Goal: Task Accomplishment & Management: Manage account settings

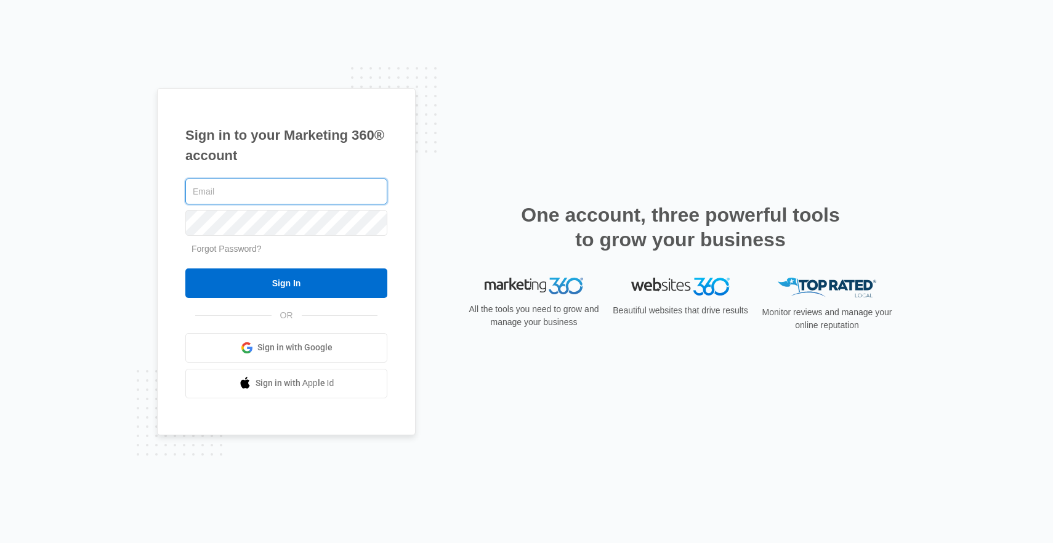
click at [304, 196] on input "text" at bounding box center [286, 192] width 202 height 26
type input "steaffe22@rcmcwellness.com"
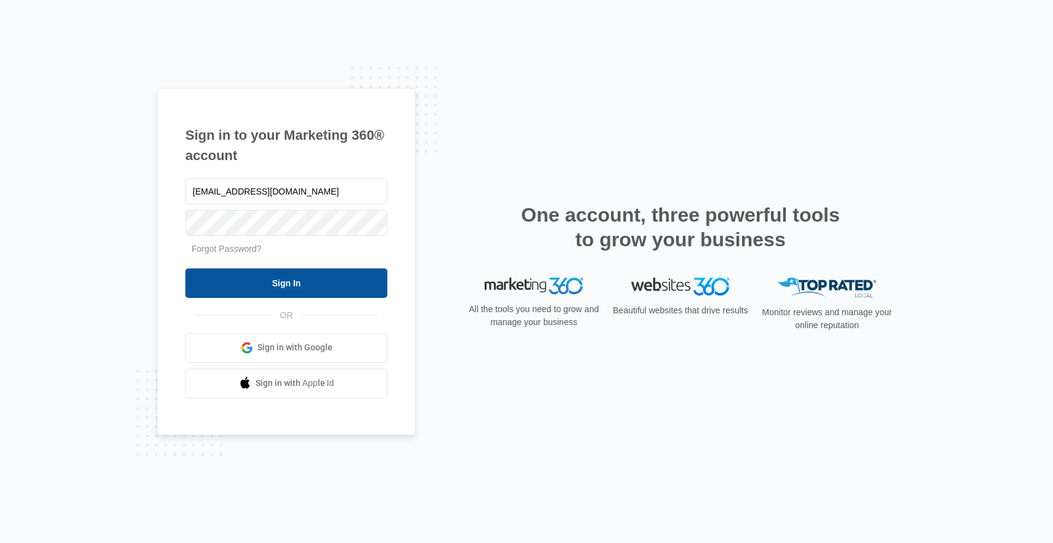
click at [338, 280] on input "Sign In" at bounding box center [286, 284] width 202 height 30
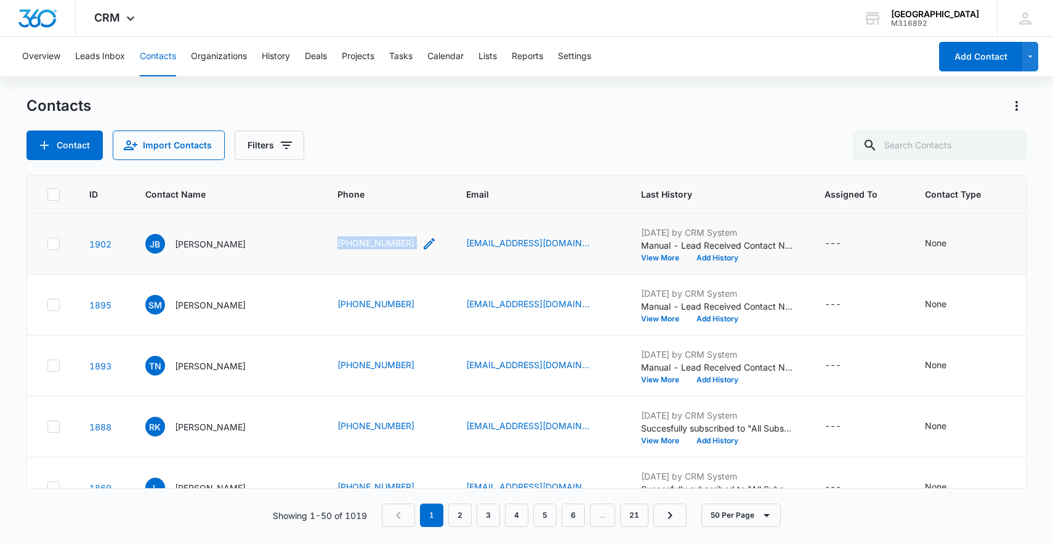
drag, startPoint x: 327, startPoint y: 248, endPoint x: 416, endPoint y: 238, distance: 89.9
click at [416, 238] on td "[PHONE_NUMBER]" at bounding box center [387, 244] width 129 height 61
copy div "[PHONE_NUMBER]"
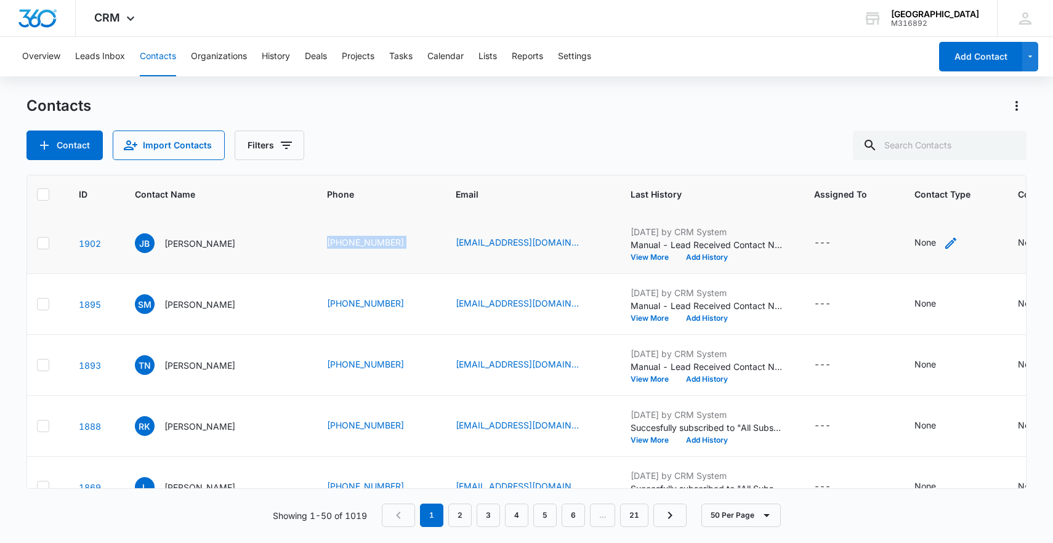
scroll to position [1, 13]
click at [943, 244] on icon "Contact Type - None - Select to Edit Field" at bounding box center [948, 243] width 11 height 11
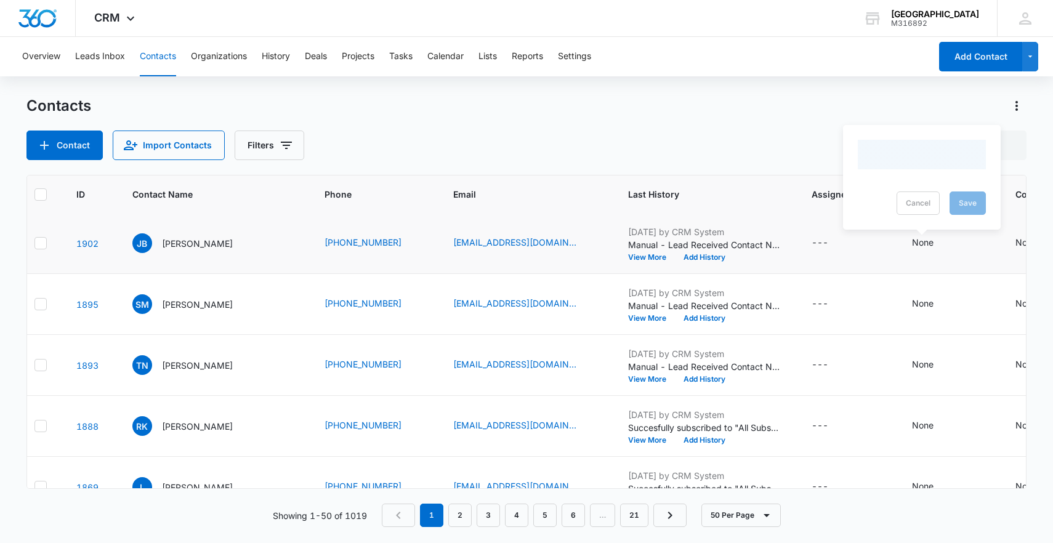
click at [907, 203] on div "Cancel Save" at bounding box center [922, 203] width 128 height 23
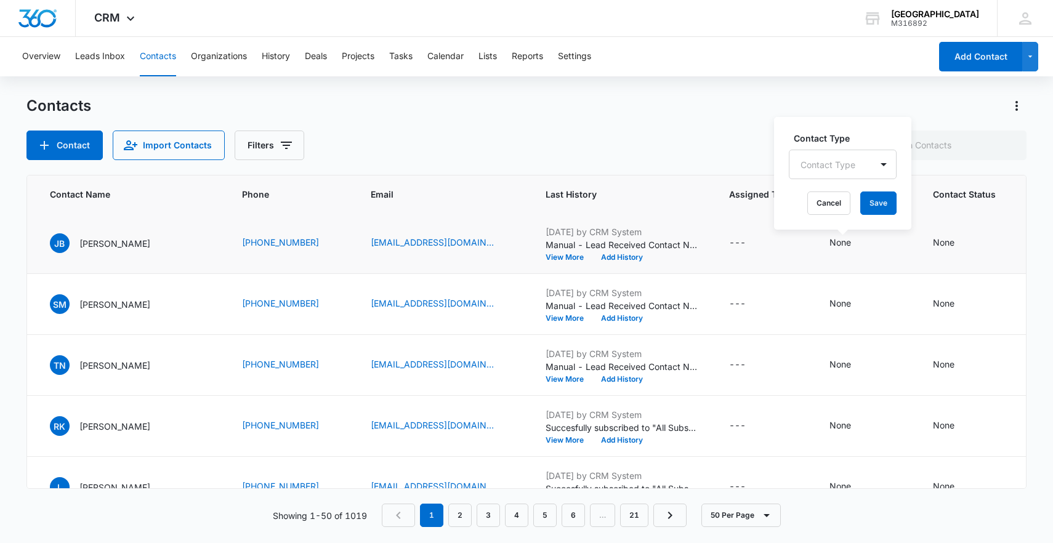
scroll to position [1, 97]
click at [961, 243] on icon "Contact Status - None - Select to Edit Field" at bounding box center [968, 243] width 15 height 15
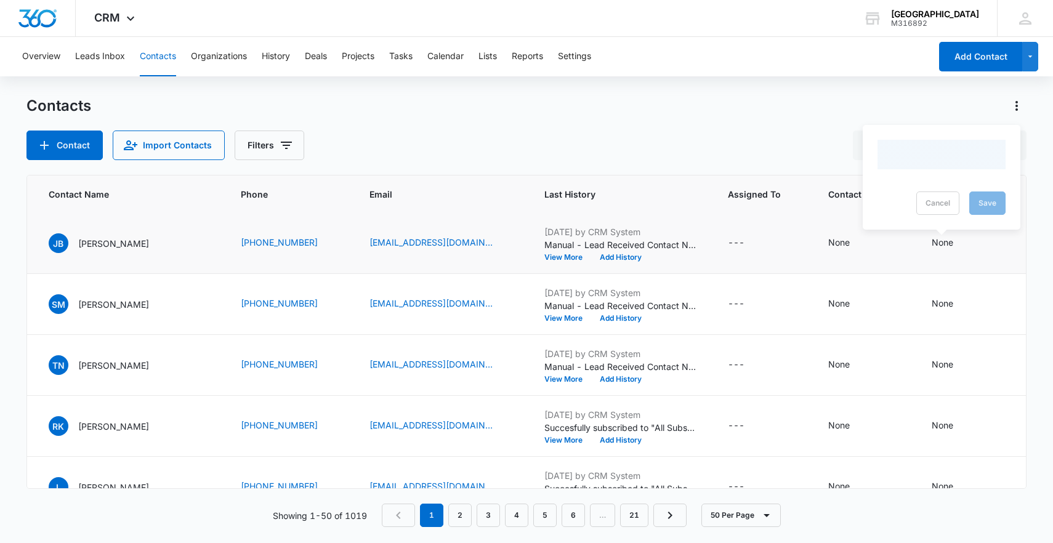
click at [939, 158] on div at bounding box center [942, 155] width 128 height 30
click at [939, 158] on div at bounding box center [927, 164] width 60 height 15
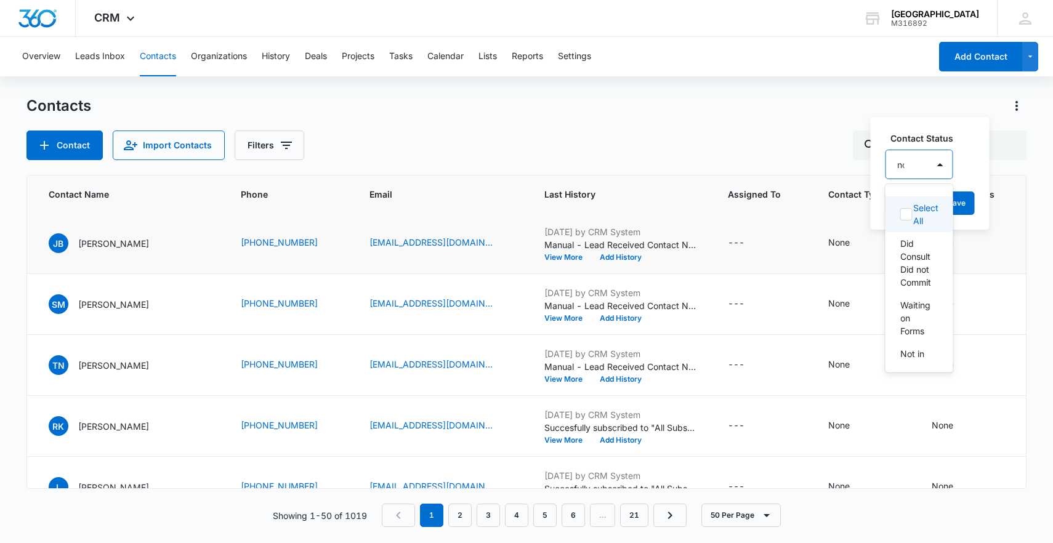
type input "not"
click at [912, 302] on p "Not in the system/SPAM" at bounding box center [919, 282] width 36 height 39
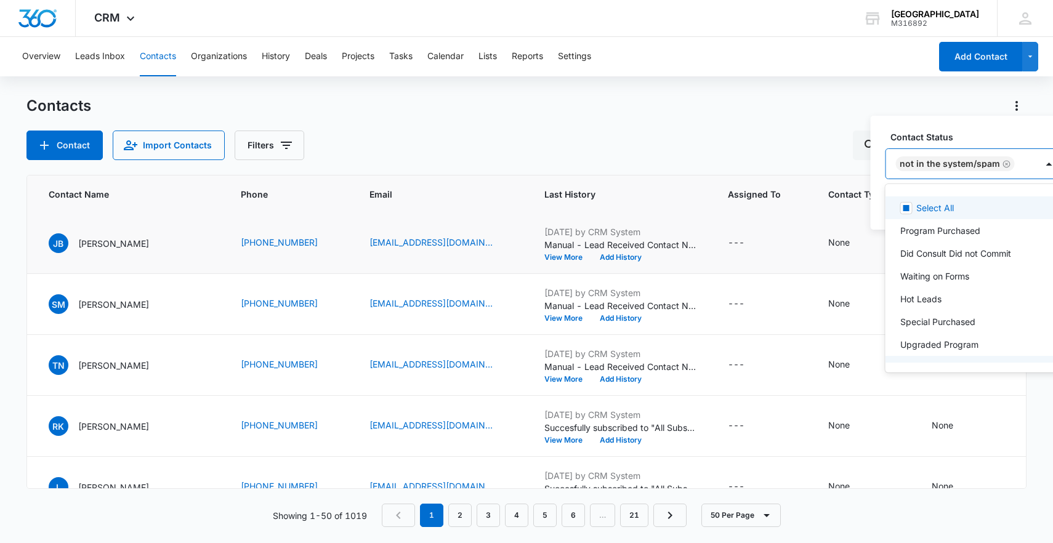
click at [1031, 165] on div "Not in the system/SPAM" at bounding box center [961, 164] width 151 height 30
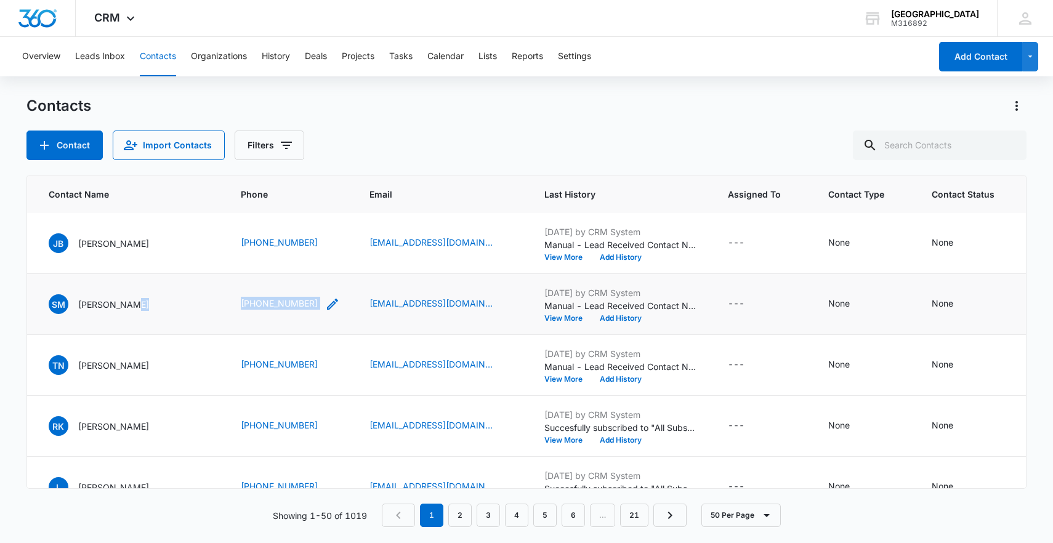
drag, startPoint x: 243, startPoint y: 311, endPoint x: 329, endPoint y: 310, distance: 86.2
click at [329, 310] on tr "1895 SM [PERSON_NAME] [PHONE_NUMBER] [EMAIL_ADDRESS][DOMAIN_NAME] [DATE] by CRM…" at bounding box center [634, 304] width 1409 height 61
copy tr "[PHONE_NUMBER]"
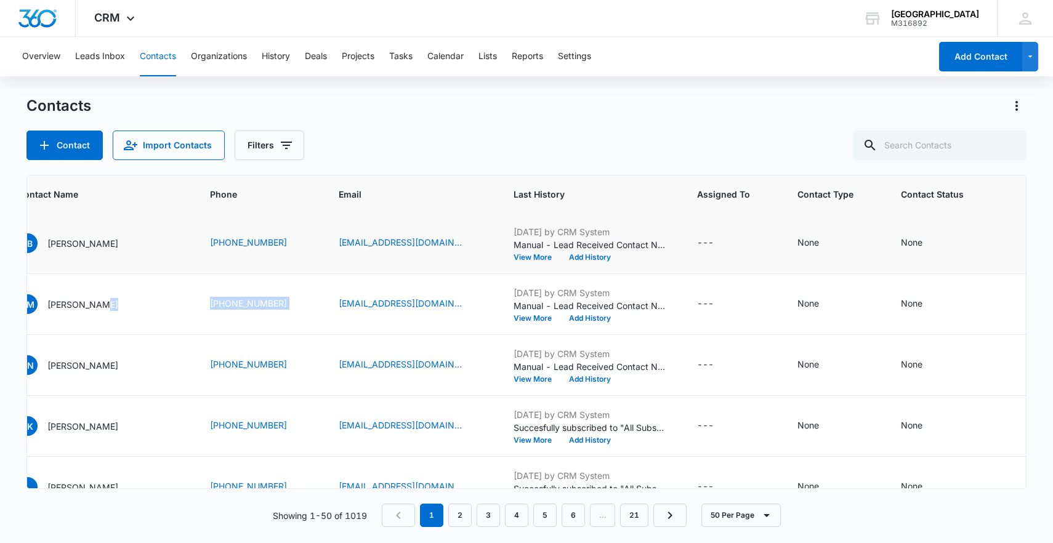
scroll to position [0, 128]
click at [931, 247] on icon "Contact Status - None - Select to Edit Field" at bounding box center [936, 243] width 11 height 11
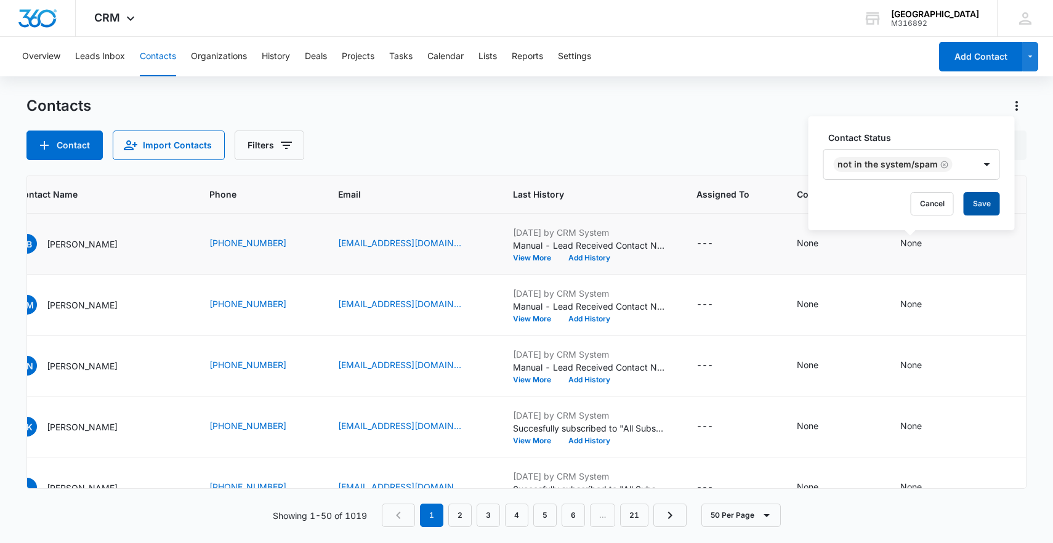
click at [969, 208] on button "Save" at bounding box center [982, 203] width 36 height 23
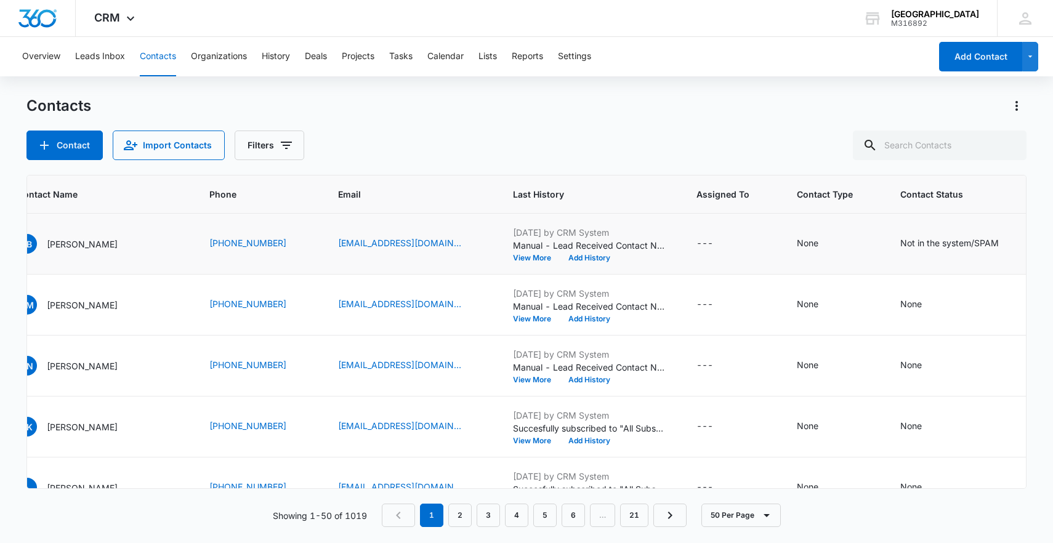
click at [930, 309] on icon "Contact Status - None - Select to Edit Field" at bounding box center [937, 305] width 15 height 15
click at [914, 190] on div "Cancel Save" at bounding box center [911, 239] width 158 height 105
click at [906, 229] on div at bounding box center [896, 226] width 60 height 15
type input "not in"
click at [899, 273] on p "Not in the system/SPAM" at bounding box center [892, 276] width 46 height 26
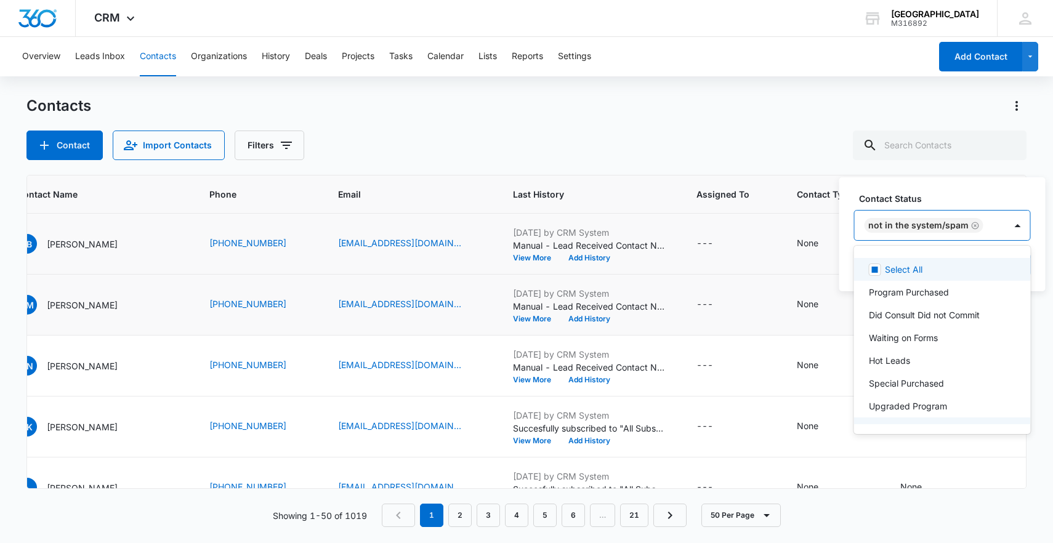
click at [1000, 225] on div "Not in the system/SPAM" at bounding box center [930, 226] width 151 height 30
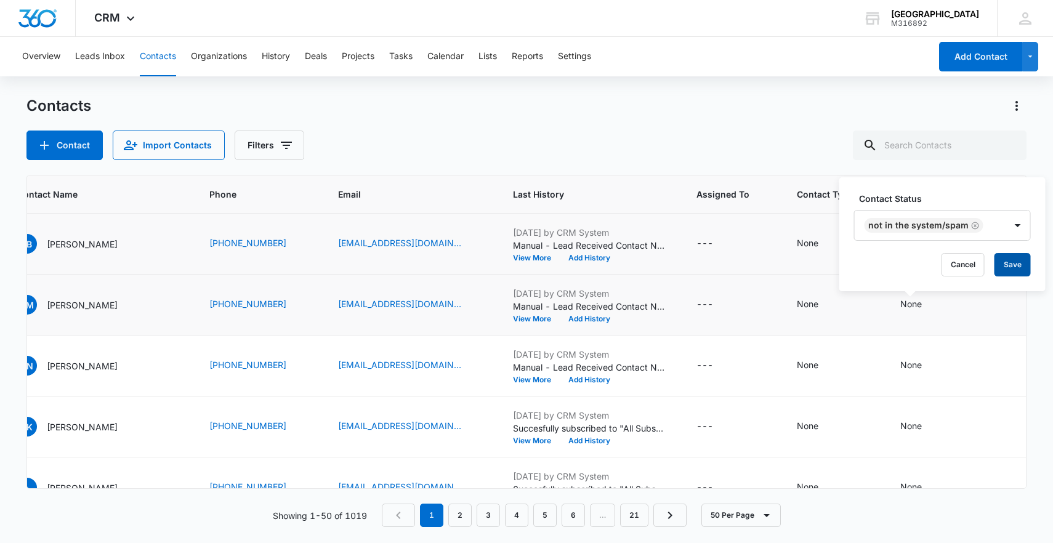
click at [1002, 270] on button "Save" at bounding box center [1013, 264] width 36 height 23
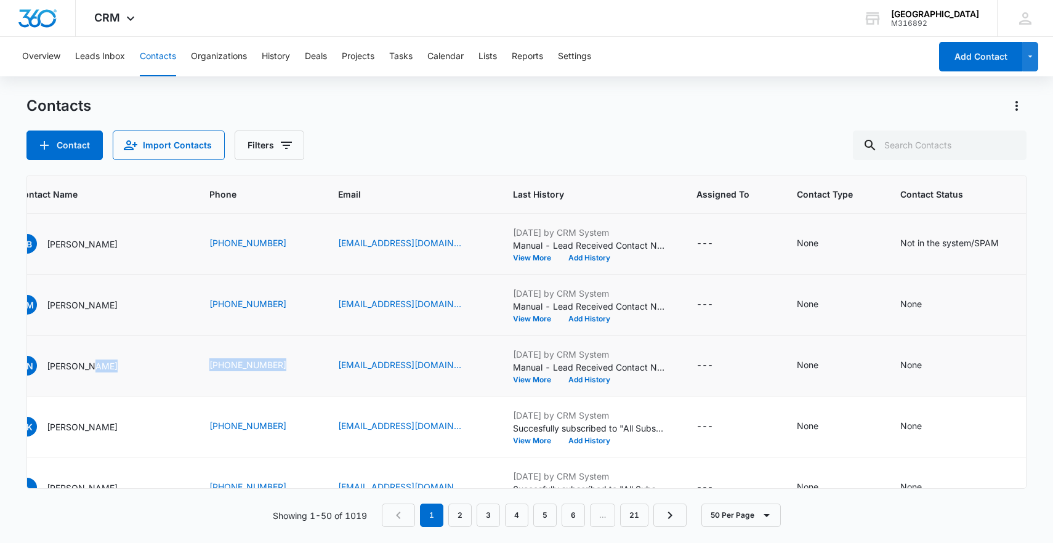
drag, startPoint x: 192, startPoint y: 373, endPoint x: 299, endPoint y: 381, distance: 106.9
click at [299, 381] on tr "1893 TN [PERSON_NAME] [PHONE_NUMBER] [EMAIL_ADDRESS][DOMAIN_NAME] [DATE] by CRM…" at bounding box center [603, 366] width 1409 height 61
copy tr "[PHONE_NUMBER]"
click at [931, 369] on icon "Contact Status - None - Select to Edit Field" at bounding box center [936, 365] width 11 height 11
click at [905, 291] on div at bounding box center [896, 287] width 60 height 15
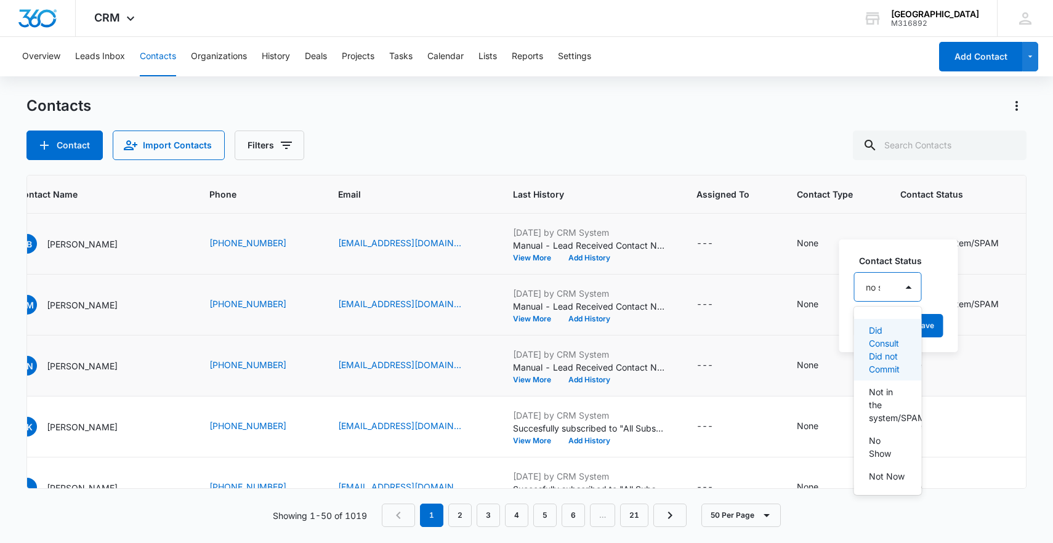
type input "no sh"
click at [885, 326] on p "No Show" at bounding box center [887, 330] width 36 height 13
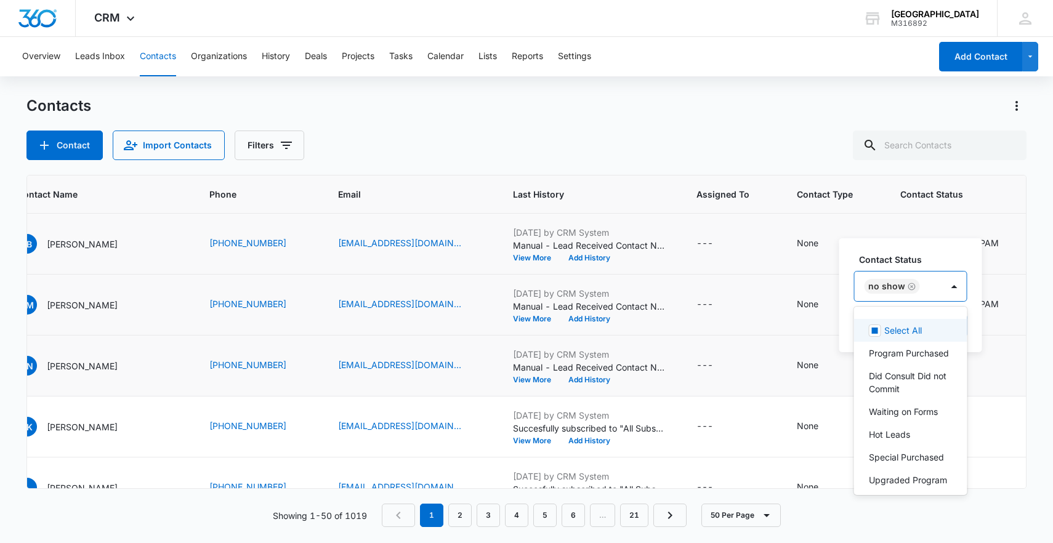
click at [927, 297] on div "No Show" at bounding box center [898, 287] width 87 height 30
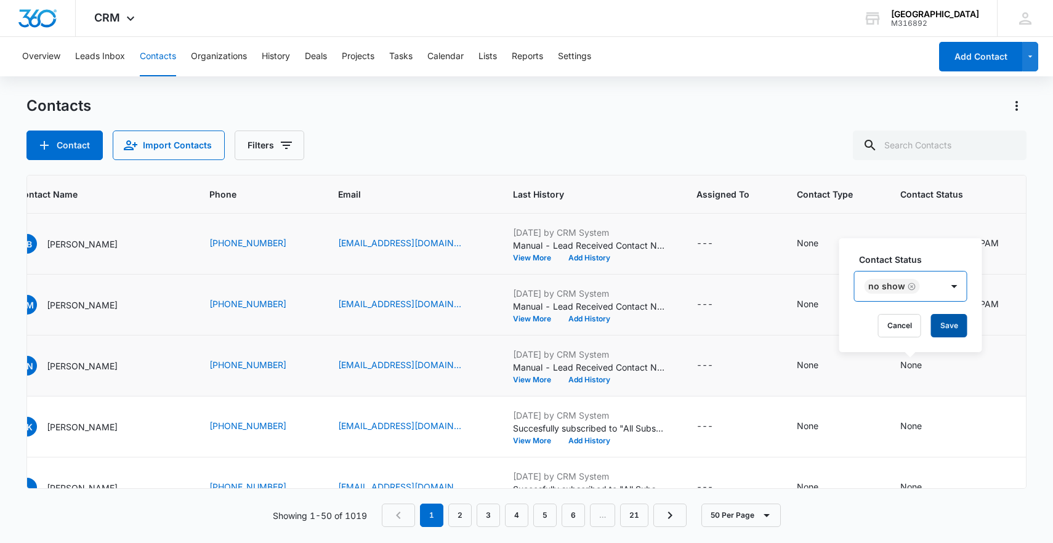
click at [933, 331] on button "Save" at bounding box center [949, 325] width 36 height 23
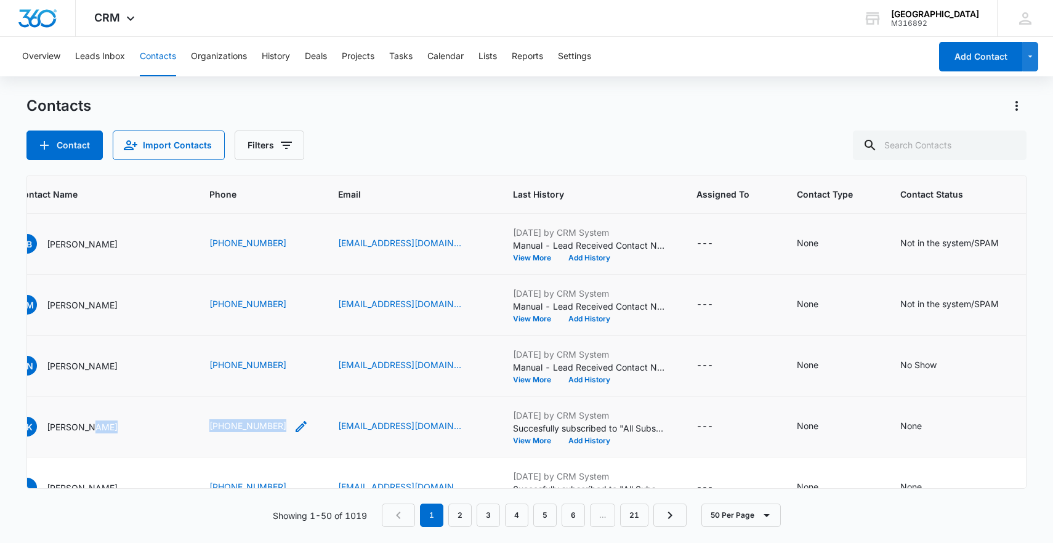
drag, startPoint x: 188, startPoint y: 424, endPoint x: 267, endPoint y: 432, distance: 79.3
click at [267, 432] on tr "1888 RK [PERSON_NAME] [PHONE_NUMBER] [EMAIL_ADDRESS][DOMAIN_NAME] [DATE] by CRM…" at bounding box center [603, 427] width 1409 height 61
copy tr "[PHONE_NUMBER]"
click at [930, 431] on icon "Contact Status - None - Select to Edit Field" at bounding box center [937, 426] width 15 height 15
click at [913, 347] on div at bounding box center [910, 338] width 128 height 30
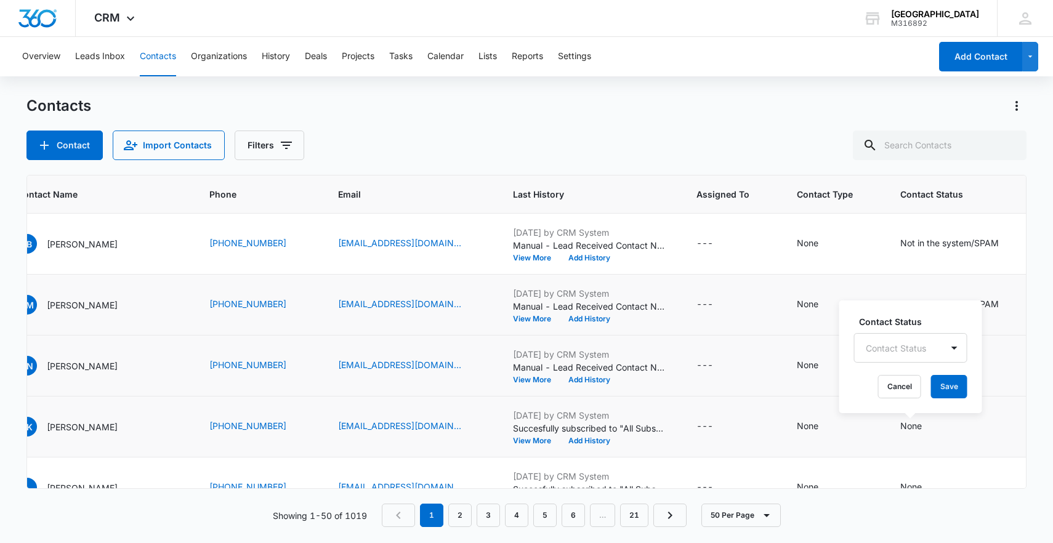
click at [913, 347] on div "Contact Status" at bounding box center [898, 348] width 87 height 28
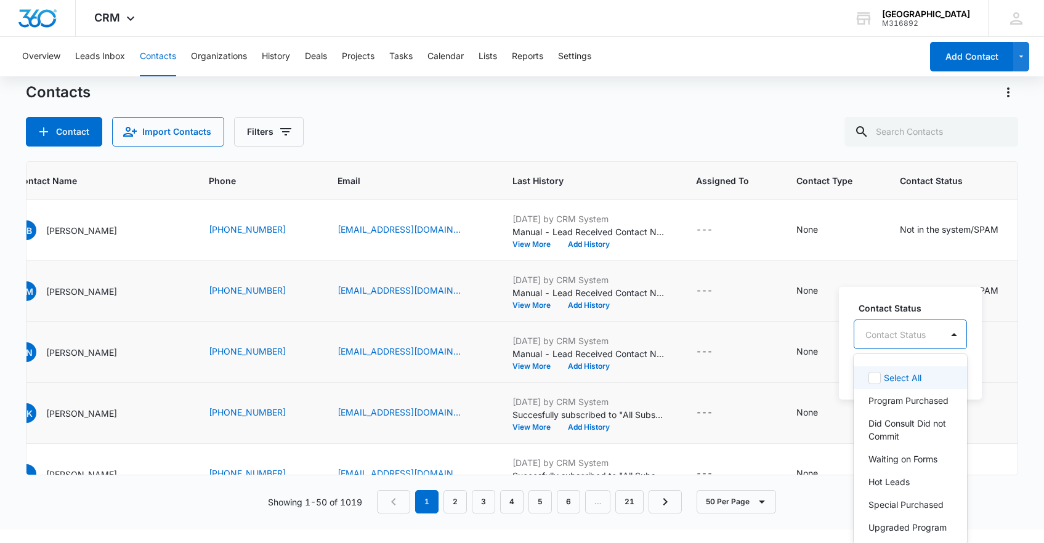
scroll to position [15, 0]
type input "dr"
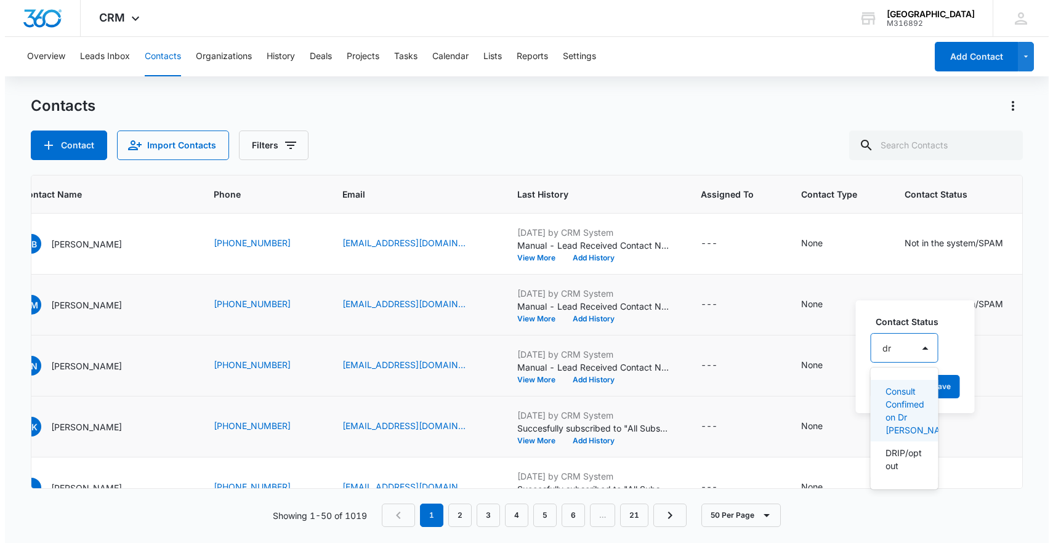
scroll to position [0, 0]
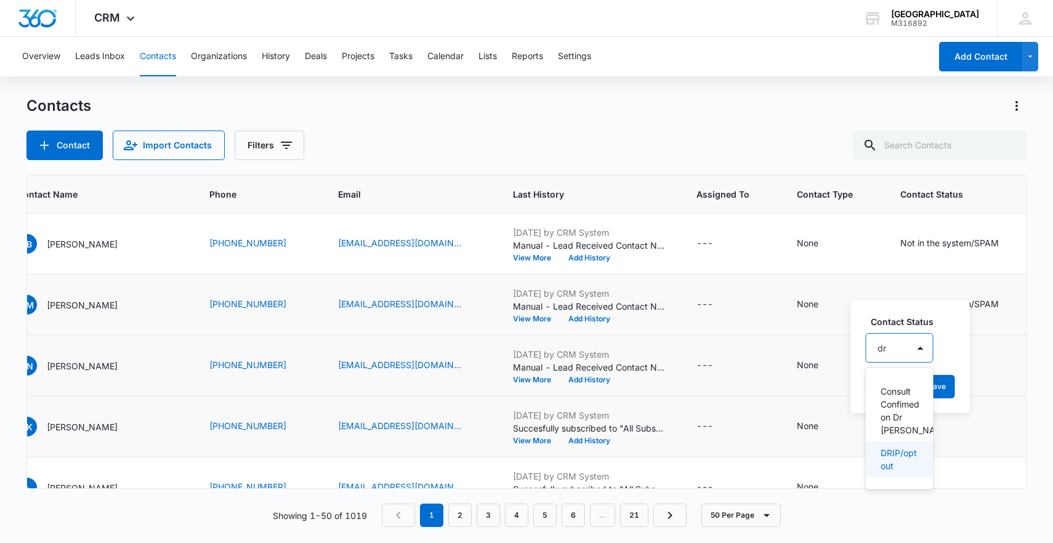
click at [899, 466] on p "DRIP/opt out" at bounding box center [899, 460] width 36 height 26
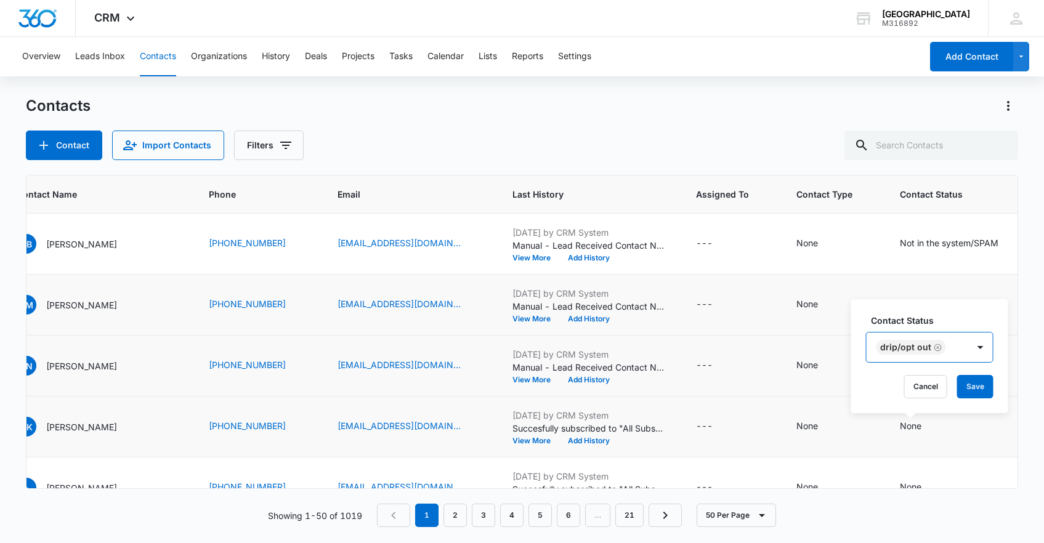
click at [947, 343] on div "DRIP/opt out" at bounding box center [918, 348] width 102 height 30
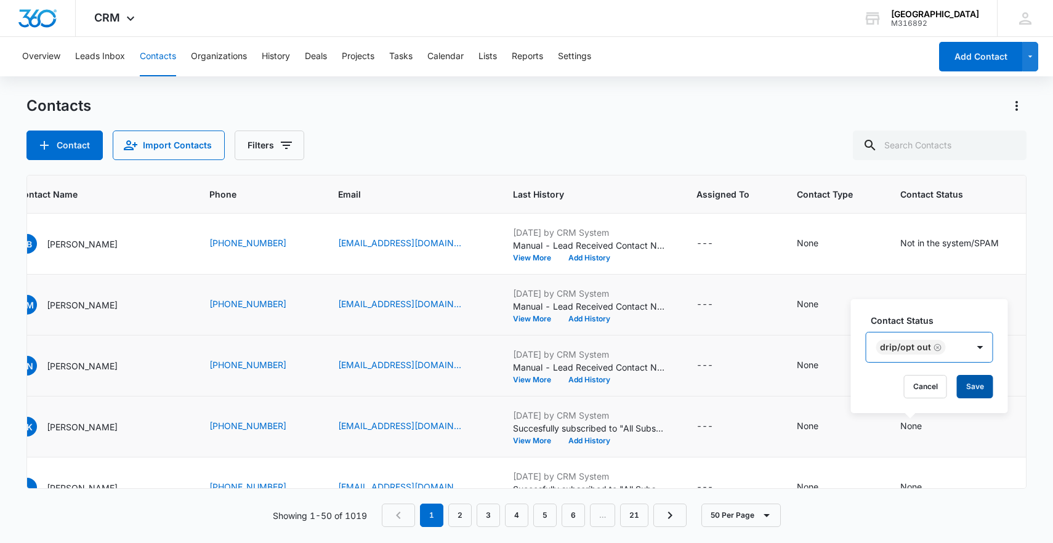
click at [970, 381] on button "Save" at bounding box center [975, 386] width 36 height 23
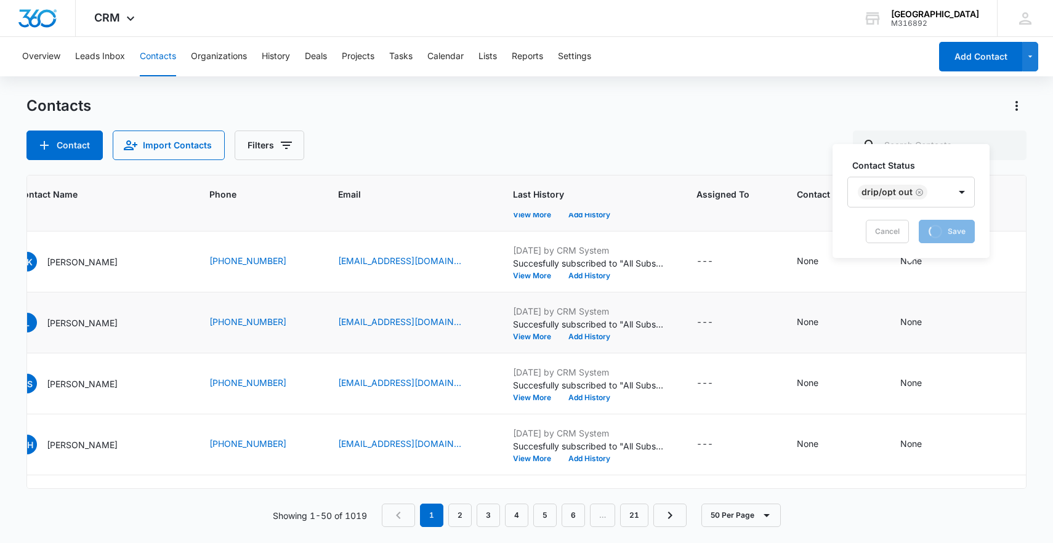
scroll to position [171, 128]
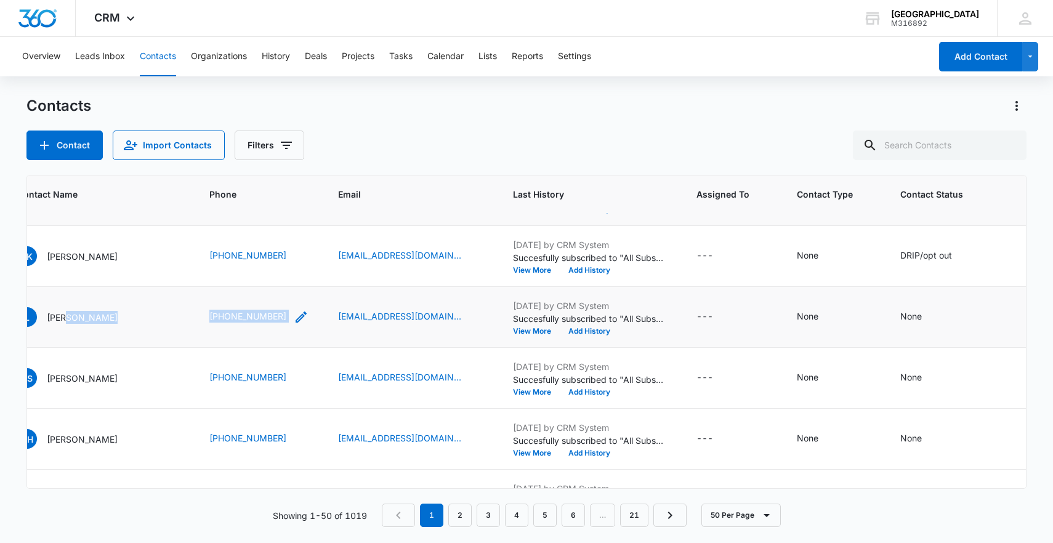
drag, startPoint x: 189, startPoint y: 318, endPoint x: 287, endPoint y: 320, distance: 98.0
click at [287, 320] on tr "1869 L [PERSON_NAME] [PHONE_NUMBER] [EMAIL_ADDRESS][DOMAIN_NAME] [DATE] by CRM …" at bounding box center [603, 317] width 1409 height 61
copy tr "[PHONE_NUMBER]"
click at [916, 319] on div "None" at bounding box center [923, 317] width 44 height 15
click at [894, 238] on div at bounding box center [896, 238] width 60 height 15
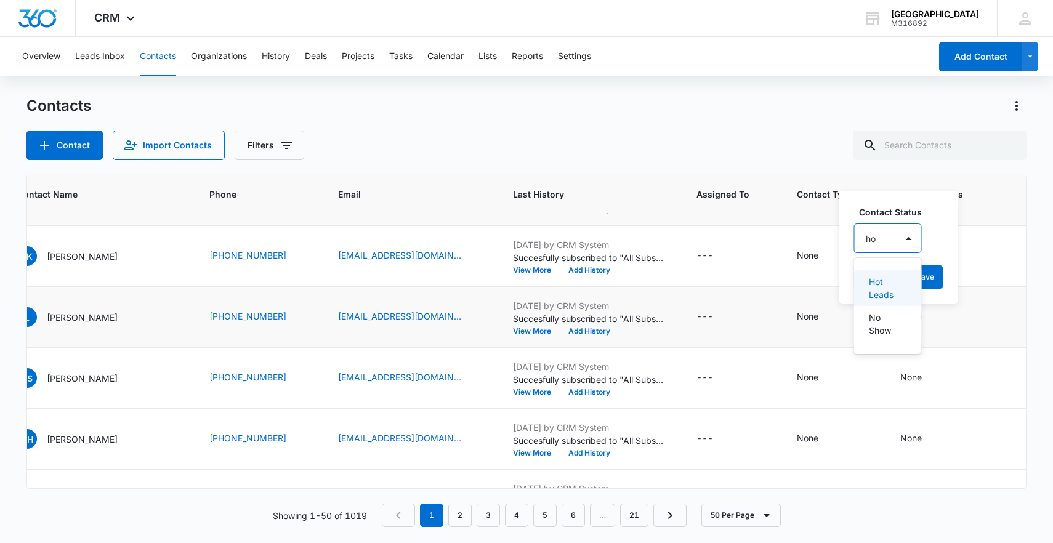
type input "hot"
click at [897, 300] on p "Hot Leads" at bounding box center [887, 288] width 36 height 26
click at [936, 240] on div "Hot Leads" at bounding box center [900, 238] width 90 height 30
click at [957, 289] on div "Contact Status option Hot Leads, selected. Hot Leads Cancel Save" at bounding box center [912, 247] width 145 height 114
click at [957, 281] on button "Save" at bounding box center [952, 276] width 36 height 23
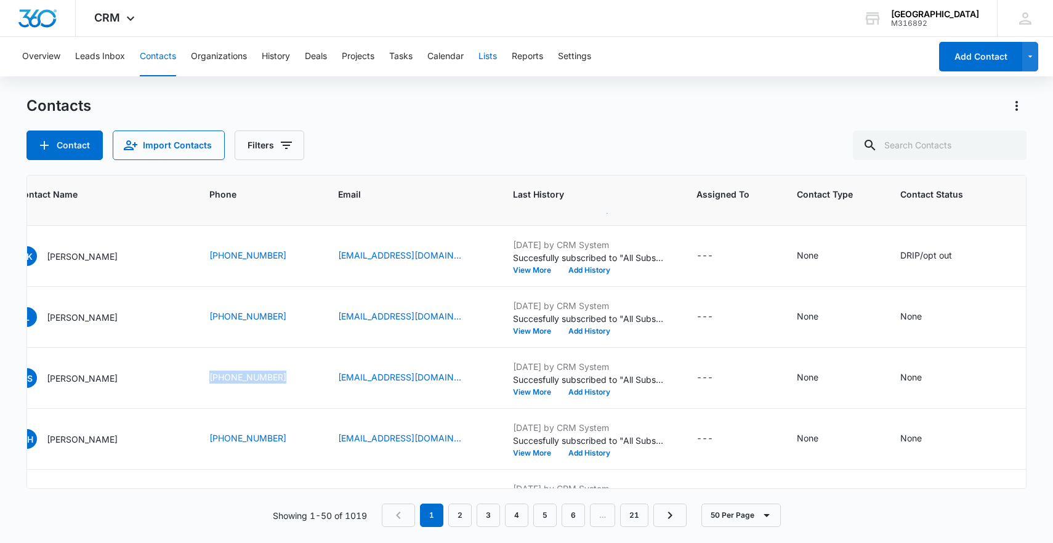
drag, startPoint x: 214, startPoint y: 378, endPoint x: 496, endPoint y: 47, distance: 434.4
click at [299, 379] on td "[PHONE_NUMBER]" at bounding box center [259, 378] width 129 height 61
copy link "[PHONE_NUMBER]"
drag, startPoint x: 190, startPoint y: 369, endPoint x: 313, endPoint y: 384, distance: 124.1
click at [313, 384] on tr "1868 DS [PERSON_NAME] [PHONE_NUMBER] [EMAIL_ADDRESS][DOMAIN_NAME] [DATE] by CRM…" at bounding box center [603, 378] width 1409 height 61
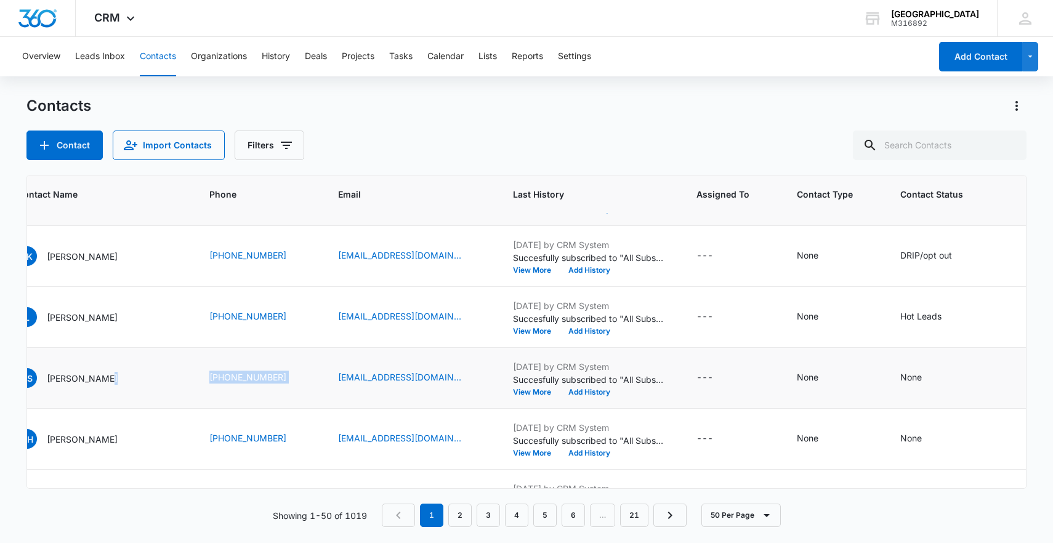
copy tr "[PHONE_NUMBER]"
click at [931, 374] on icon "Contact Status - None - Select to Edit Field" at bounding box center [936, 378] width 11 height 11
click at [910, 297] on div at bounding box center [896, 299] width 60 height 15
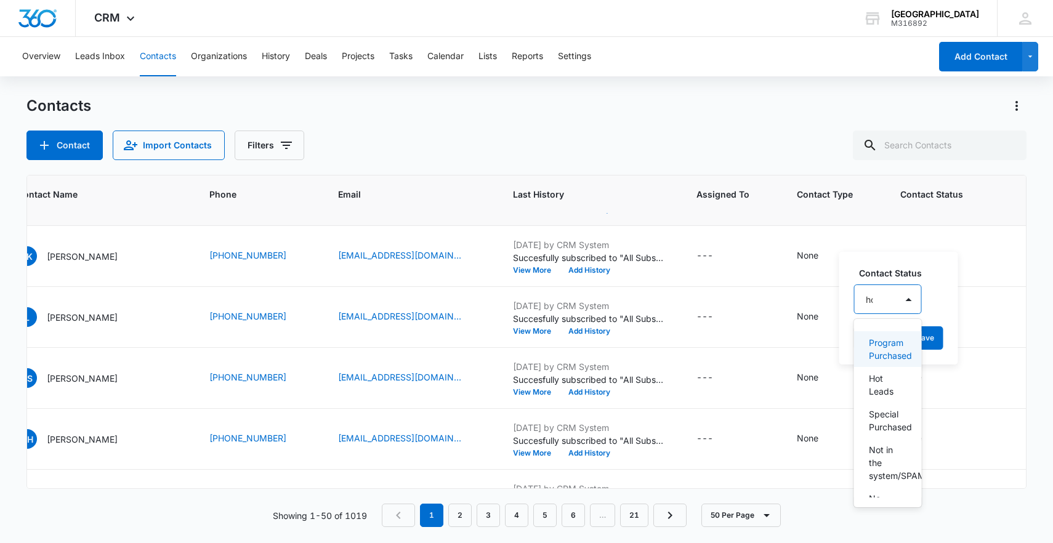
type input "hot"
click at [900, 347] on p "Hot Leads" at bounding box center [887, 349] width 36 height 26
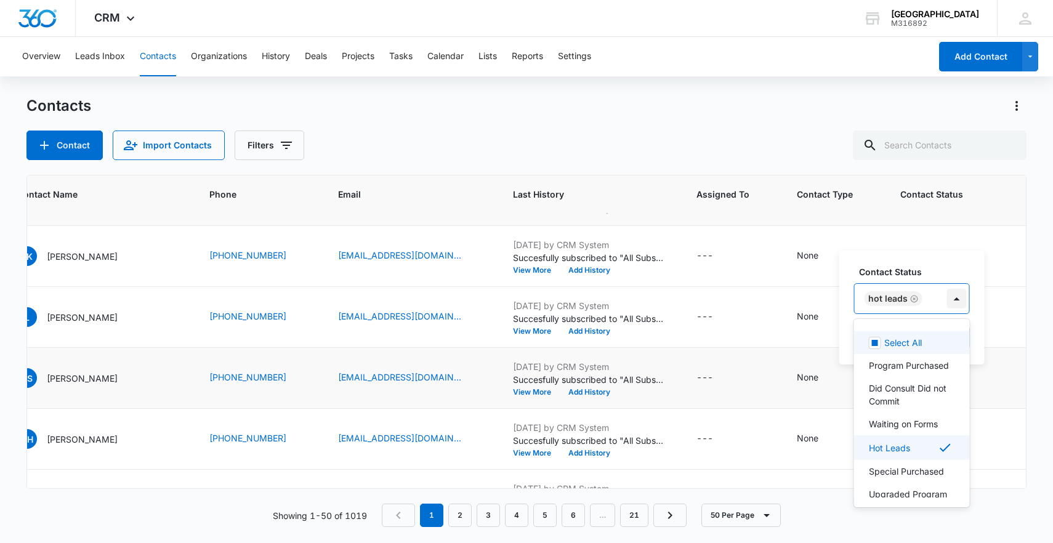
click at [942, 293] on div "Hot Leads" at bounding box center [900, 299] width 90 height 30
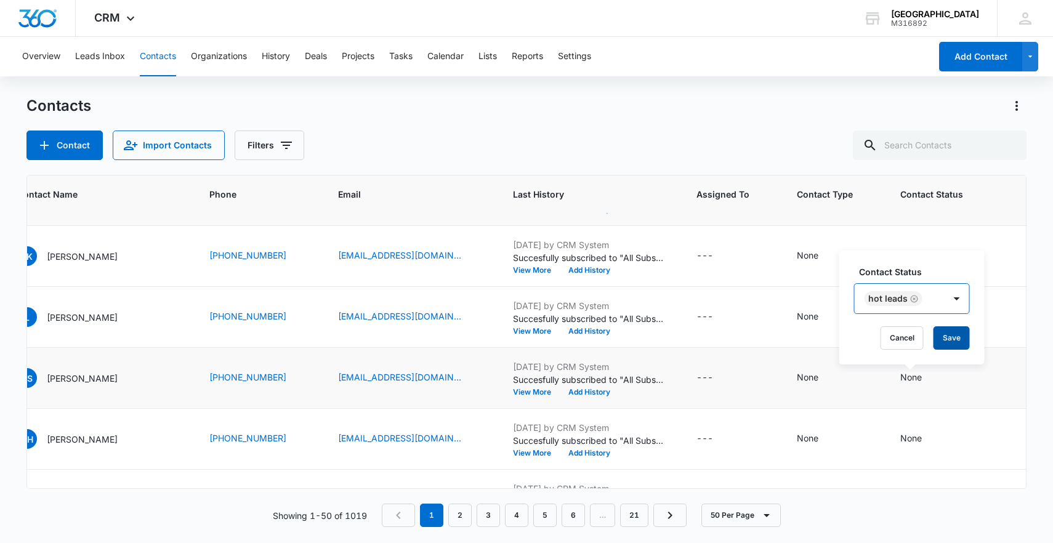
click at [965, 334] on div "Contact Status option Hot Leads, selected. Hot Leads Cancel Save" at bounding box center [912, 308] width 145 height 114
click at [962, 338] on button "Save" at bounding box center [952, 337] width 36 height 23
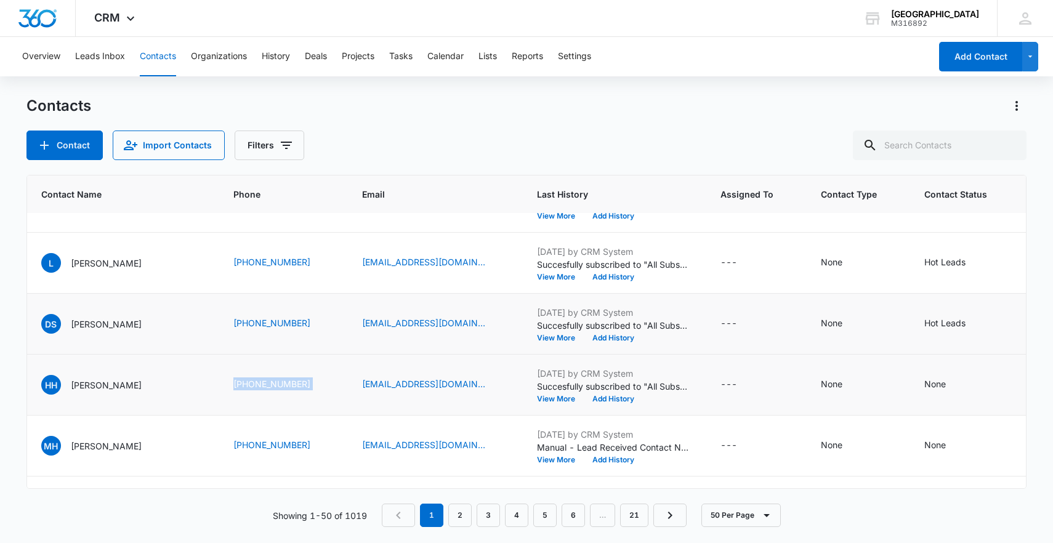
scroll to position [227, 104]
drag, startPoint x: 216, startPoint y: 380, endPoint x: 342, endPoint y: 389, distance: 126.6
click at [342, 389] on tr "1867 HH [PERSON_NAME] [PHONE_NUMBER] [EMAIL_ADDRESS][DOMAIN_NAME] [DATE] by CRM…" at bounding box center [627, 383] width 1409 height 61
copy div "[PHONE_NUMBER]"
click at [955, 382] on icon "Contact Status - None - Select to Edit Field" at bounding box center [960, 383] width 11 height 11
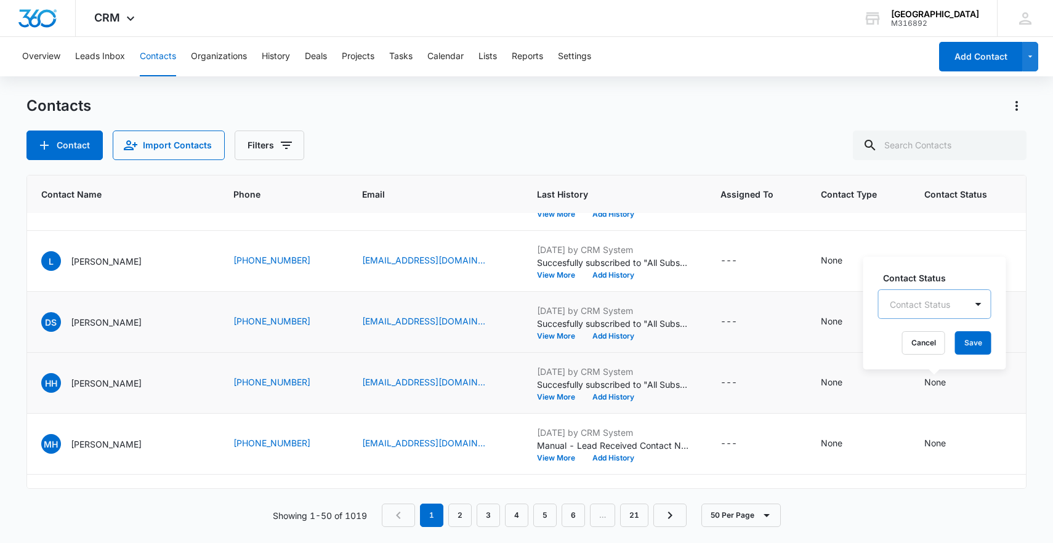
click at [941, 309] on div at bounding box center [920, 304] width 60 height 15
type input "dri"
click at [900, 355] on p "DRIP/opt out" at bounding box center [911, 354] width 36 height 26
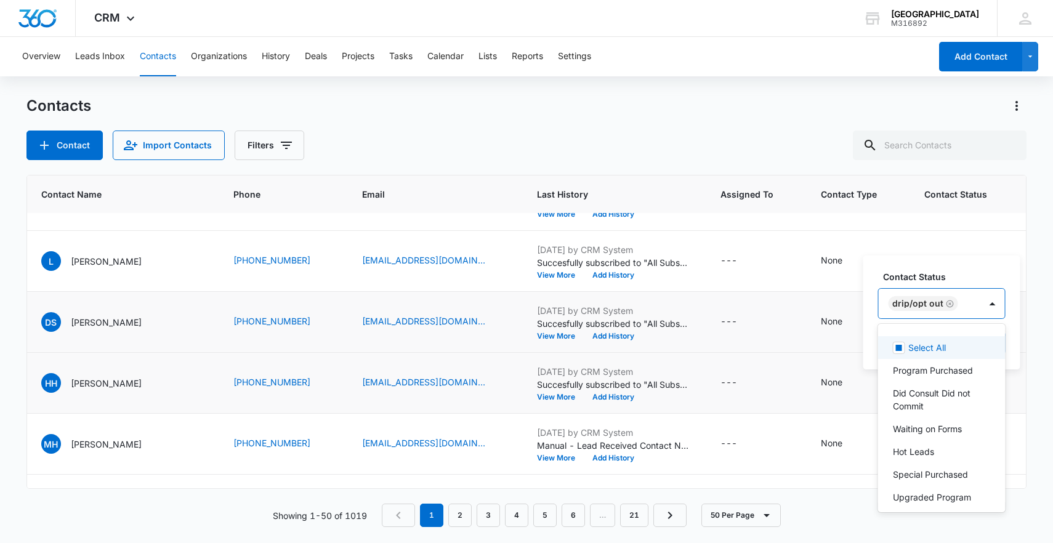
click at [962, 308] on div "DRIP/opt out" at bounding box center [930, 304] width 102 height 30
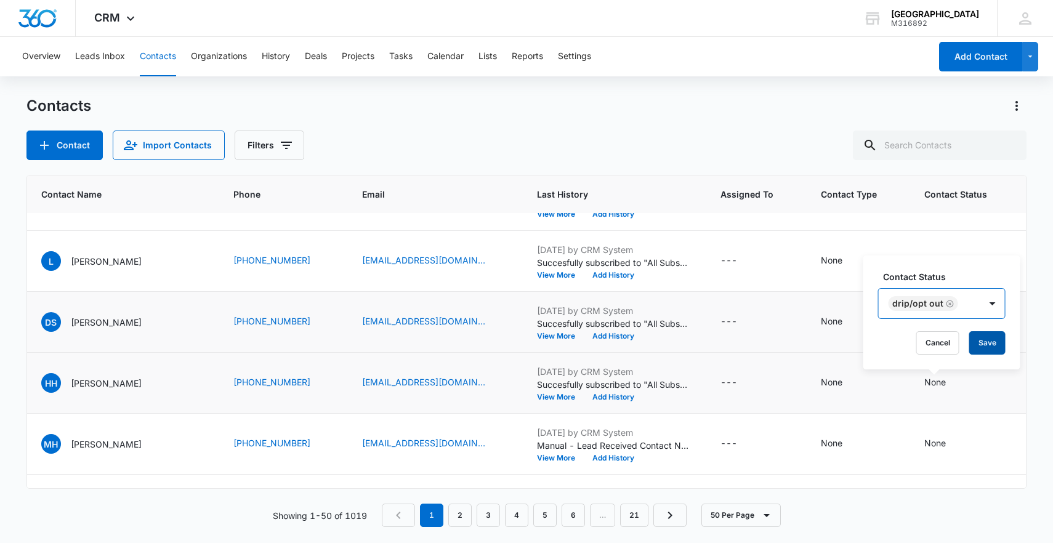
click at [981, 350] on button "Save" at bounding box center [988, 342] width 36 height 23
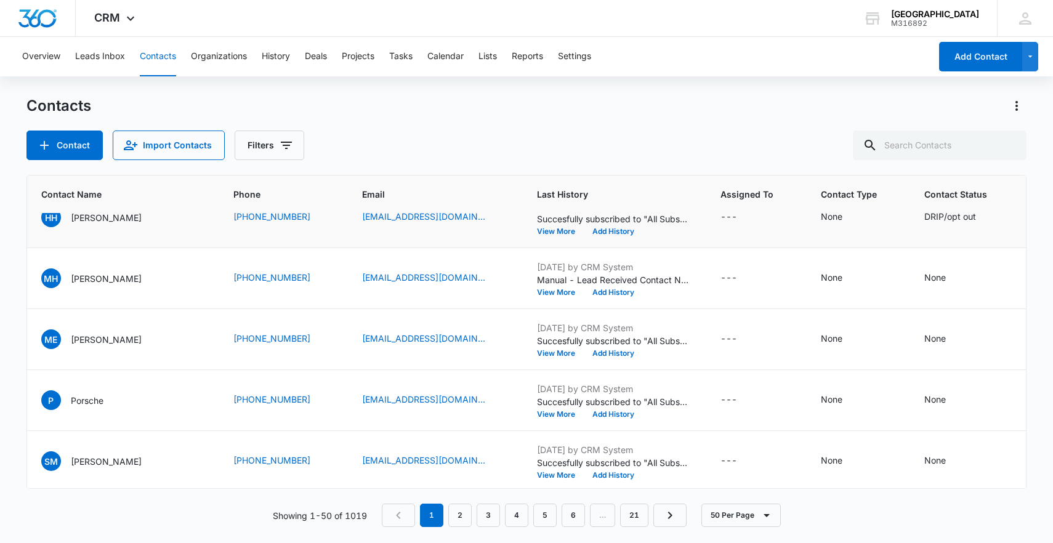
scroll to position [400, 104]
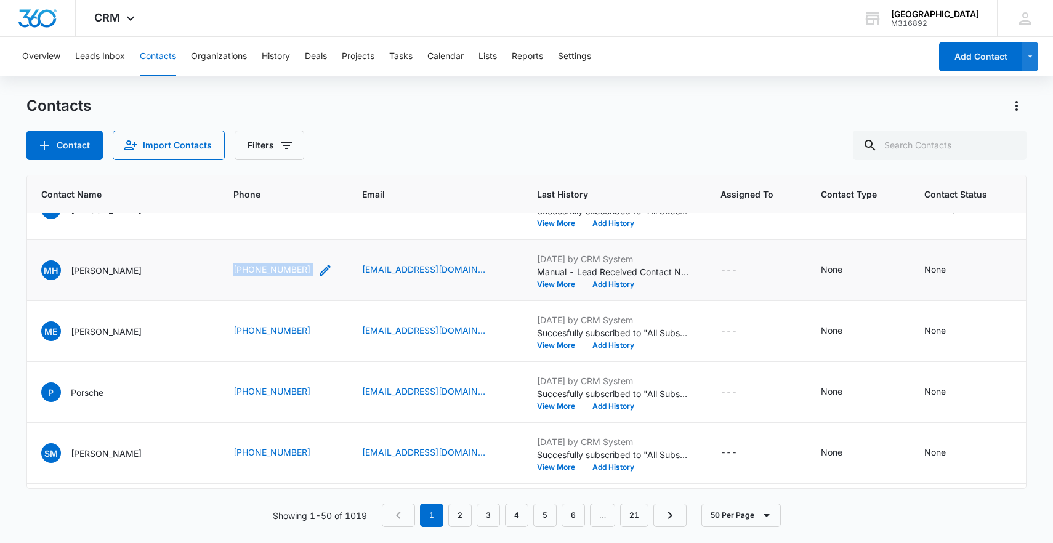
drag, startPoint x: 265, startPoint y: 266, endPoint x: 310, endPoint y: 268, distance: 45.6
click at [310, 268] on td "[PHONE_NUMBER]" at bounding box center [283, 270] width 129 height 61
copy div "[PHONE_NUMBER]"
click at [941, 271] on div "None" at bounding box center [947, 270] width 44 height 15
click at [915, 197] on div at bounding box center [920, 191] width 60 height 15
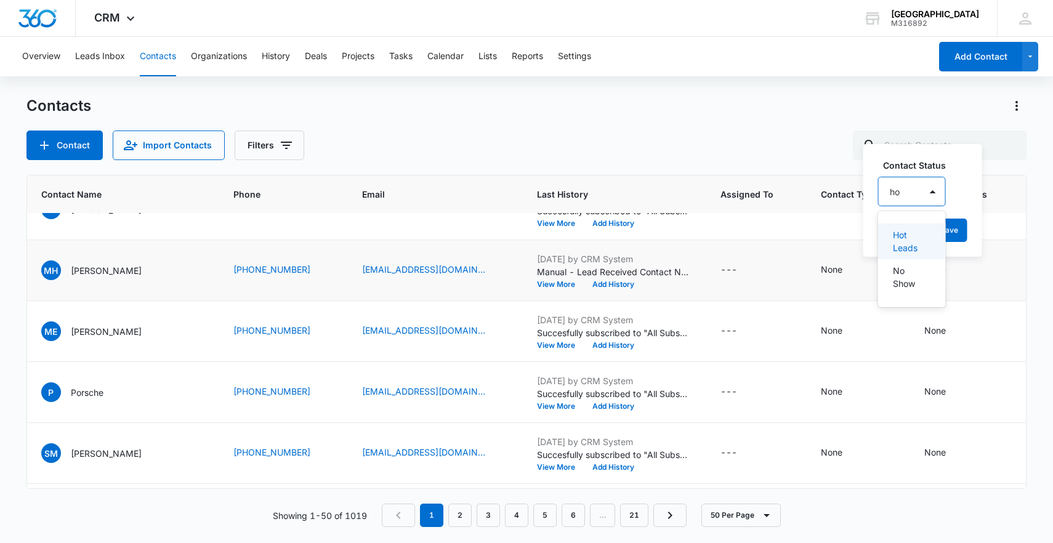
type input "hot"
click at [922, 237] on p "Hot Leads" at bounding box center [911, 242] width 36 height 26
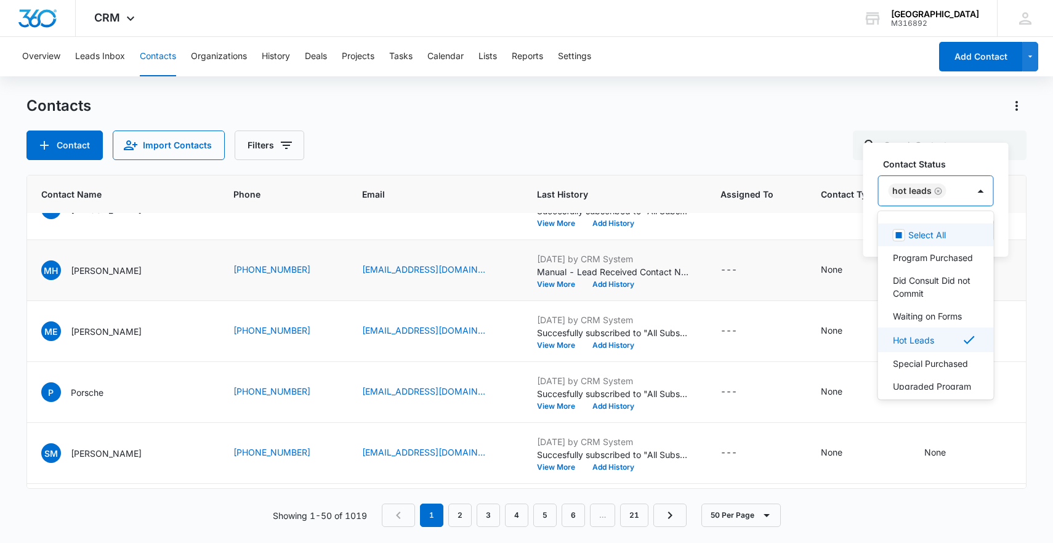
click at [954, 182] on div "Hot Leads" at bounding box center [924, 191] width 90 height 30
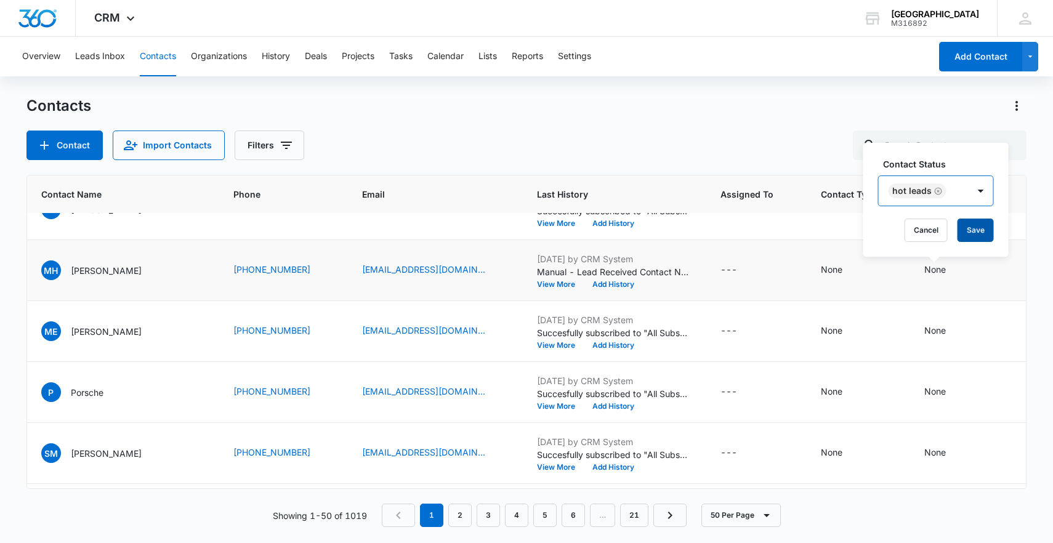
click at [974, 229] on button "Save" at bounding box center [976, 230] width 36 height 23
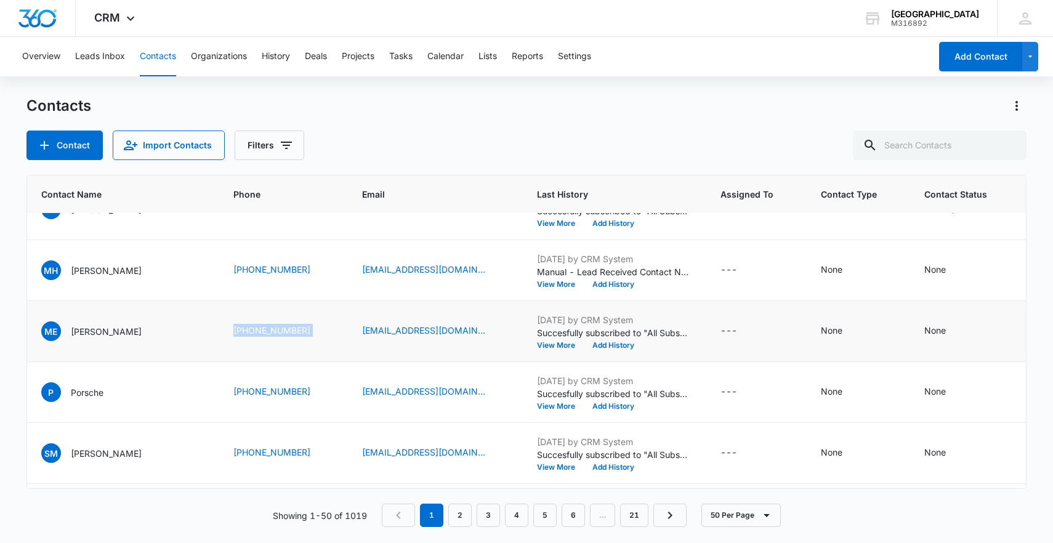
drag, startPoint x: 217, startPoint y: 329, endPoint x: 344, endPoint y: 338, distance: 127.2
click at [344, 338] on tr "1864 ME [PERSON_NAME] [PHONE_NUMBER] [EMAIL_ADDRESS][DOMAIN_NAME] [DATE] by CRM…" at bounding box center [627, 331] width 1409 height 61
copy div "[PHONE_NUMBER]"
click at [954, 334] on icon "Contact Status - None - Select to Edit Field" at bounding box center [961, 331] width 15 height 15
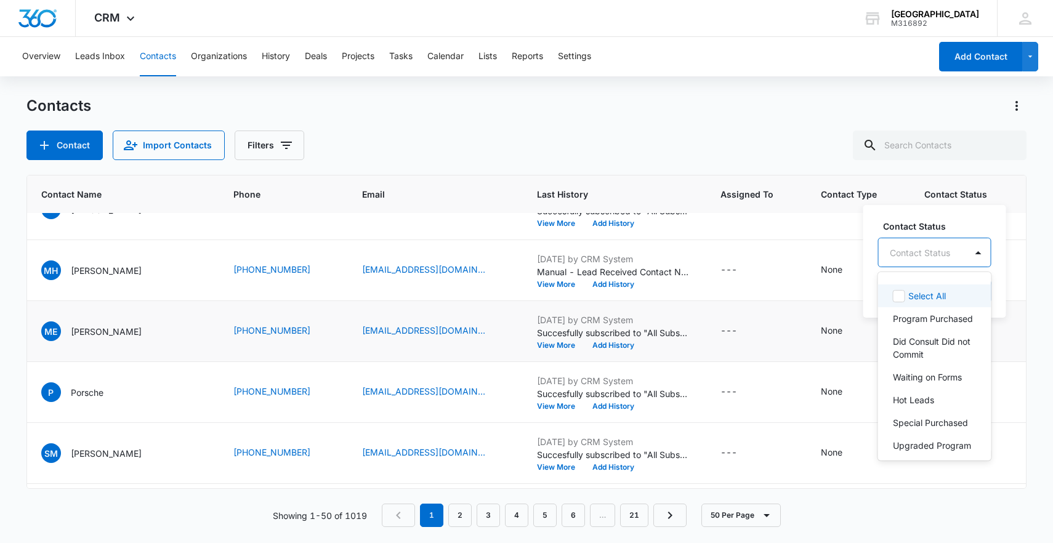
click at [932, 263] on div "Contact Status" at bounding box center [922, 253] width 87 height 28
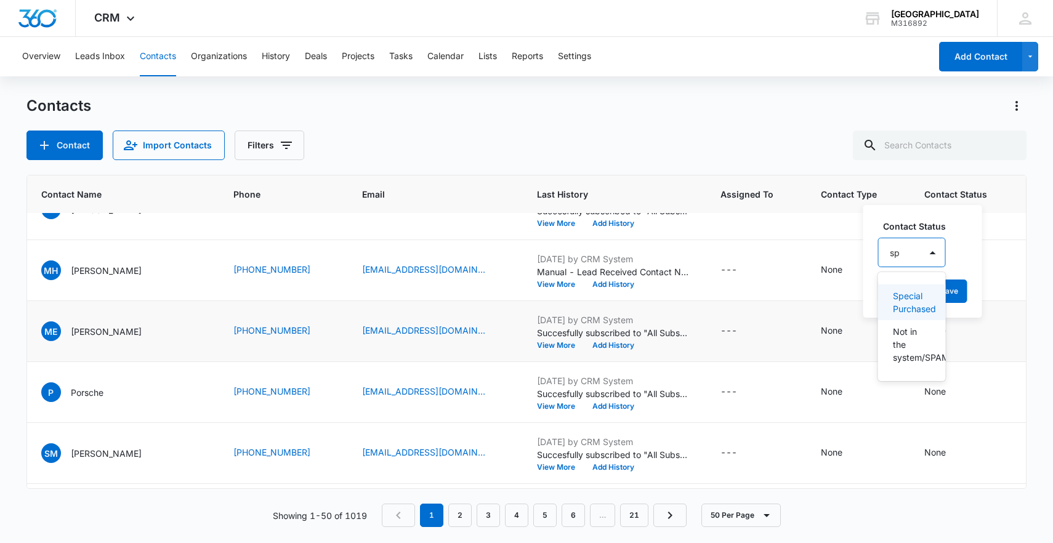
type input "spe"
click at [911, 307] on p "Special Purchased" at bounding box center [912, 303] width 38 height 26
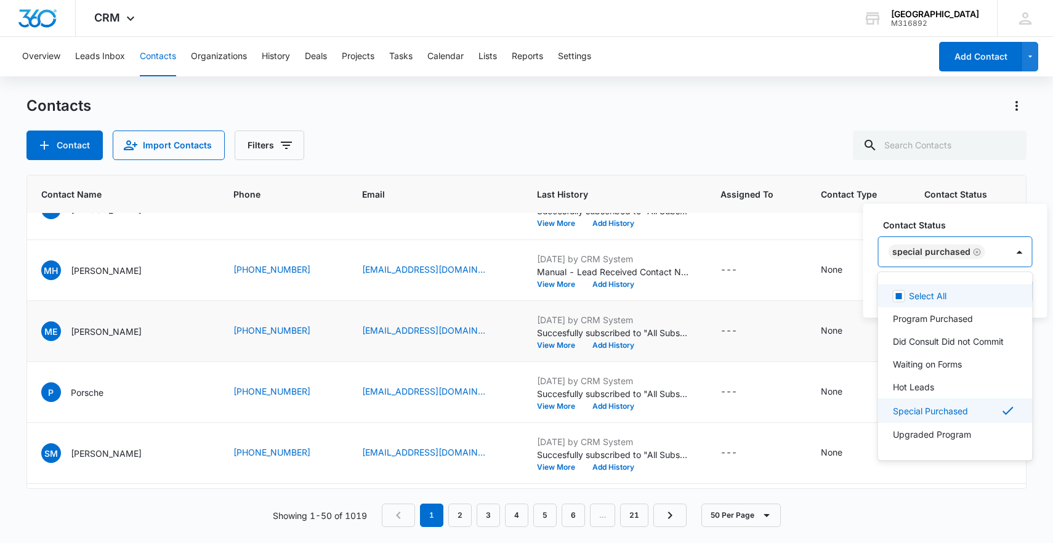
click at [992, 248] on div "Special Purchased" at bounding box center [943, 252] width 129 height 30
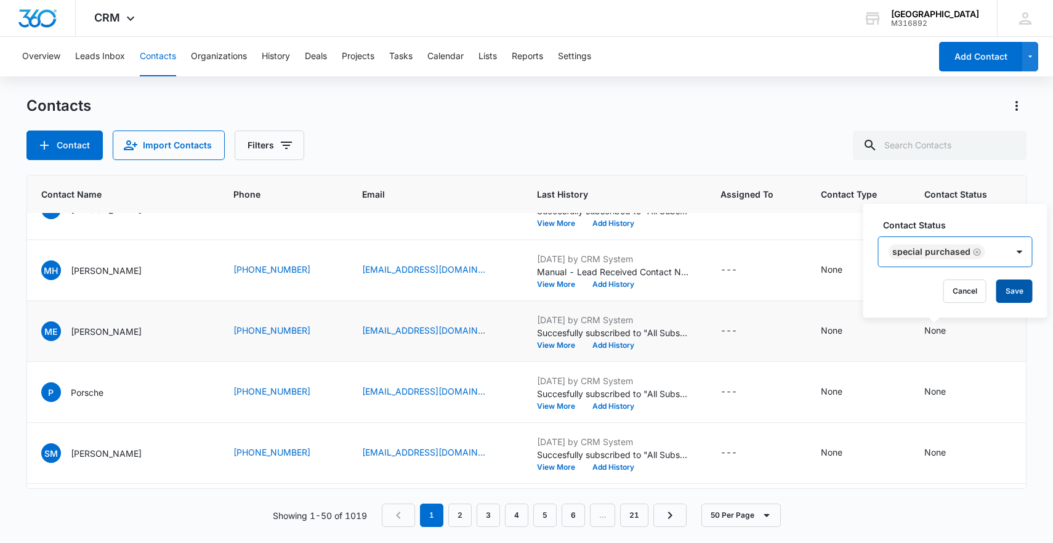
click at [1003, 287] on button "Save" at bounding box center [1015, 291] width 36 height 23
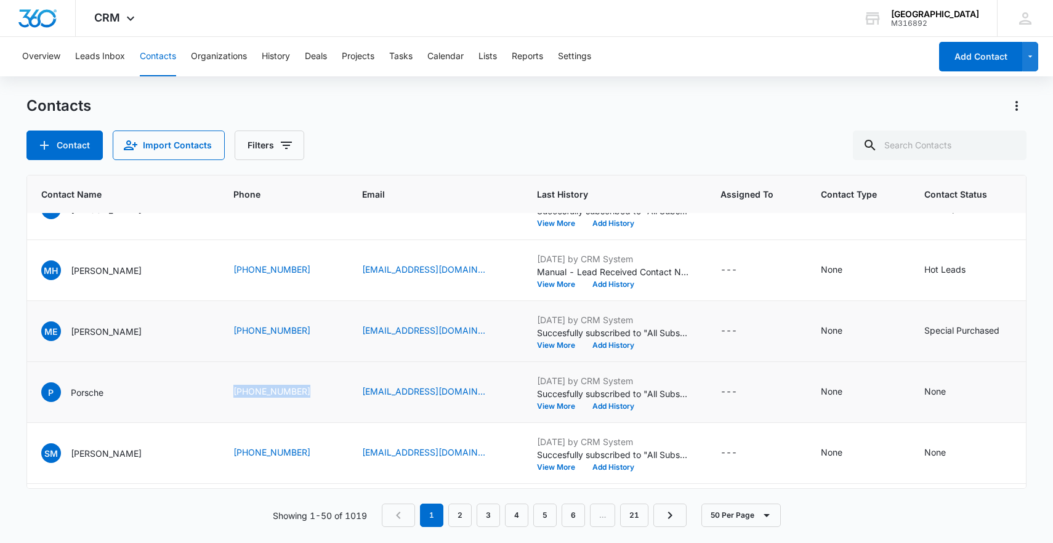
drag, startPoint x: 212, startPoint y: 400, endPoint x: 279, endPoint y: 401, distance: 67.2
click at [279, 401] on tr "1861 P Porsche [PHONE_NUMBER] [EMAIL_ADDRESS][DOMAIN_NAME] [DATE] by CRM System…" at bounding box center [627, 392] width 1409 height 61
click at [954, 394] on icon "Contact Status - None - Select to Edit Field" at bounding box center [961, 392] width 15 height 15
click at [912, 318] on div at bounding box center [934, 304] width 128 height 30
click at [914, 305] on div at bounding box center [934, 304] width 128 height 30
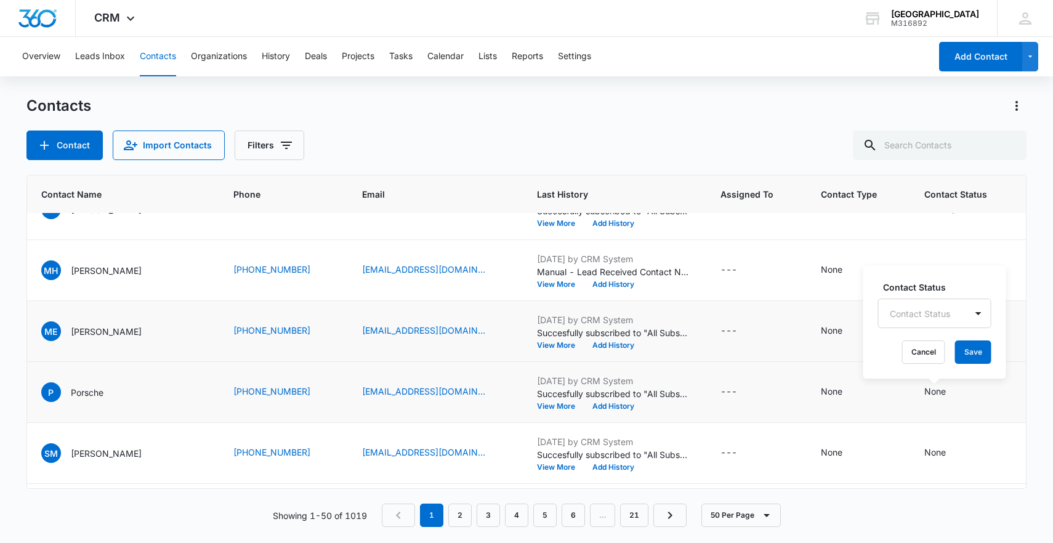
click at [914, 305] on div "Contact Status" at bounding box center [922, 314] width 87 height 28
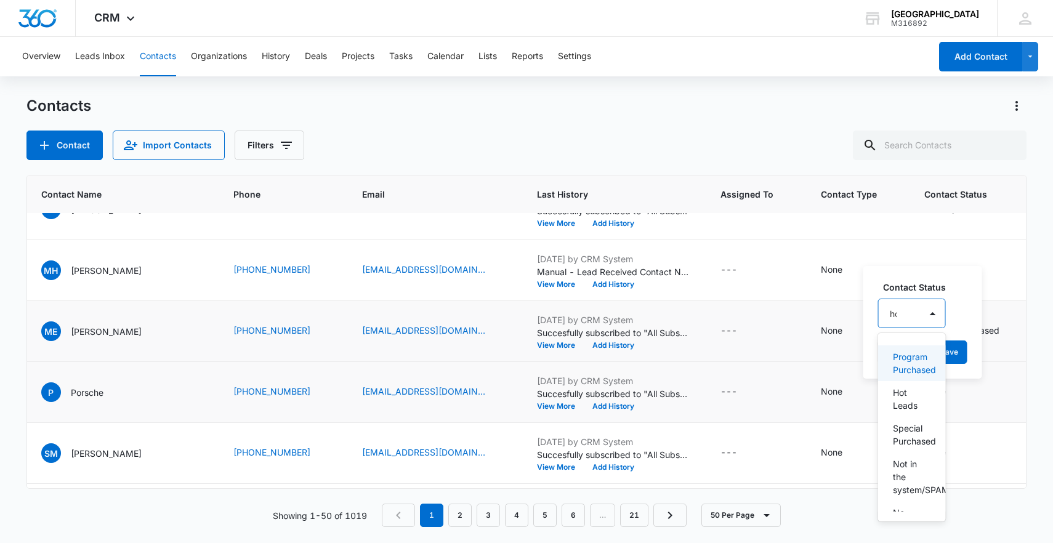
type input "hot"
click at [893, 355] on p "Hot Leads" at bounding box center [911, 363] width 36 height 26
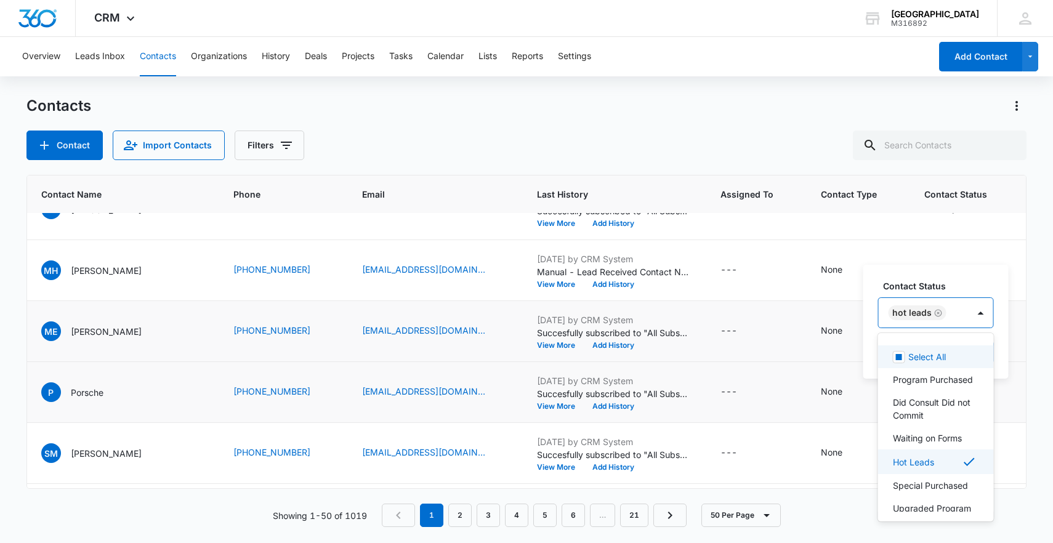
click at [958, 312] on div "Hot Leads" at bounding box center [924, 313] width 90 height 30
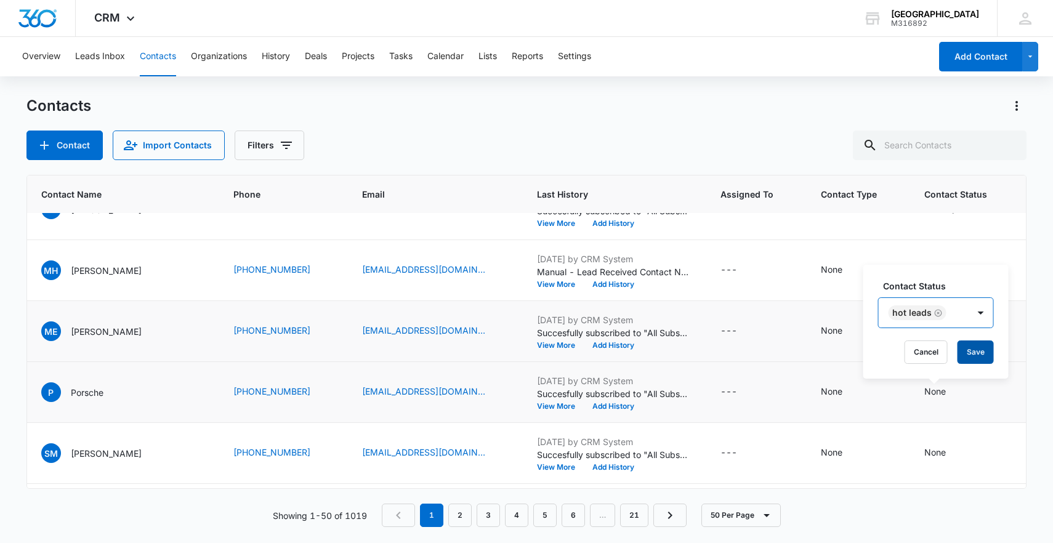
click at [966, 346] on button "Save" at bounding box center [976, 352] width 36 height 23
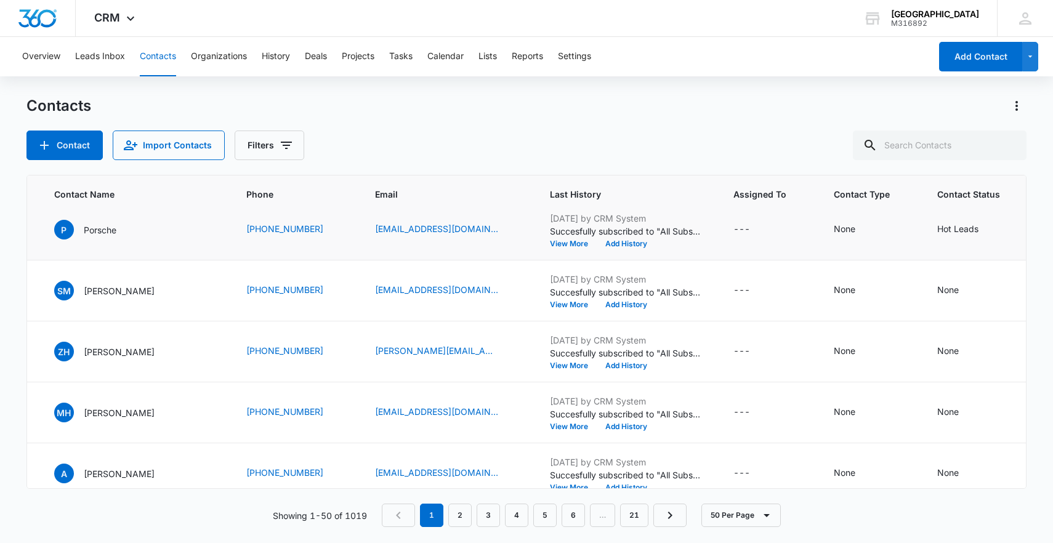
scroll to position [564, 91]
drag, startPoint x: 231, startPoint y: 288, endPoint x: 330, endPoint y: 294, distance: 99.4
click at [330, 294] on td "[PHONE_NUMBER]" at bounding box center [296, 289] width 129 height 61
click at [968, 293] on icon "Contact Status - None - Select to Edit Field" at bounding box center [973, 289] width 11 height 11
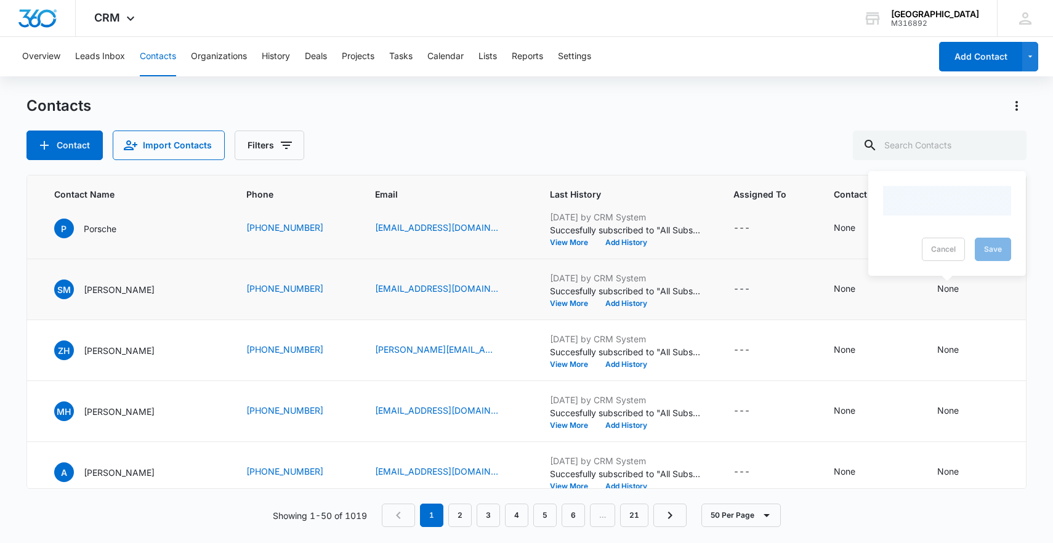
click at [930, 207] on div at bounding box center [947, 201] width 128 height 30
click at [924, 213] on div at bounding box center [933, 210] width 60 height 15
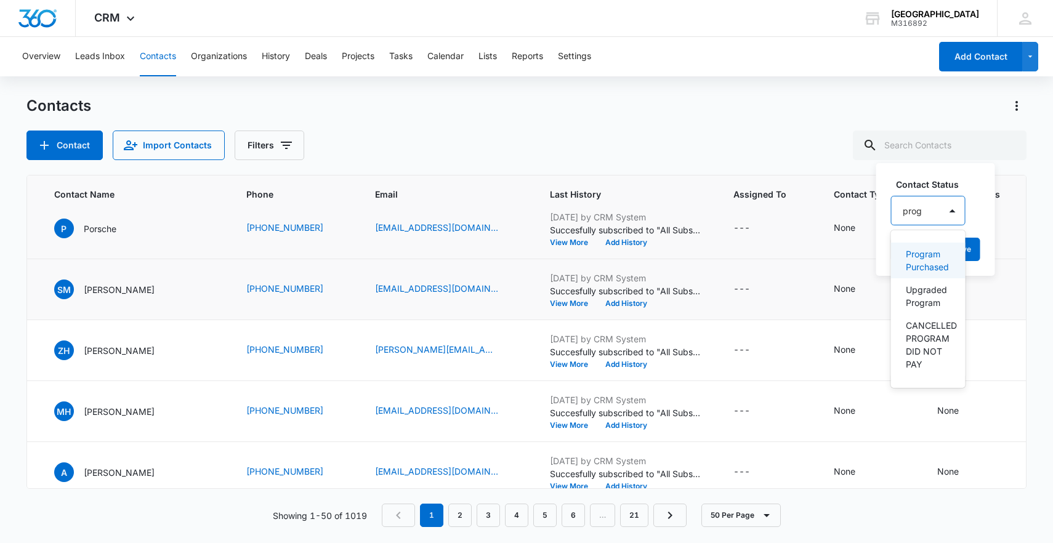
type input "progr"
click at [921, 257] on p "Program Purchased" at bounding box center [929, 261] width 46 height 26
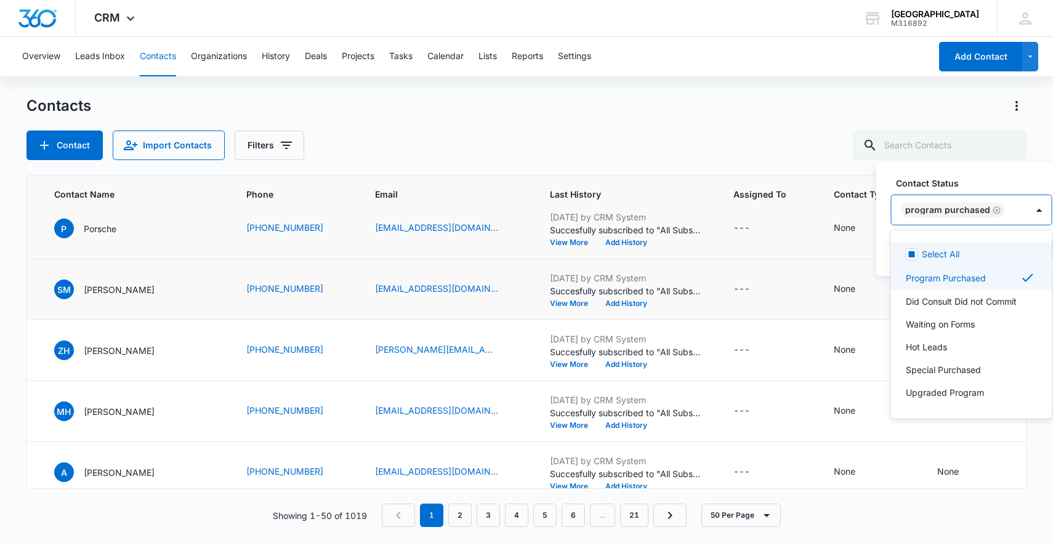
click at [1011, 209] on div "Program Purchased" at bounding box center [960, 210] width 136 height 30
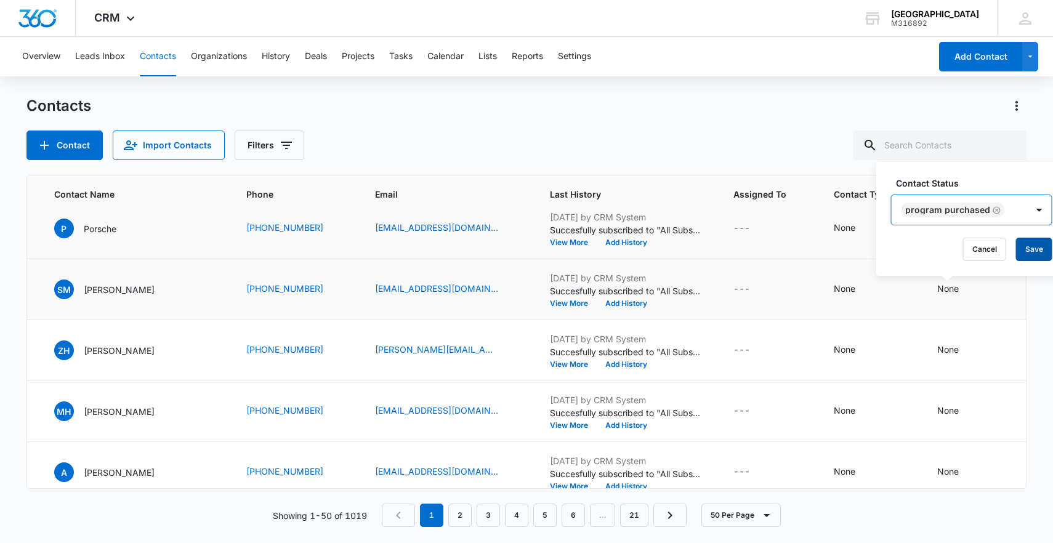
click at [1039, 256] on button "Save" at bounding box center [1034, 249] width 36 height 23
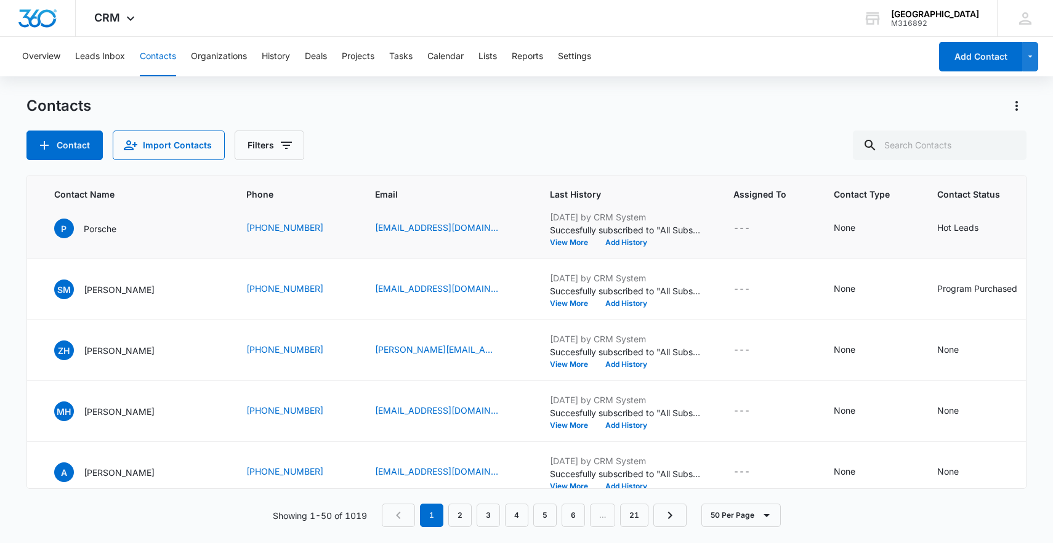
drag, startPoint x: 233, startPoint y: 353, endPoint x: 334, endPoint y: 355, distance: 100.4
click at [334, 355] on td "[PHONE_NUMBER]" at bounding box center [296, 350] width 129 height 61
click at [966, 350] on icon "Contact Status - None - Select to Edit Field" at bounding box center [973, 350] width 15 height 15
click at [939, 262] on div at bounding box center [947, 262] width 128 height 30
click at [939, 264] on div at bounding box center [933, 271] width 60 height 15
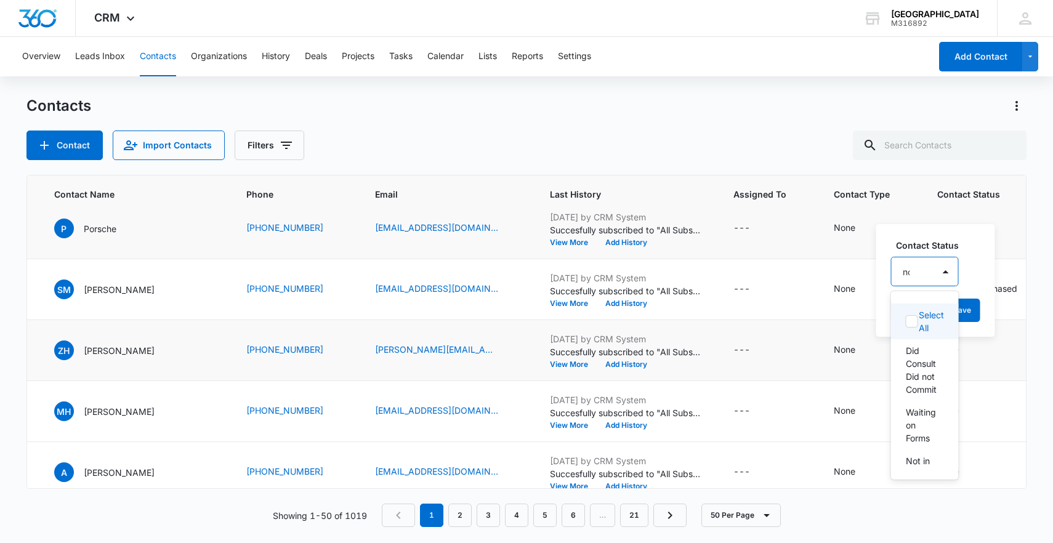
type input "not"
click at [915, 409] on p "Not in the system/SPAM" at bounding box center [924, 389] width 36 height 39
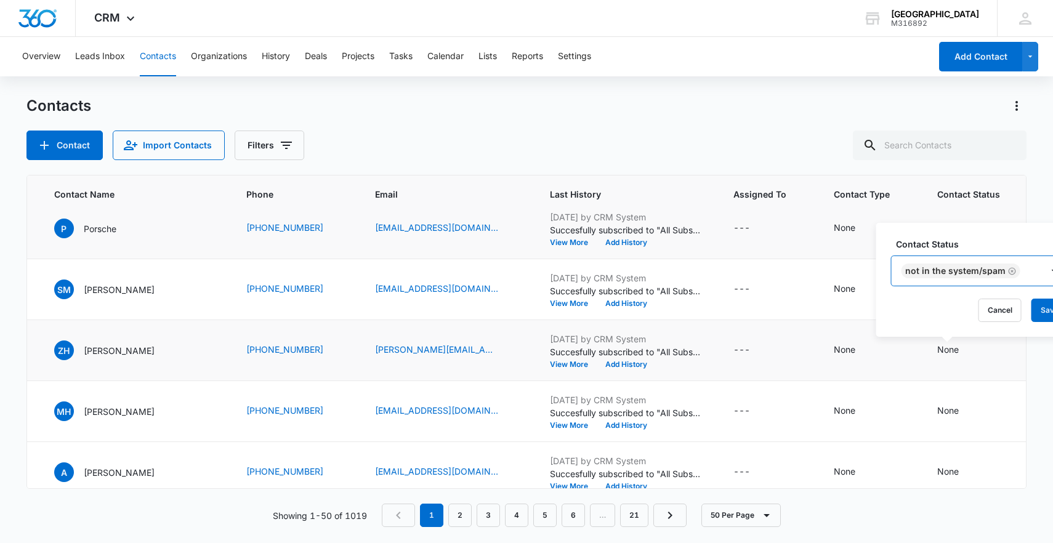
click at [1043, 270] on div at bounding box center [1055, 271] width 25 height 30
click at [1045, 314] on button "Save" at bounding box center [1050, 310] width 36 height 23
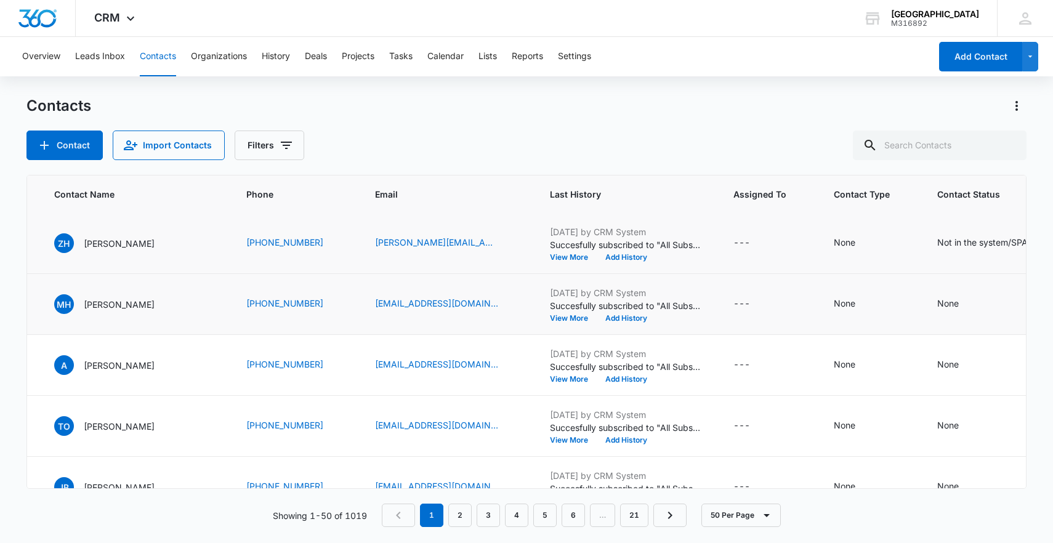
scroll to position [673, 91]
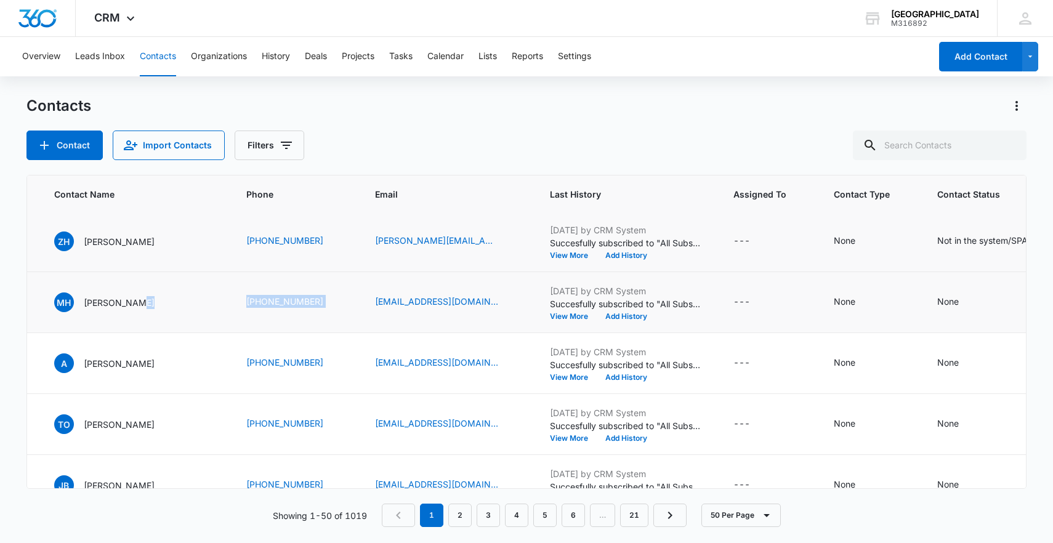
drag, startPoint x: 213, startPoint y: 302, endPoint x: 357, endPoint y: 309, distance: 144.3
click at [357, 309] on tr "1839 MH [PERSON_NAME] [PHONE_NUMBER] [EMAIL_ADDRESS][DOMAIN_NAME] [DATE] by CRM…" at bounding box center [640, 302] width 1409 height 61
click at [968, 301] on icon "Contact Status - None - Select to Edit Field" at bounding box center [973, 302] width 11 height 11
click at [910, 212] on div at bounding box center [947, 214] width 128 height 30
click at [912, 222] on div at bounding box center [933, 223] width 60 height 15
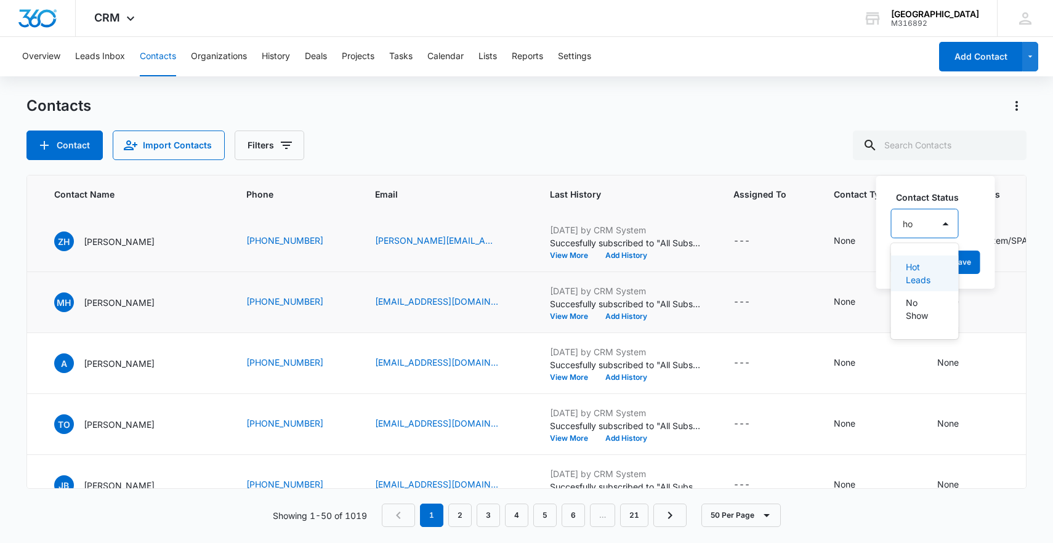
type input "hot"
click at [920, 272] on p "Hot Leads" at bounding box center [924, 274] width 36 height 26
click at [982, 219] on div at bounding box center [994, 223] width 25 height 30
click at [982, 262] on button "Save" at bounding box center [989, 262] width 36 height 23
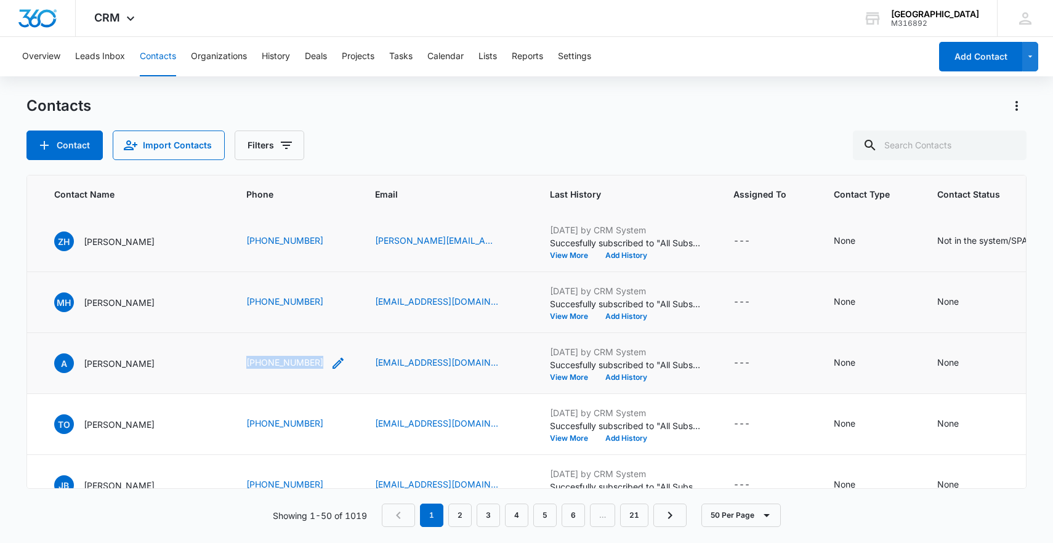
drag, startPoint x: 229, startPoint y: 364, endPoint x: 315, endPoint y: 368, distance: 86.3
click at [315, 368] on td "[PHONE_NUMBER]" at bounding box center [296, 363] width 129 height 61
drag, startPoint x: 220, startPoint y: 363, endPoint x: 334, endPoint y: 374, distance: 114.5
click at [334, 374] on tr "1838 A [PERSON_NAME] [PHONE_NUMBER] [EMAIL_ADDRESS][DOMAIN_NAME] [DATE] by CRM …" at bounding box center [640, 363] width 1409 height 61
drag, startPoint x: 191, startPoint y: 365, endPoint x: 200, endPoint y: 364, distance: 9.3
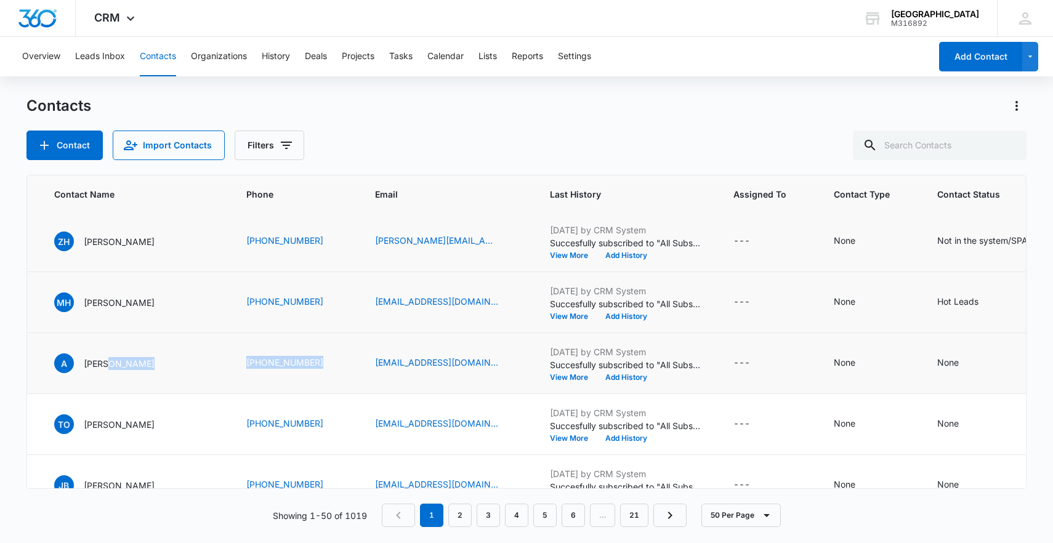
click at [191, 365] on div "A [PERSON_NAME]" at bounding box center [135, 364] width 163 height 20
drag, startPoint x: 225, startPoint y: 363, endPoint x: 326, endPoint y: 364, distance: 101.6
click at [326, 364] on tr "1838 A [PERSON_NAME] [PHONE_NUMBER] [EMAIL_ADDRESS][DOMAIN_NAME] [DATE] by CRM …" at bounding box center [640, 363] width 1409 height 61
click at [966, 362] on icon "Contact Status - None - Select to Edit Field" at bounding box center [973, 363] width 15 height 15
click at [925, 280] on div at bounding box center [947, 275] width 128 height 30
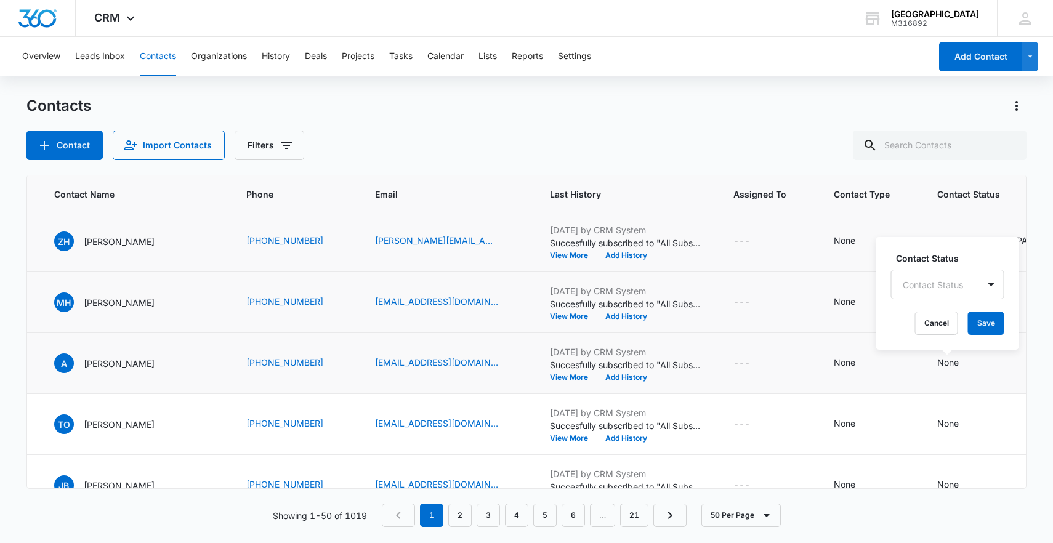
click at [925, 280] on div at bounding box center [933, 284] width 60 height 15
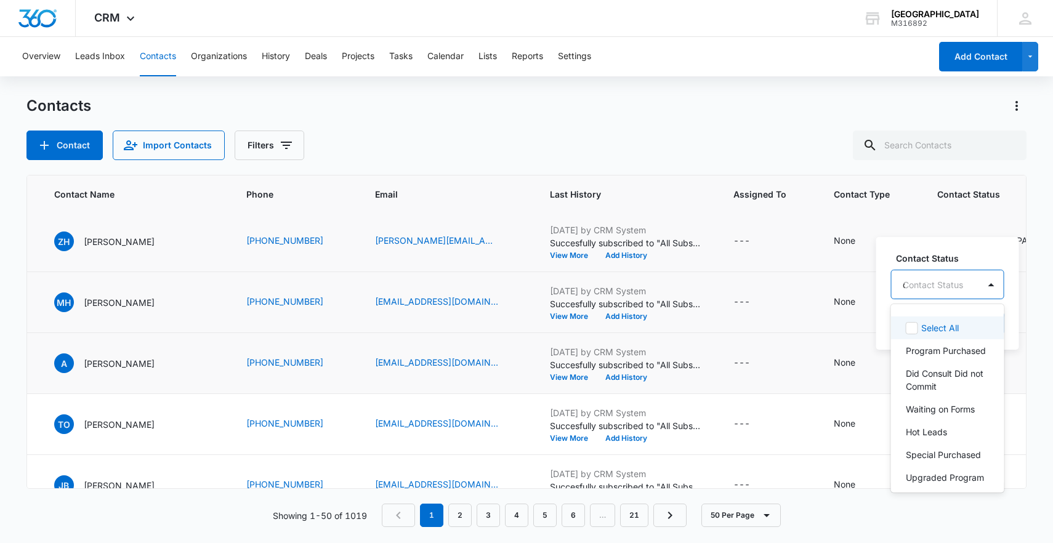
type input "did"
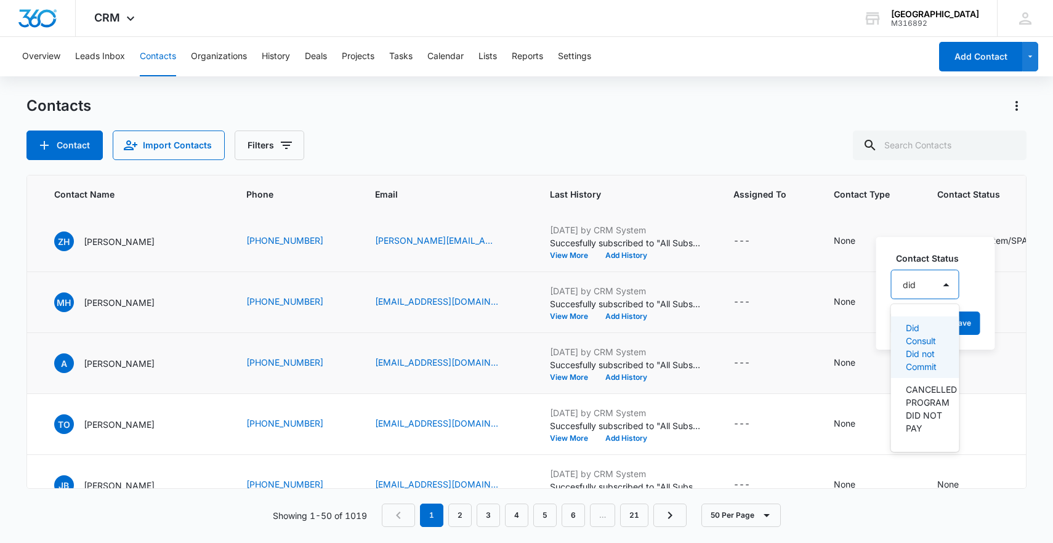
click at [908, 360] on p "Did Consult Did not Commit" at bounding box center [924, 348] width 36 height 52
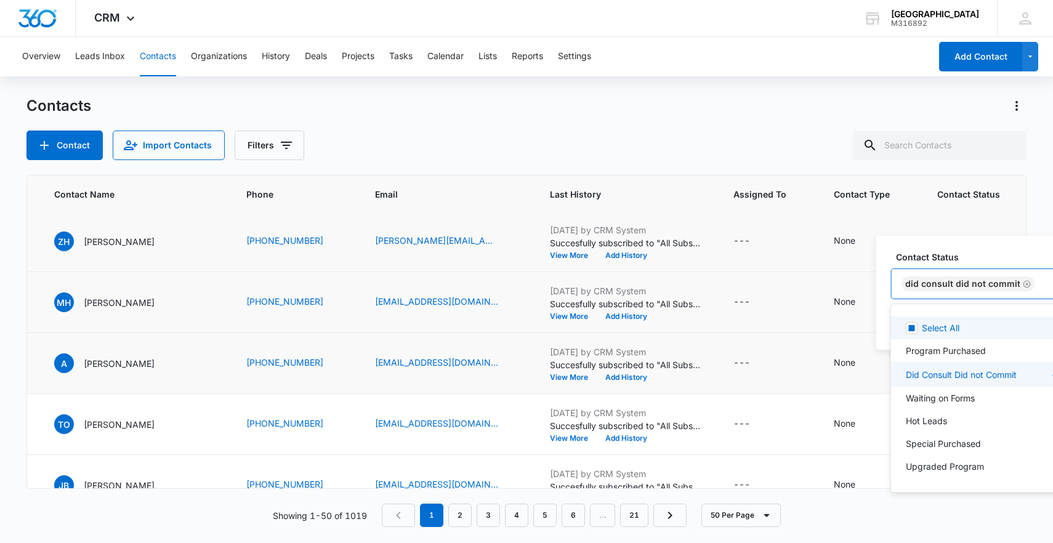
click at [1041, 286] on div "Did Consult Did not Commit" at bounding box center [975, 284] width 166 height 30
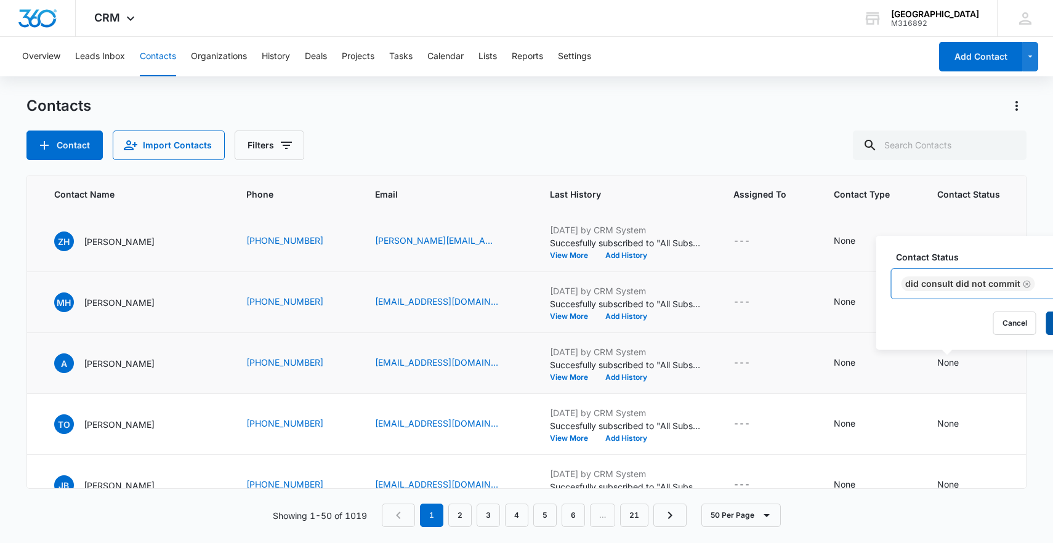
click at [1048, 320] on button "Save" at bounding box center [1065, 323] width 36 height 23
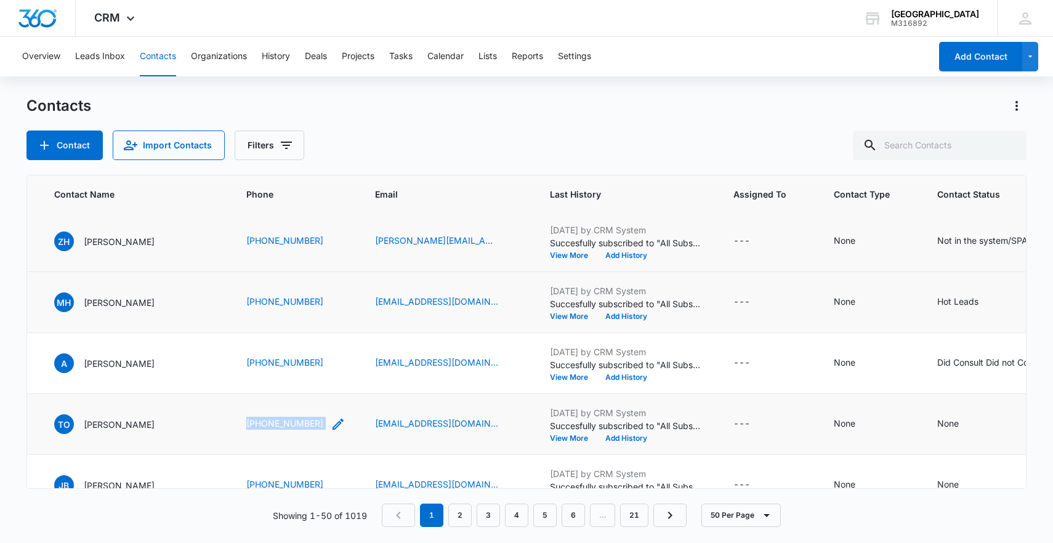
drag, startPoint x: 232, startPoint y: 426, endPoint x: 328, endPoint y: 426, distance: 96.1
click at [328, 426] on td "[PHONE_NUMBER]" at bounding box center [296, 424] width 129 height 61
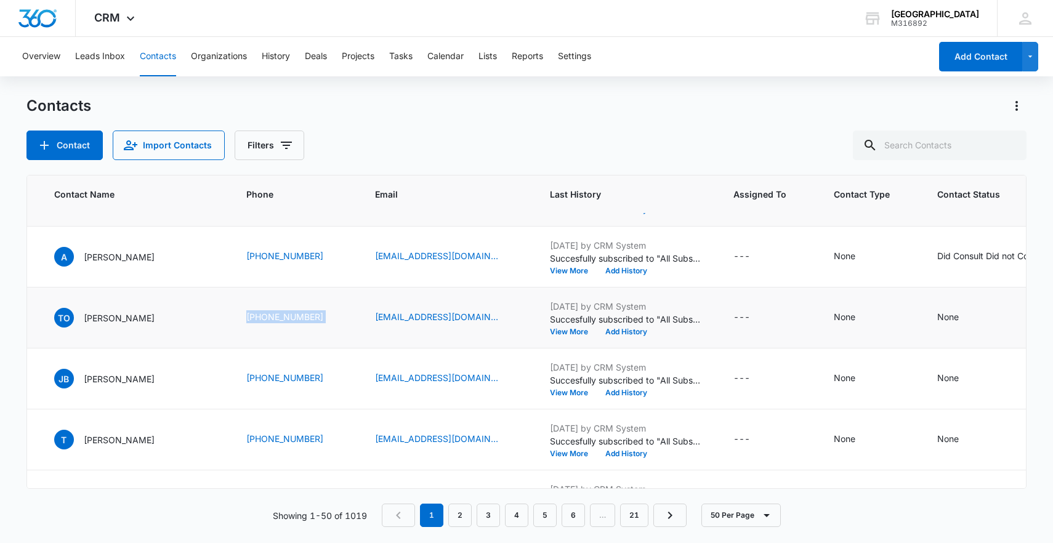
scroll to position [780, 91]
click at [968, 318] on icon "Contact Status - None - Select to Edit Field" at bounding box center [973, 317] width 11 height 11
click at [920, 244] on div at bounding box center [947, 233] width 128 height 39
click at [919, 241] on div at bounding box center [933, 238] width 60 height 15
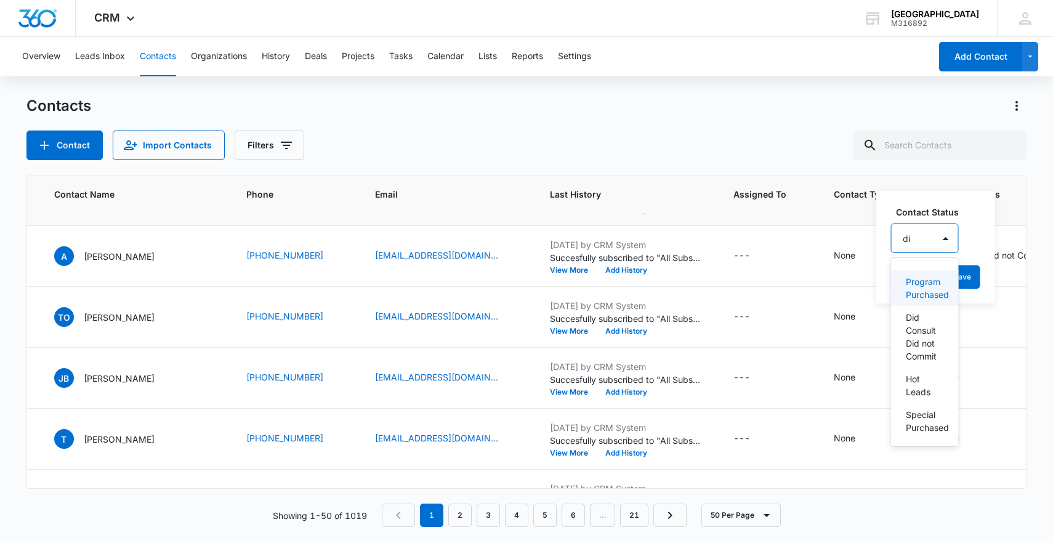
type input "did"
click at [906, 307] on p "Did Consult Did not Commit" at bounding box center [924, 301] width 36 height 52
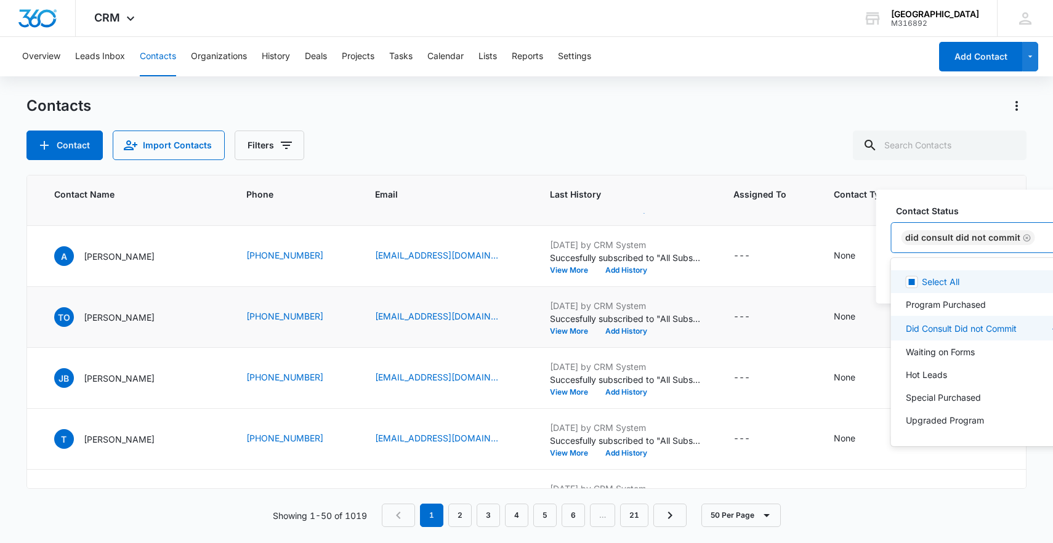
click at [1039, 239] on input "text" at bounding box center [1040, 238] width 2 height 13
click at [1045, 243] on div "Did Consult Did not Commit" at bounding box center [975, 238] width 166 height 30
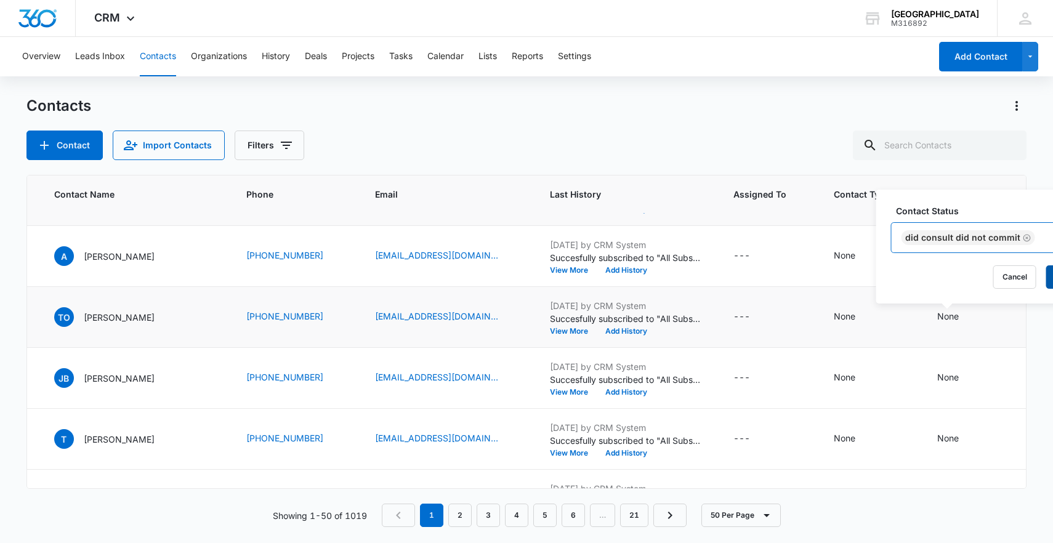
click at [1050, 267] on button "Save" at bounding box center [1065, 276] width 36 height 23
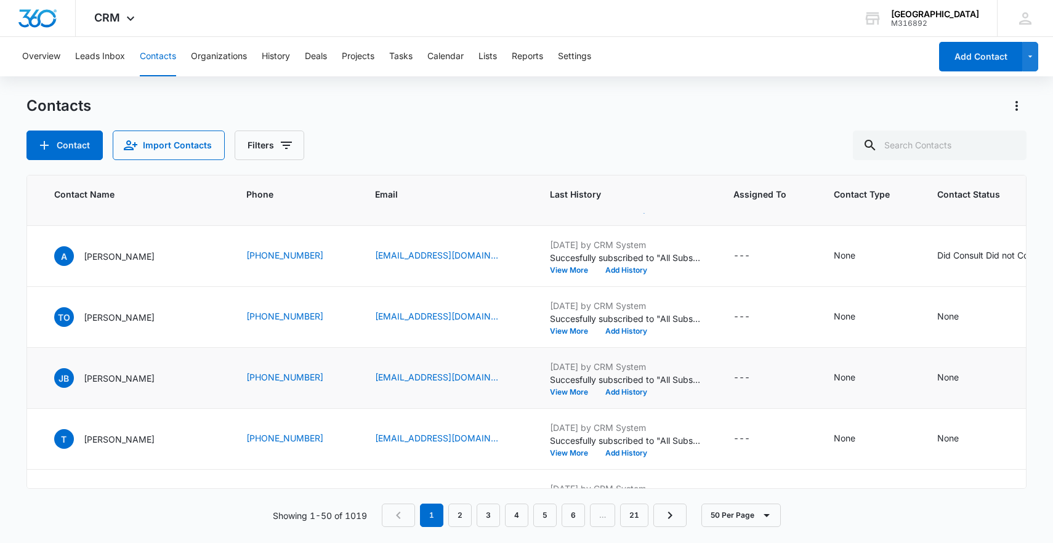
drag, startPoint x: 205, startPoint y: 383, endPoint x: 341, endPoint y: 397, distance: 136.2
click at [224, 392] on td "[PERSON_NAME]" at bounding box center [135, 378] width 192 height 61
drag, startPoint x: 214, startPoint y: 381, endPoint x: 319, endPoint y: 384, distance: 104.8
click at [319, 384] on tr "1833 [PERSON_NAME] [PHONE_NUMBER] [EMAIL_ADDRESS][DOMAIN_NAME] [DATE] by CRM Sy…" at bounding box center [640, 378] width 1409 height 61
click at [968, 376] on icon "Contact Status - None - Select to Edit Field" at bounding box center [973, 378] width 11 height 11
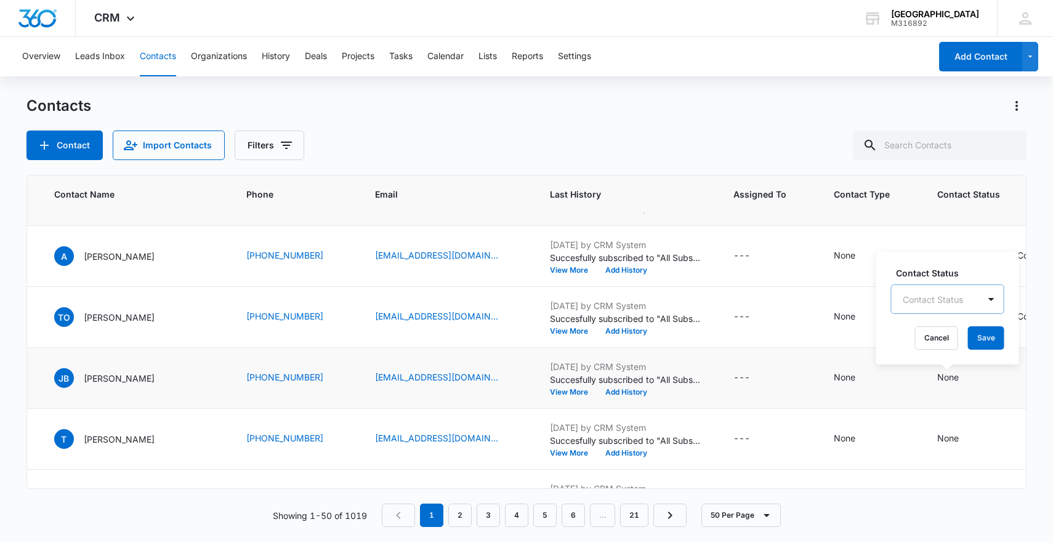
click at [924, 300] on div at bounding box center [933, 299] width 60 height 15
type input "drip"
click at [914, 352] on p "DRIP/opt out" at bounding box center [925, 349] width 39 height 26
click at [984, 299] on div "DRIP/opt out" at bounding box center [943, 299] width 102 height 30
click at [1001, 344] on button "Save" at bounding box center [1001, 337] width 36 height 23
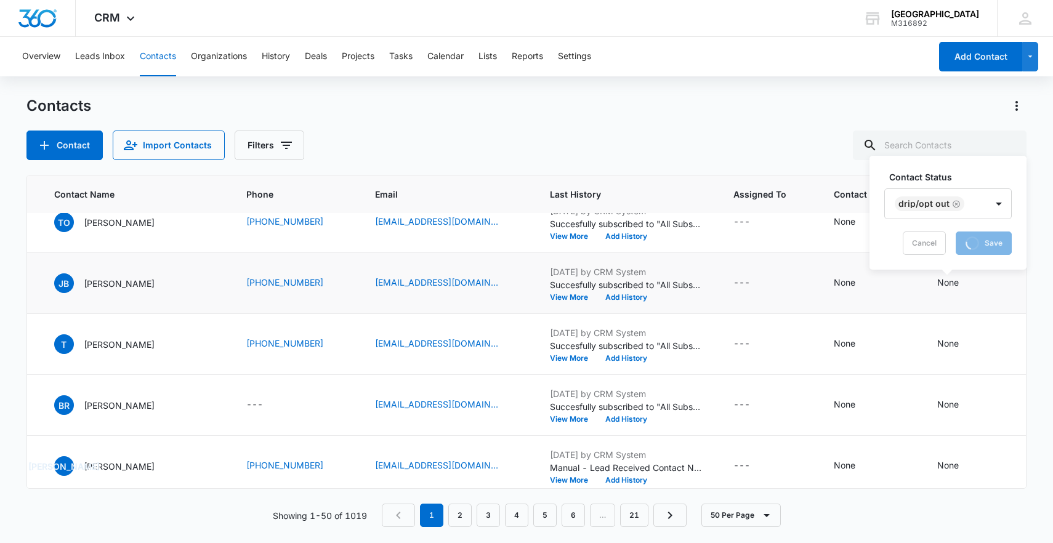
scroll to position [883, 91]
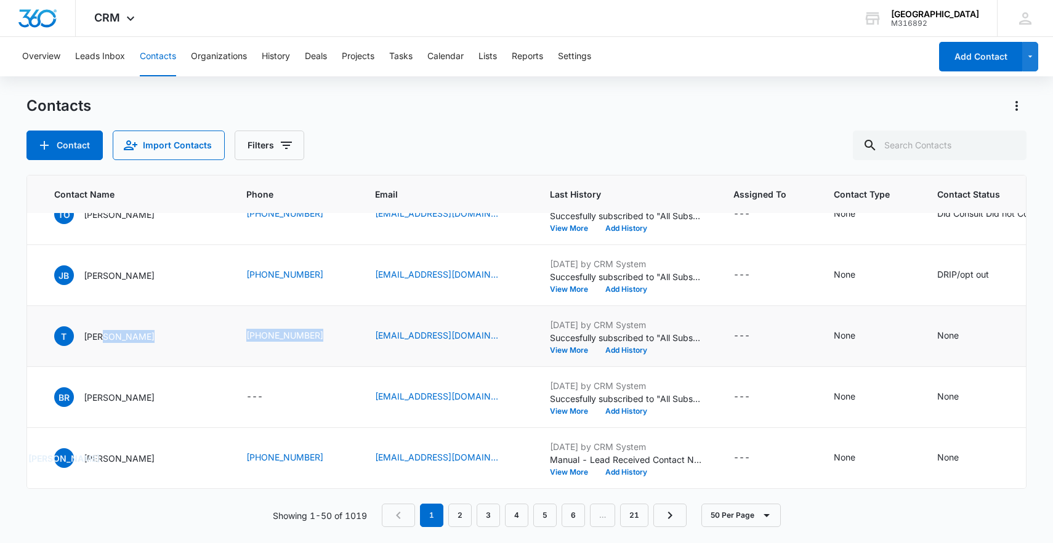
drag, startPoint x: 213, startPoint y: 337, endPoint x: 346, endPoint y: 339, distance: 132.5
click at [346, 339] on tr "1830 [PERSON_NAME] [PHONE_NUMBER] [EMAIL_ADDRESS][DOMAIN_NAME] [DATE] by CRM Sy…" at bounding box center [640, 336] width 1409 height 61
click at [966, 339] on icon "Contact Status - None - Select to Edit Field" at bounding box center [973, 336] width 15 height 15
click at [920, 257] on div at bounding box center [947, 248] width 128 height 30
click at [920, 257] on div at bounding box center [933, 257] width 60 height 15
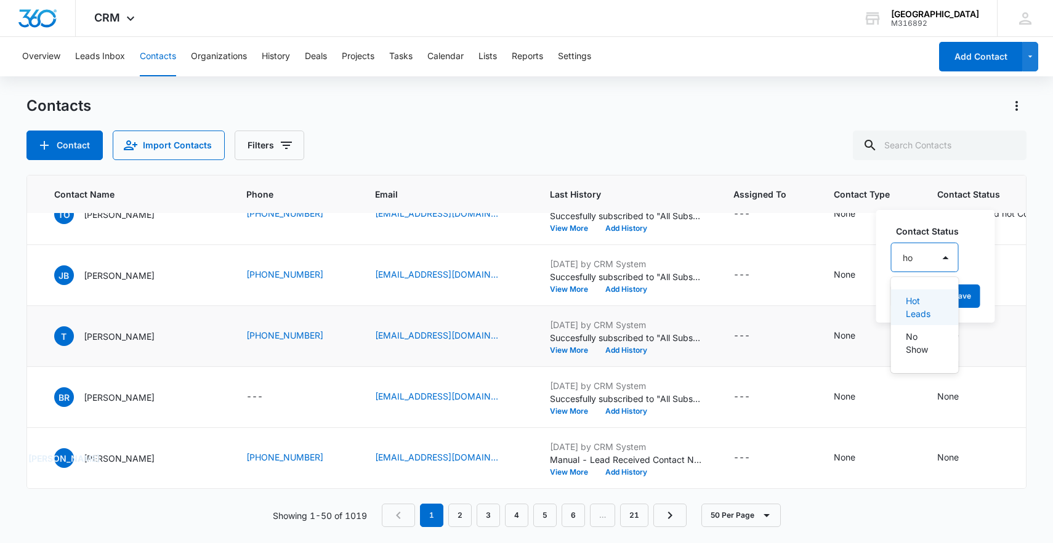
type input "hot"
click at [938, 304] on p "Hot Leads" at bounding box center [924, 307] width 36 height 26
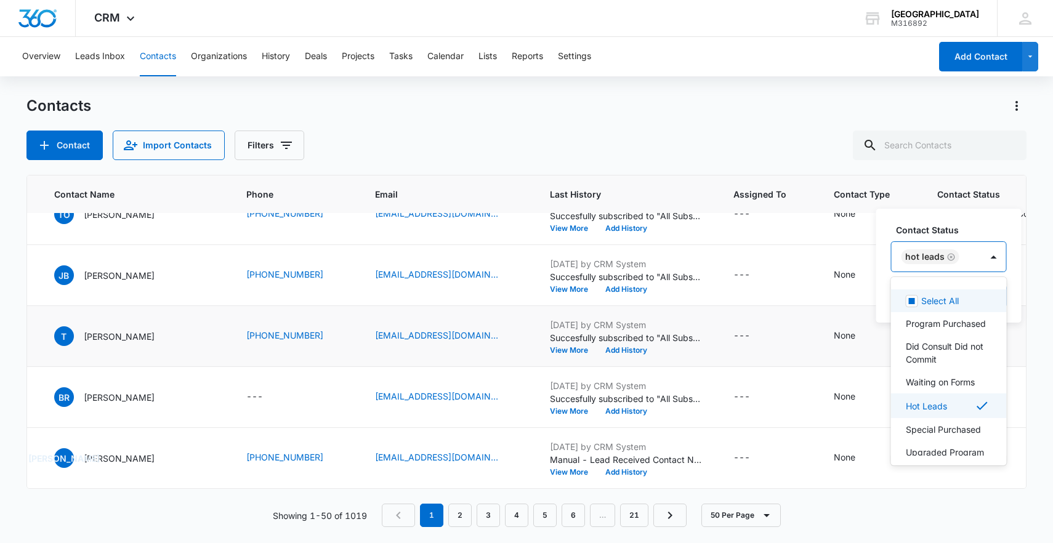
click at [1008, 278] on div "Contact Status option Hot Leads, selected. Select All, 1 of 17. 17 results avai…" at bounding box center [949, 266] width 145 height 114
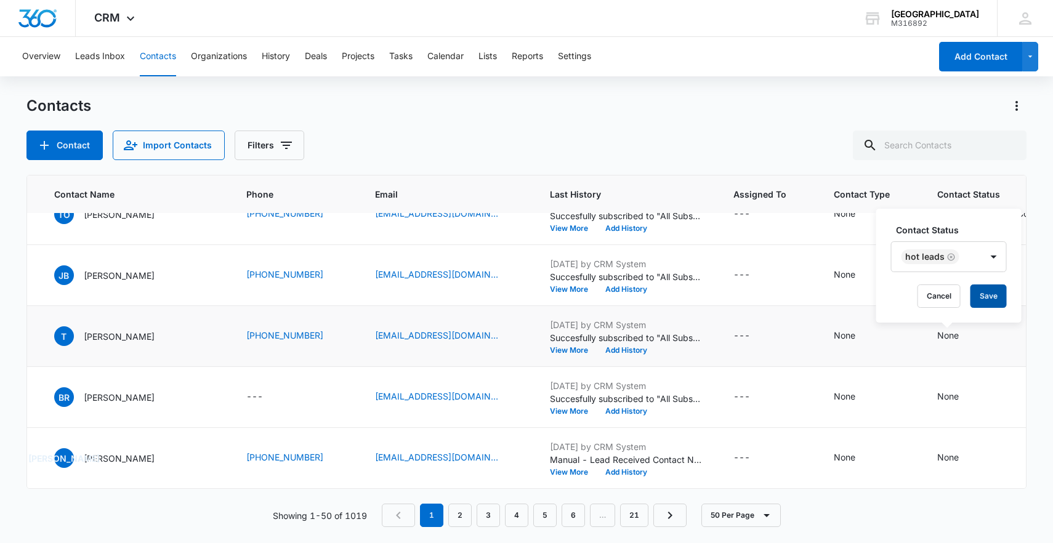
click at [994, 296] on button "Save" at bounding box center [989, 296] width 36 height 23
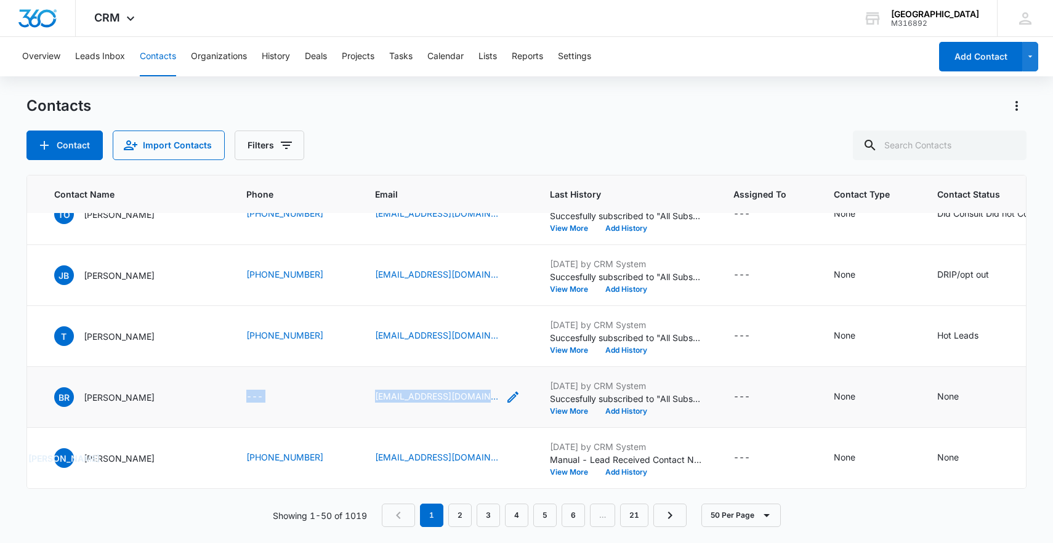
drag, startPoint x: 349, startPoint y: 400, endPoint x: 471, endPoint y: 397, distance: 122.0
click at [475, 397] on tr "1824 BR [PERSON_NAME] --- [EMAIL_ADDRESS][DOMAIN_NAME] [DATE] by CRM System Suc…" at bounding box center [640, 397] width 1409 height 61
drag, startPoint x: 159, startPoint y: 397, endPoint x: 78, endPoint y: 402, distance: 80.8
click at [78, 402] on div "BR [PERSON_NAME]" at bounding box center [115, 397] width 123 height 20
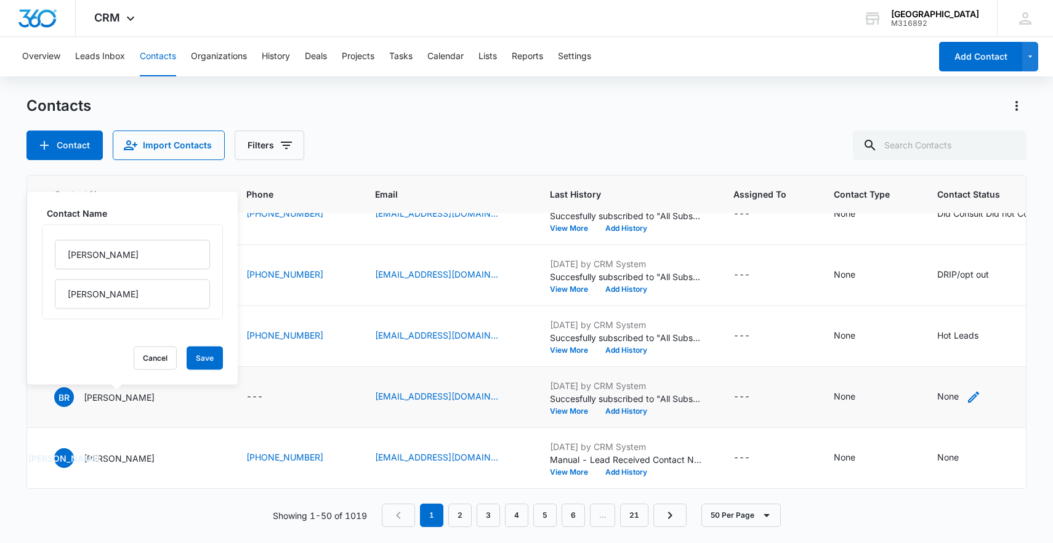
click at [966, 392] on icon "Contact Status - None - Select to Edit Field" at bounding box center [973, 397] width 15 height 15
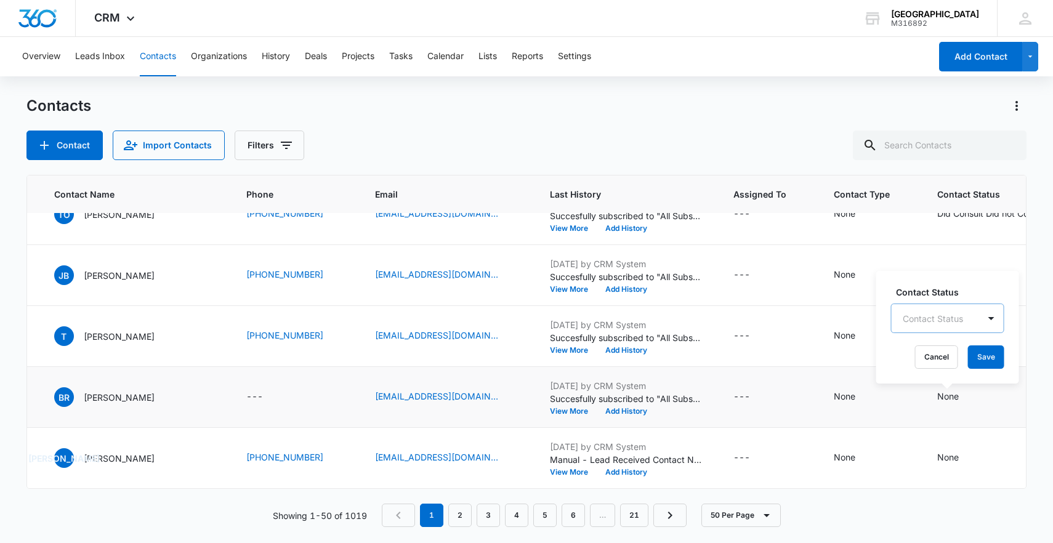
click at [954, 326] on div "Contact Status" at bounding box center [935, 319] width 87 height 28
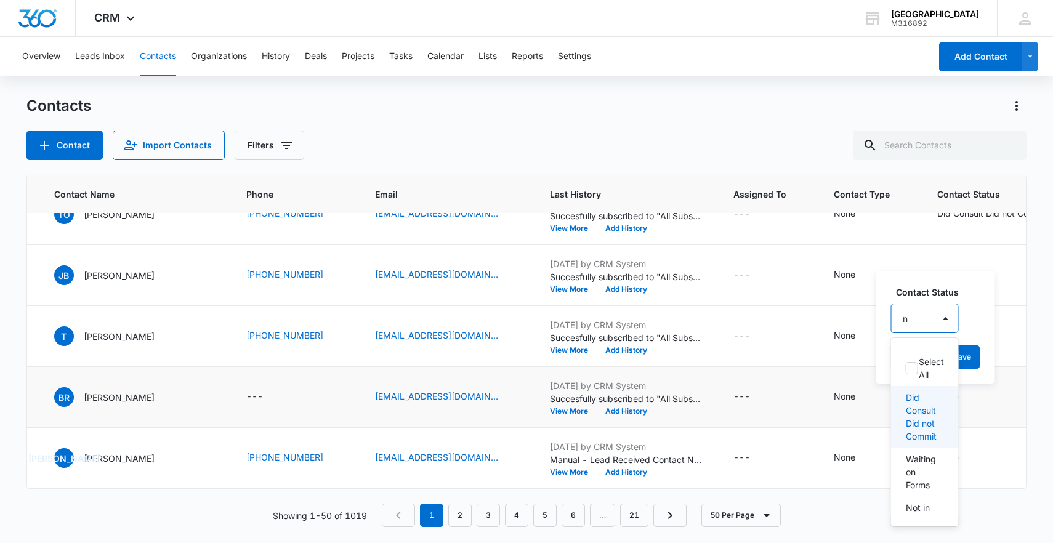
type input "no"
click at [923, 456] on p "Not in the system/SPAM" at bounding box center [924, 436] width 36 height 39
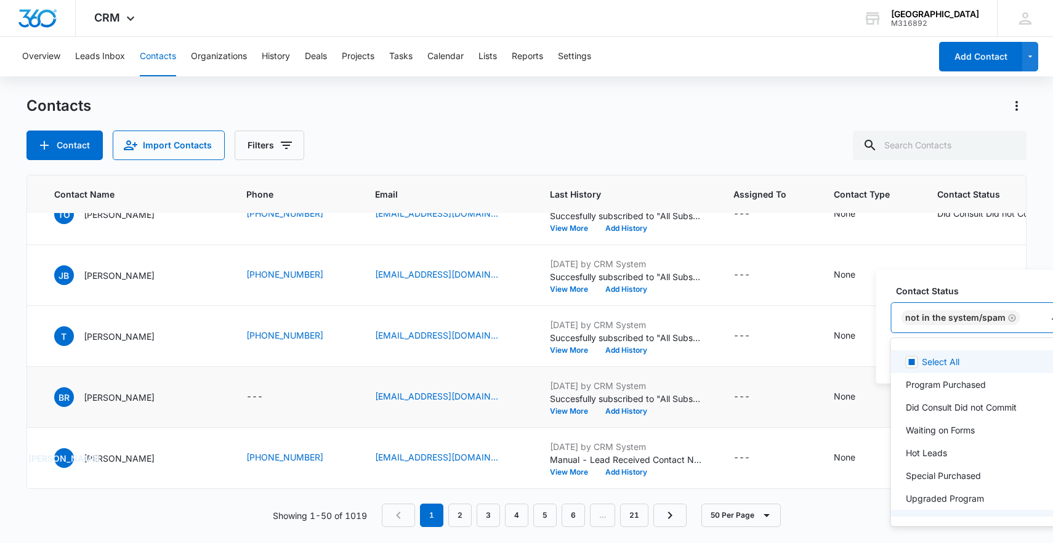
click at [1029, 309] on div "Not in the system/SPAM" at bounding box center [967, 318] width 151 height 30
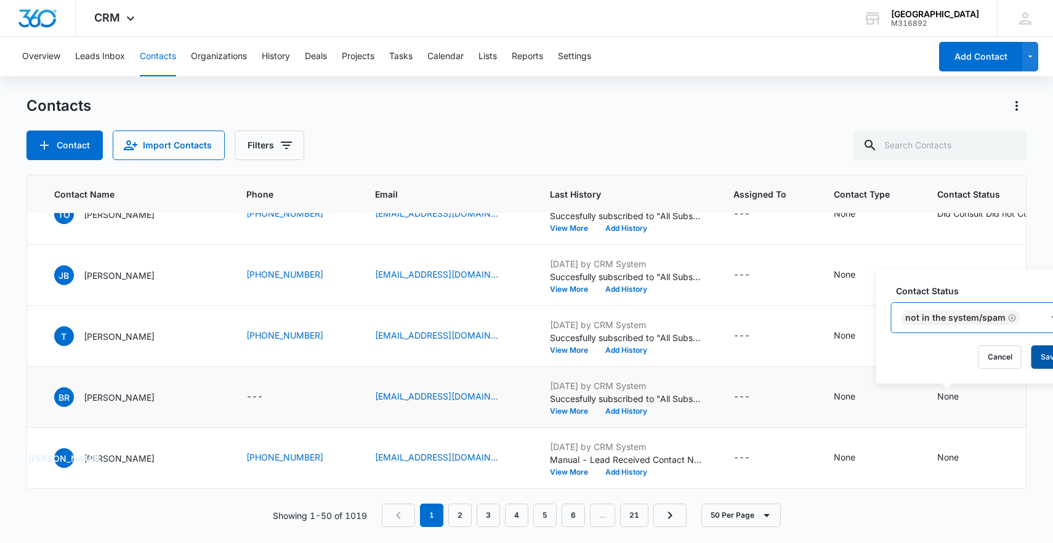
click at [1047, 352] on button "Save" at bounding box center [1050, 357] width 36 height 23
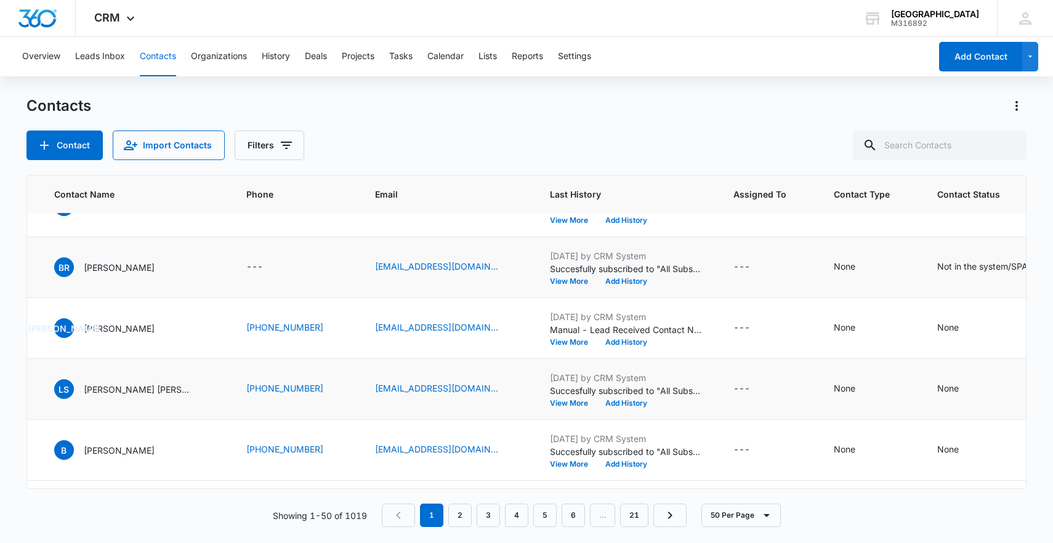
scroll to position [1031, 91]
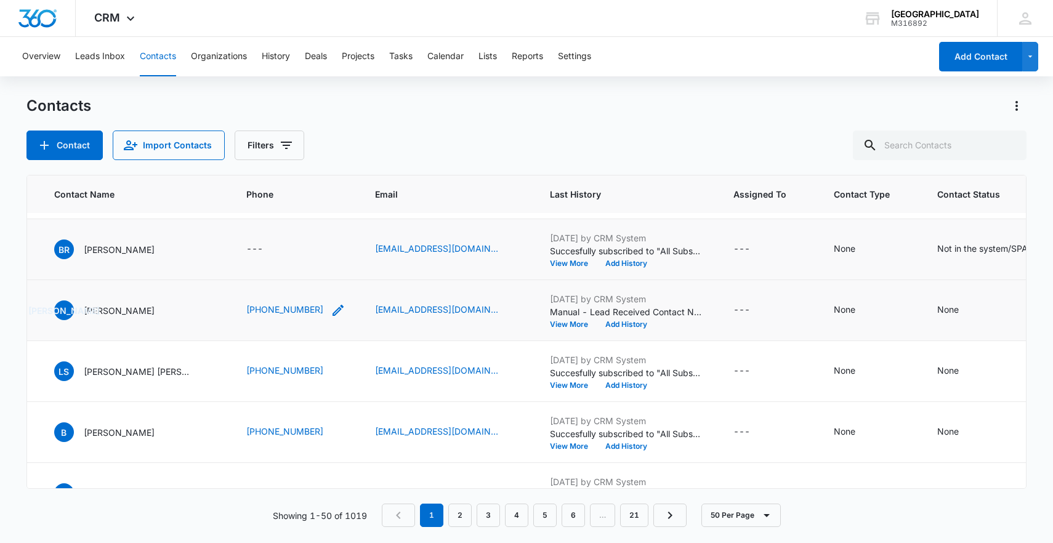
drag, startPoint x: 237, startPoint y: 318, endPoint x: 322, endPoint y: 317, distance: 85.0
click at [322, 317] on td "[PHONE_NUMBER]" at bounding box center [296, 310] width 129 height 61
drag, startPoint x: 230, startPoint y: 315, endPoint x: 326, endPoint y: 314, distance: 96.1
click at [326, 314] on td "[PHONE_NUMBER]" at bounding box center [296, 310] width 129 height 61
click at [223, 323] on td "JO [PERSON_NAME]" at bounding box center [135, 310] width 192 height 61
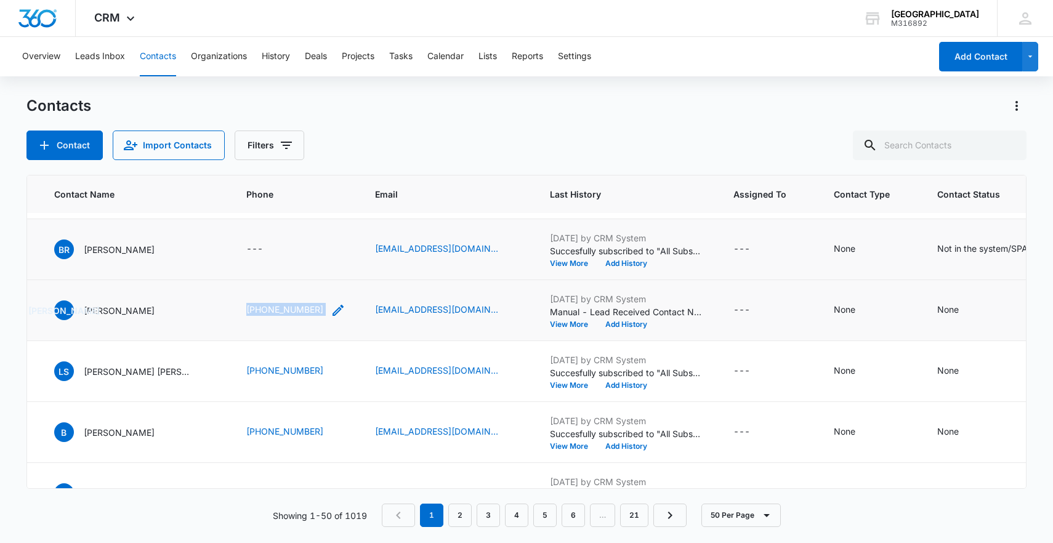
drag, startPoint x: 223, startPoint y: 317, endPoint x: 315, endPoint y: 314, distance: 91.8
click at [315, 314] on tr "1823 [PERSON_NAME] [PERSON_NAME] [PHONE_NUMBER] [EMAIL_ADDRESS][DOMAIN_NAME] [D…" at bounding box center [640, 310] width 1409 height 61
click at [966, 310] on icon "Contact Status - None - Select to Edit Field" at bounding box center [973, 310] width 15 height 15
click at [942, 235] on div at bounding box center [933, 231] width 60 height 15
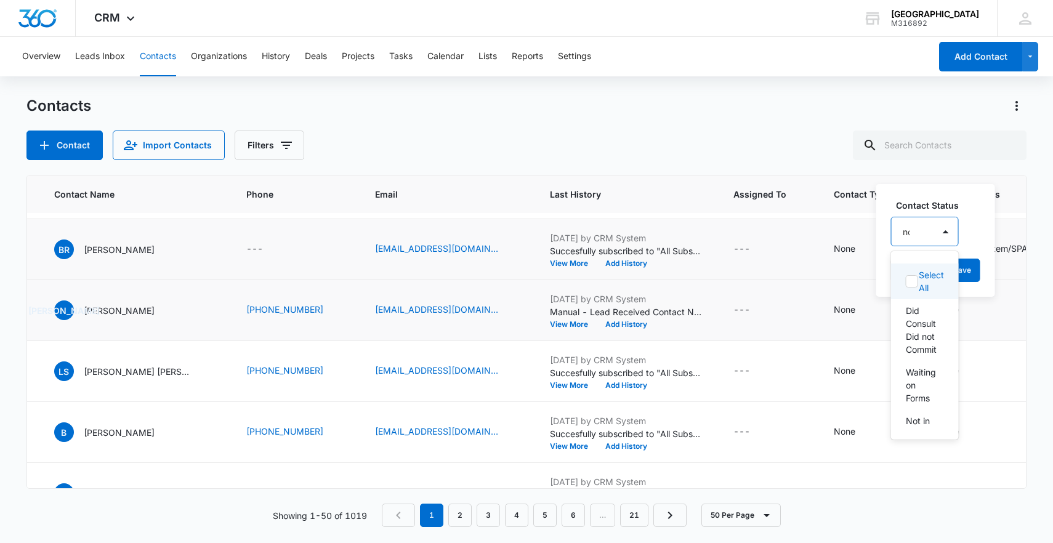
type input "not"
click at [933, 356] on div "Not in the system/SPAM" at bounding box center [925, 349] width 68 height 49
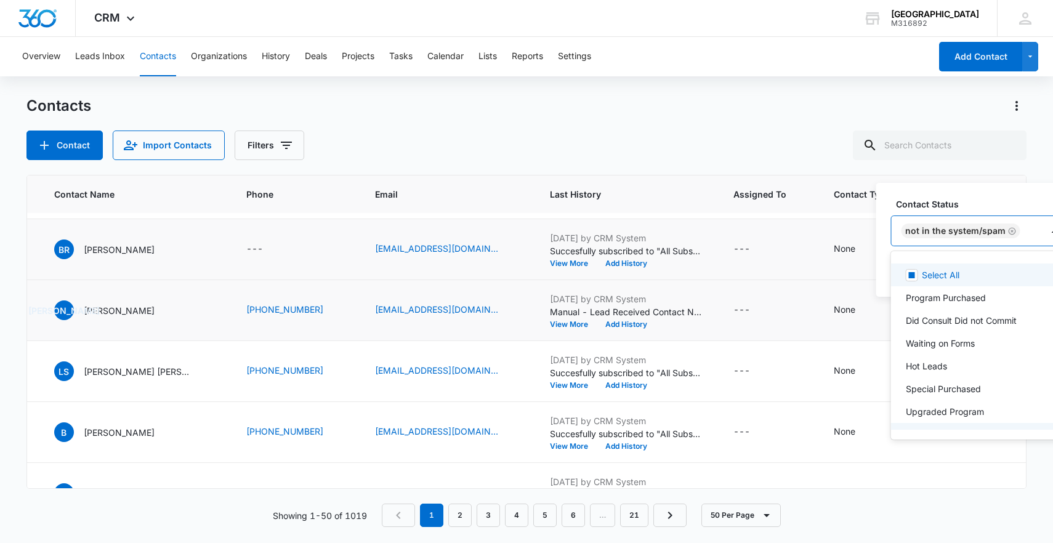
click at [1024, 236] on input "text" at bounding box center [1025, 231] width 2 height 13
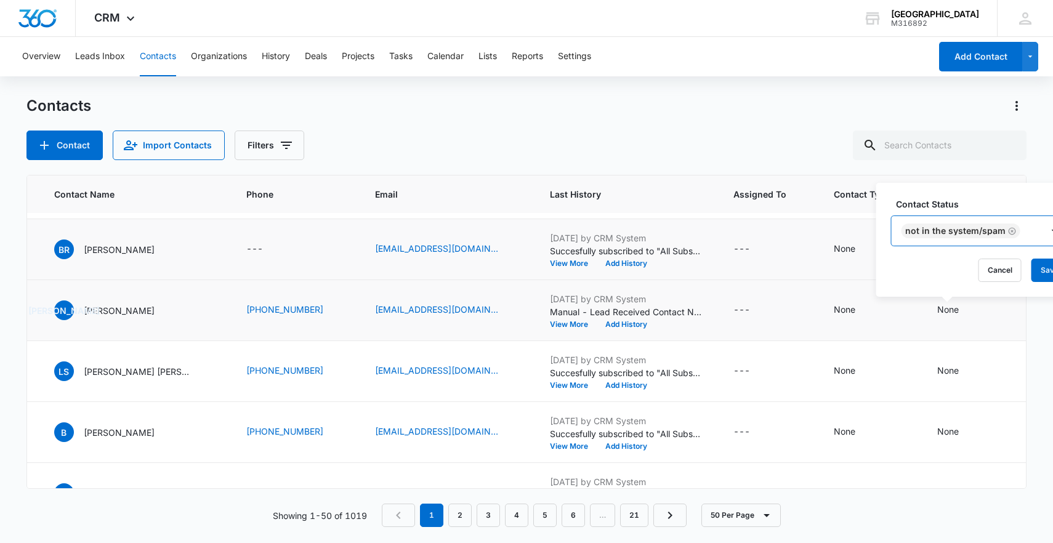
click at [1043, 229] on div at bounding box center [1055, 231] width 25 height 30
click at [1047, 265] on button "Save" at bounding box center [1050, 270] width 36 height 23
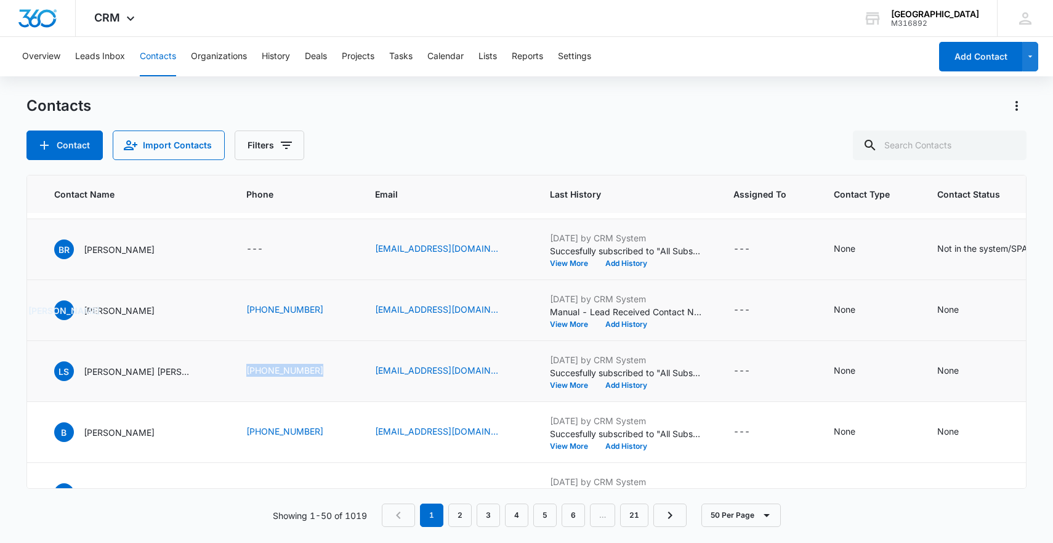
drag, startPoint x: 221, startPoint y: 371, endPoint x: 338, endPoint y: 372, distance: 116.4
click at [338, 372] on tr "1822 LS [PERSON_NAME] [PERSON_NAME] [PHONE_NUMBER] [EMAIL_ADDRESS][DOMAIN_NAME]…" at bounding box center [640, 371] width 1409 height 61
drag, startPoint x: 233, startPoint y: 370, endPoint x: 341, endPoint y: 371, distance: 107.2
click at [341, 371] on td "[PHONE_NUMBER]" at bounding box center [296, 371] width 129 height 61
click at [966, 373] on icon "Contact Status - None - Select to Edit Field" at bounding box center [973, 371] width 15 height 15
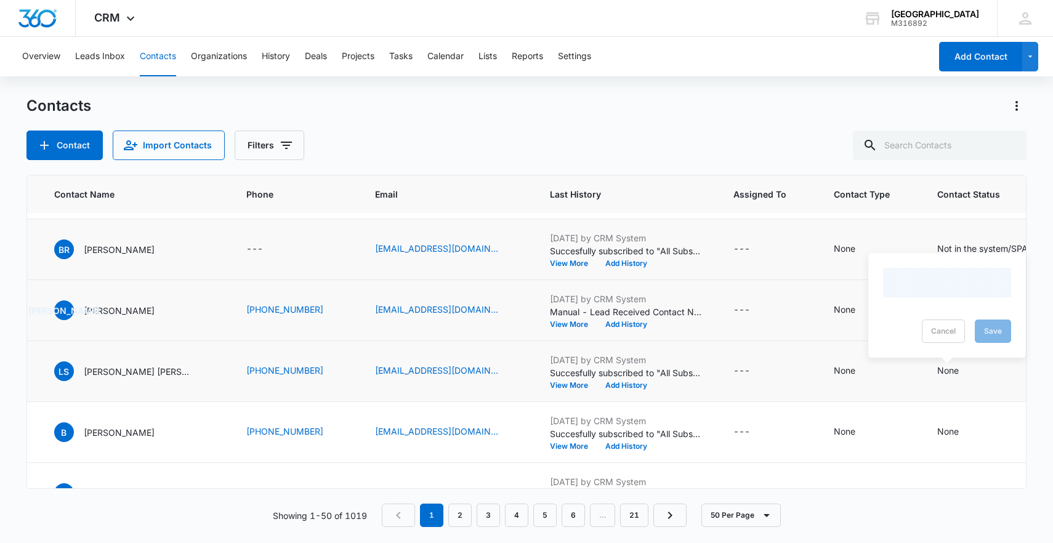
click at [944, 296] on div at bounding box center [947, 283] width 128 height 30
click at [944, 296] on div at bounding box center [933, 292] width 60 height 15
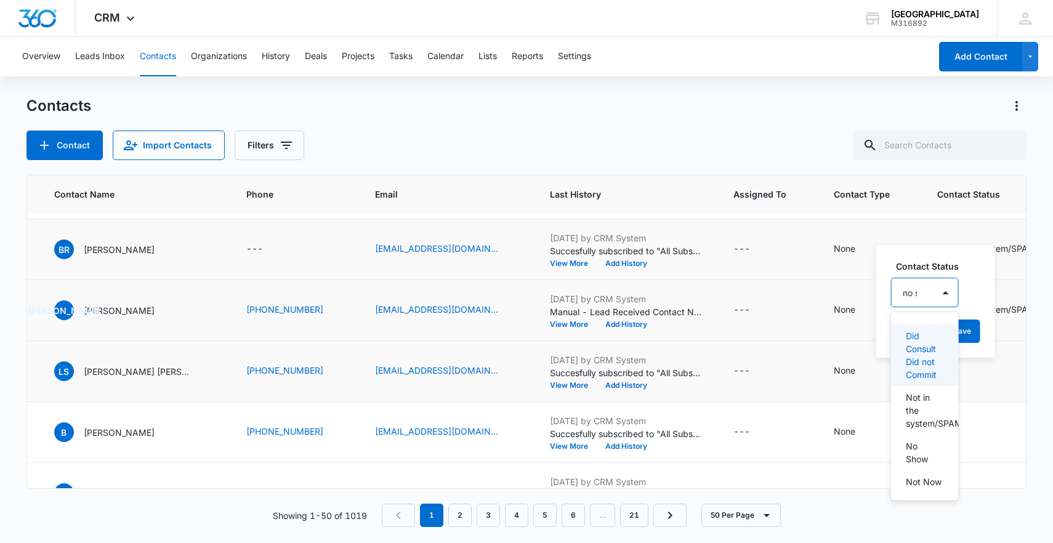
type input "no sh"
click at [931, 333] on p "No Show" at bounding box center [924, 336] width 36 height 13
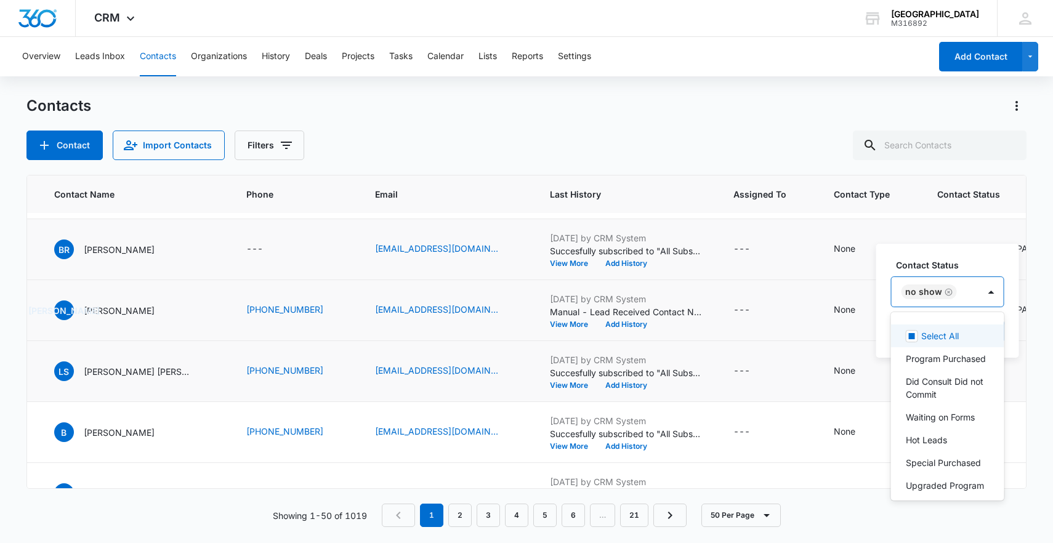
click at [970, 289] on div "No Show" at bounding box center [935, 292] width 87 height 30
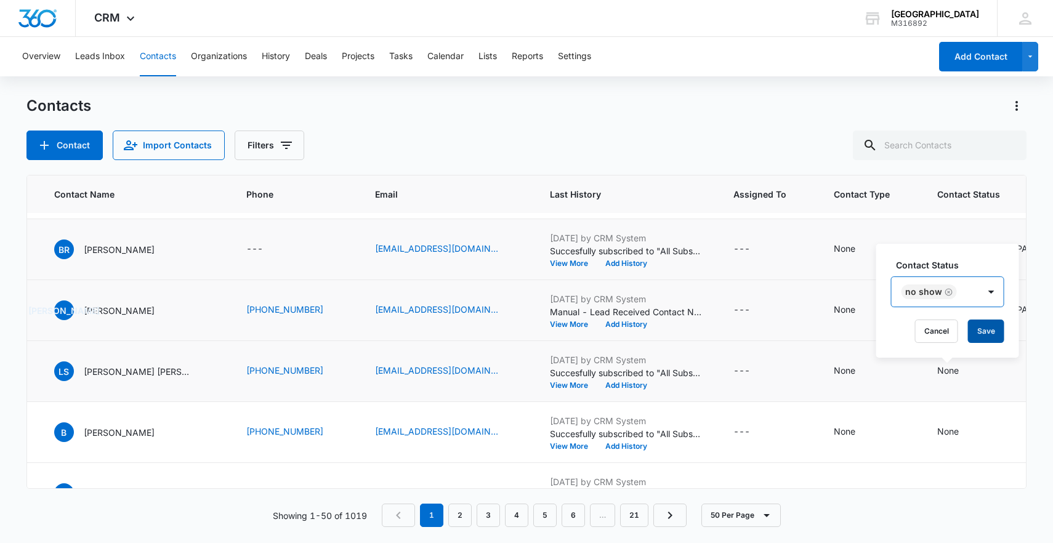
click at [991, 328] on button "Save" at bounding box center [986, 331] width 36 height 23
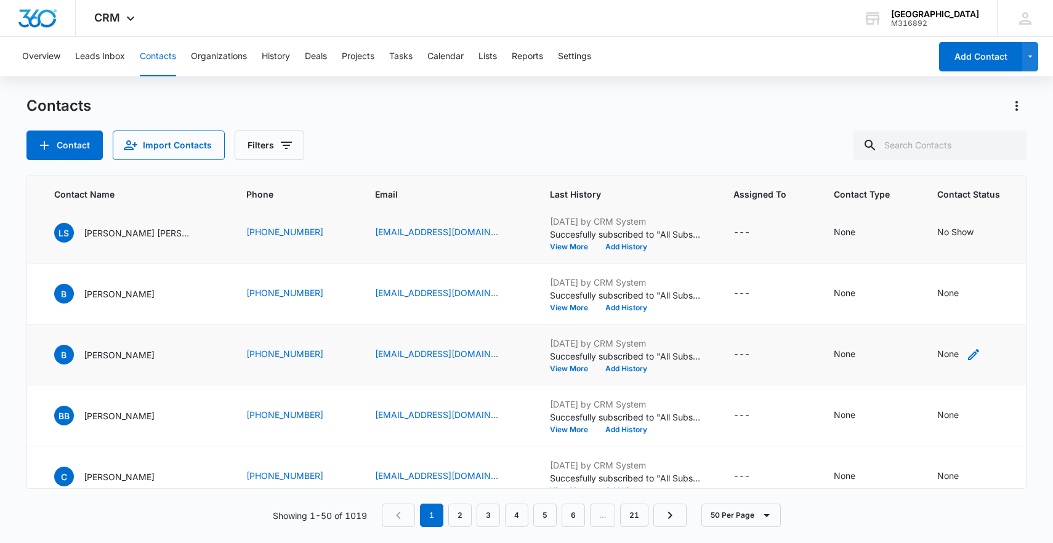
scroll to position [1183, 91]
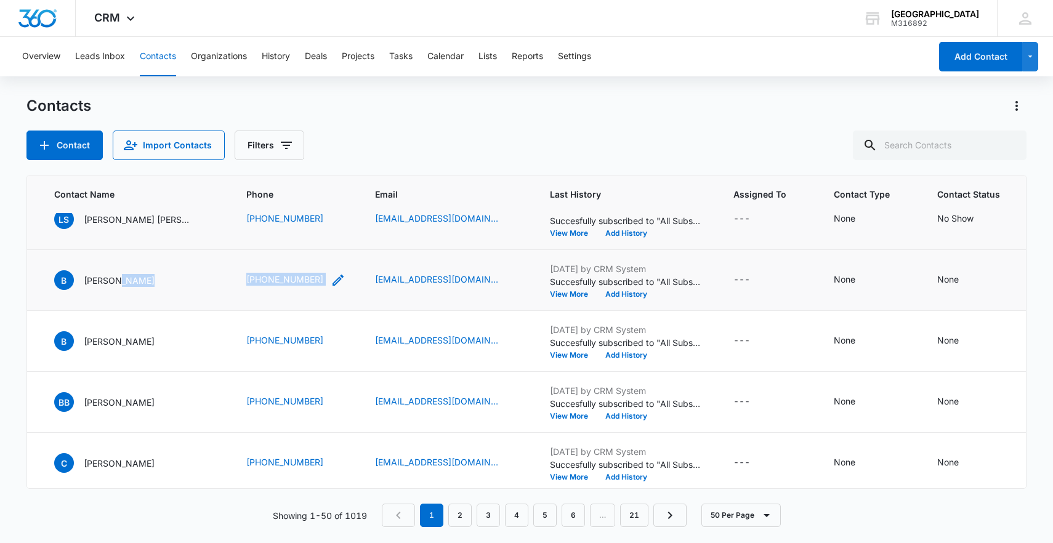
drag, startPoint x: 224, startPoint y: 272, endPoint x: 330, endPoint y: 280, distance: 106.9
click at [330, 280] on tr "1814 B [PERSON_NAME] [PHONE_NUMBER] [EMAIL_ADDRESS][DOMAIN_NAME] [DATE] by CRM …" at bounding box center [640, 280] width 1409 height 61
click at [966, 285] on icon "Contact Status - None - Select to Edit Field" at bounding box center [973, 280] width 15 height 15
click at [928, 198] on div at bounding box center [947, 192] width 128 height 30
click at [928, 198] on div at bounding box center [933, 201] width 60 height 15
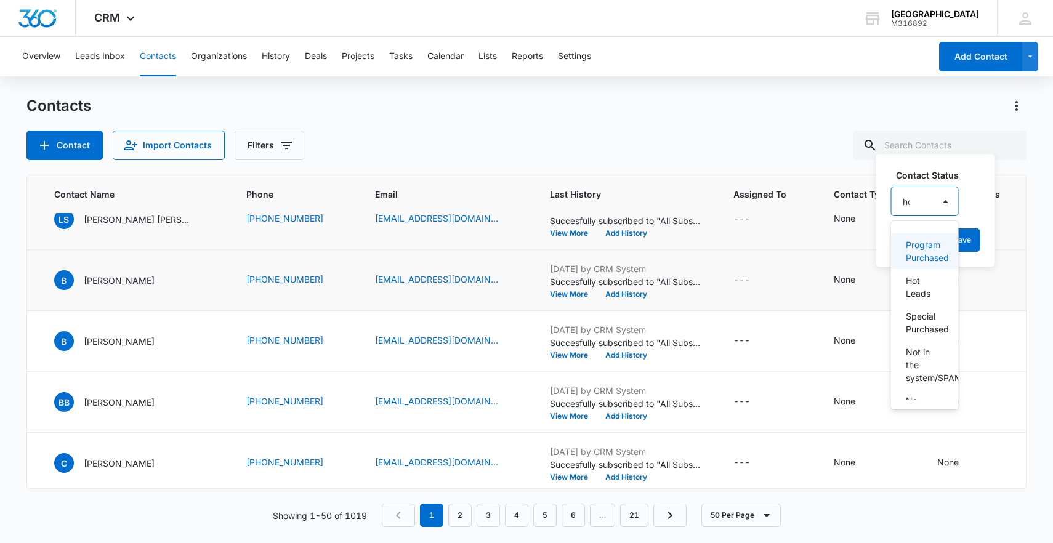
type input "hot"
click at [941, 257] on p "Hot Leads" at bounding box center [924, 251] width 36 height 26
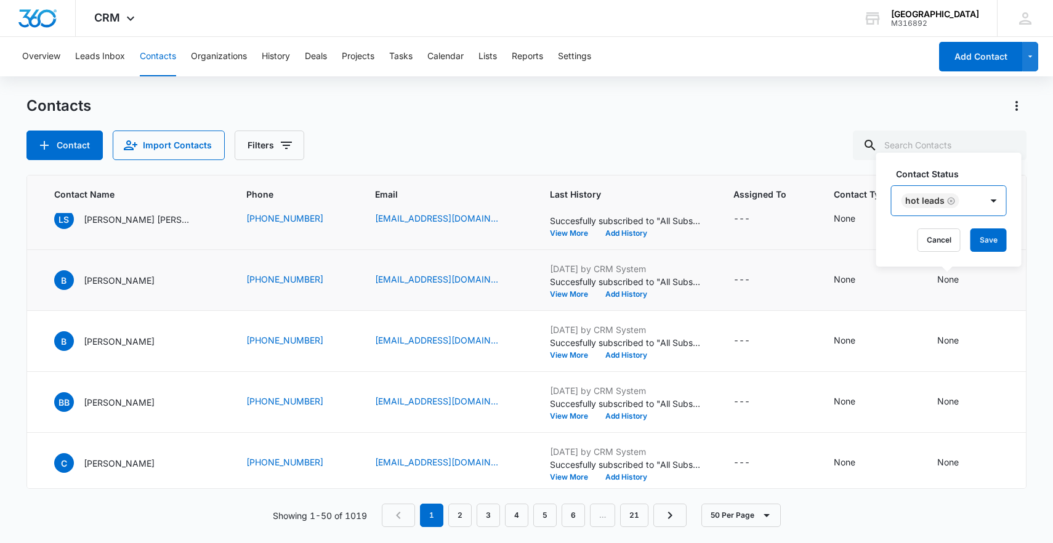
click at [972, 202] on div "Hot Leads" at bounding box center [937, 201] width 90 height 30
click at [982, 230] on button "Save" at bounding box center [989, 240] width 36 height 23
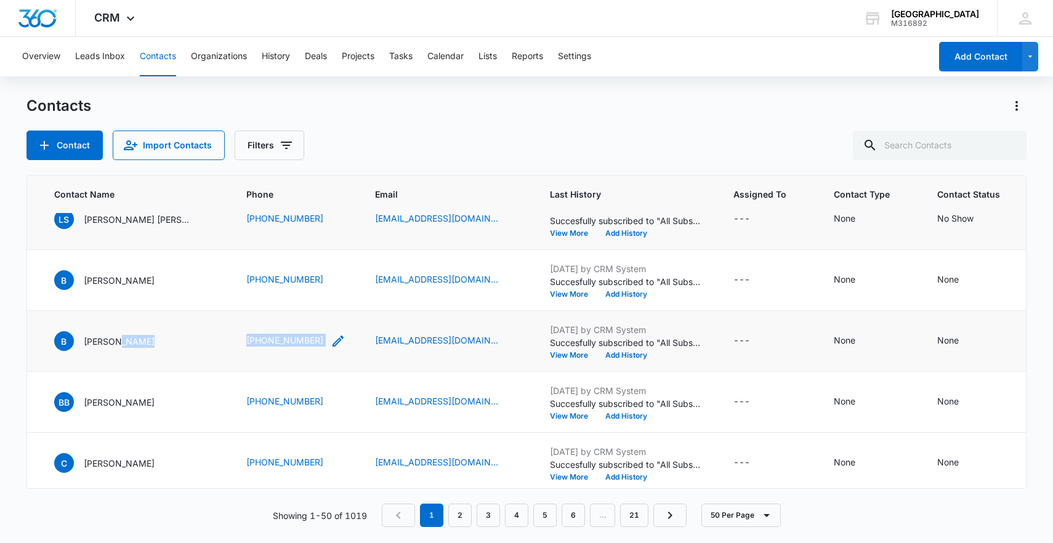
click at [328, 341] on tr "1808 B [PERSON_NAME] [PHONE_NUMBER] [EMAIL_ADDRESS][DOMAIN_NAME] [DATE] by CRM …" at bounding box center [640, 341] width 1409 height 61
click at [201, 334] on div "B [PERSON_NAME]" at bounding box center [135, 341] width 163 height 20
drag, startPoint x: 304, startPoint y: 336, endPoint x: 337, endPoint y: 338, distance: 32.7
click at [337, 338] on tr "1808 B [PERSON_NAME] [PHONE_NUMBER] [EMAIL_ADDRESS][DOMAIN_NAME] [DATE] by CRM …" at bounding box center [640, 341] width 1409 height 61
click at [966, 343] on icon "Contact Status - None - Select to Edit Field" at bounding box center [973, 341] width 15 height 15
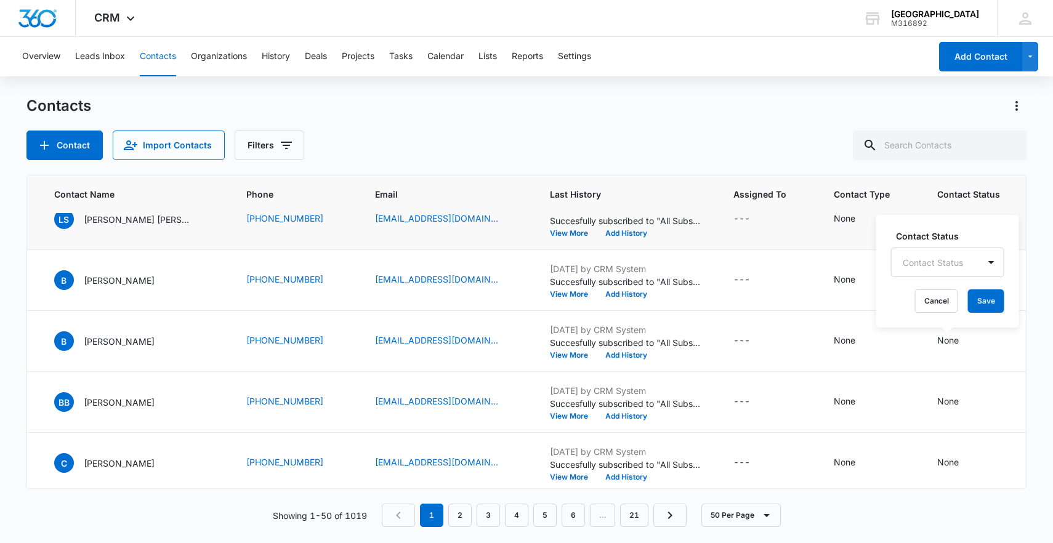
click at [927, 251] on div "Contact Status" at bounding box center [935, 263] width 87 height 28
type input "hot"
click at [934, 317] on p "Hot Leads" at bounding box center [924, 312] width 36 height 26
click at [970, 266] on div "Hot Leads" at bounding box center [937, 262] width 90 height 30
click at [979, 302] on button "Save" at bounding box center [989, 301] width 36 height 23
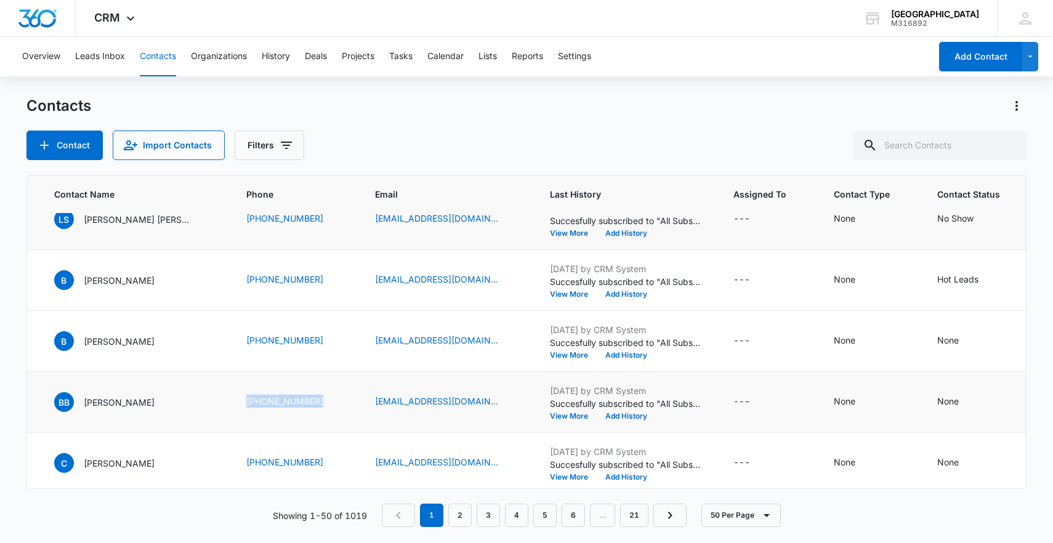
drag, startPoint x: 235, startPoint y: 400, endPoint x: 330, endPoint y: 410, distance: 95.3
click at [330, 410] on td "[PHONE_NUMBER]" at bounding box center [296, 402] width 129 height 61
click at [966, 406] on icon "Contact Status - None - Select to Edit Field" at bounding box center [973, 402] width 15 height 15
click at [946, 325] on div at bounding box center [933, 323] width 60 height 15
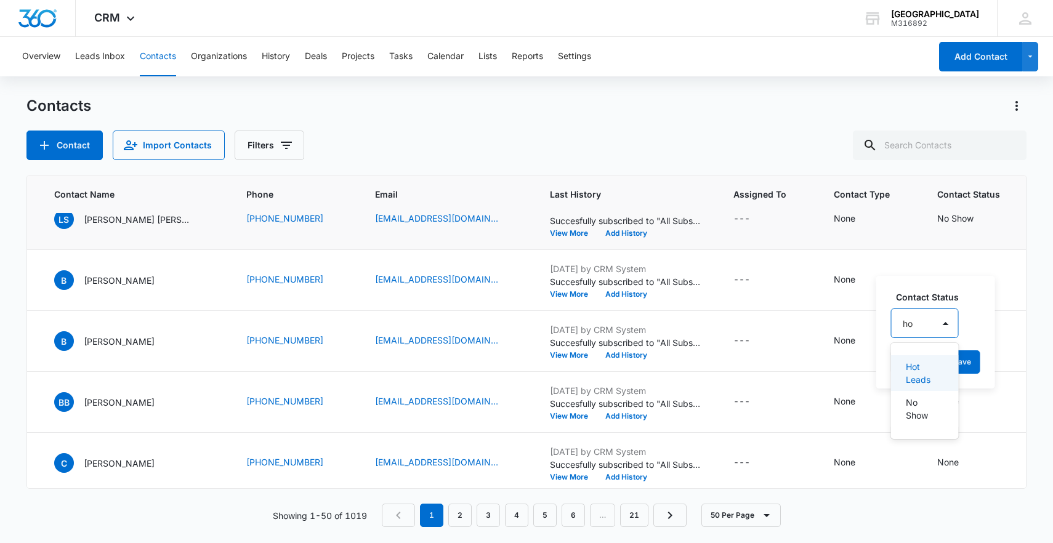
type input "hot"
click at [943, 374] on div "Hot Leads" at bounding box center [925, 373] width 68 height 36
click at [973, 323] on div "Hot Leads" at bounding box center [937, 323] width 90 height 30
click at [983, 371] on button "Save" at bounding box center [989, 361] width 36 height 23
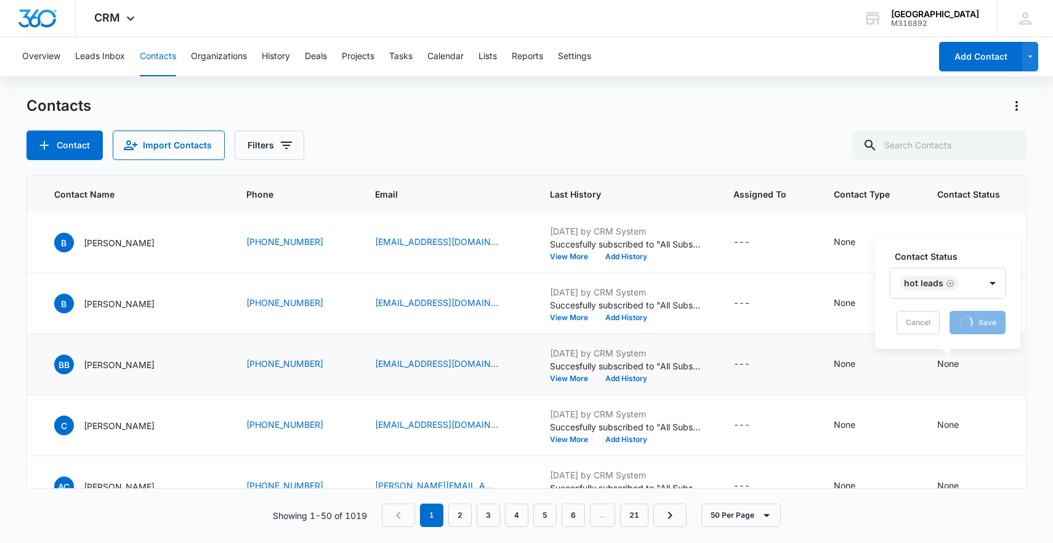
scroll to position [1223, 91]
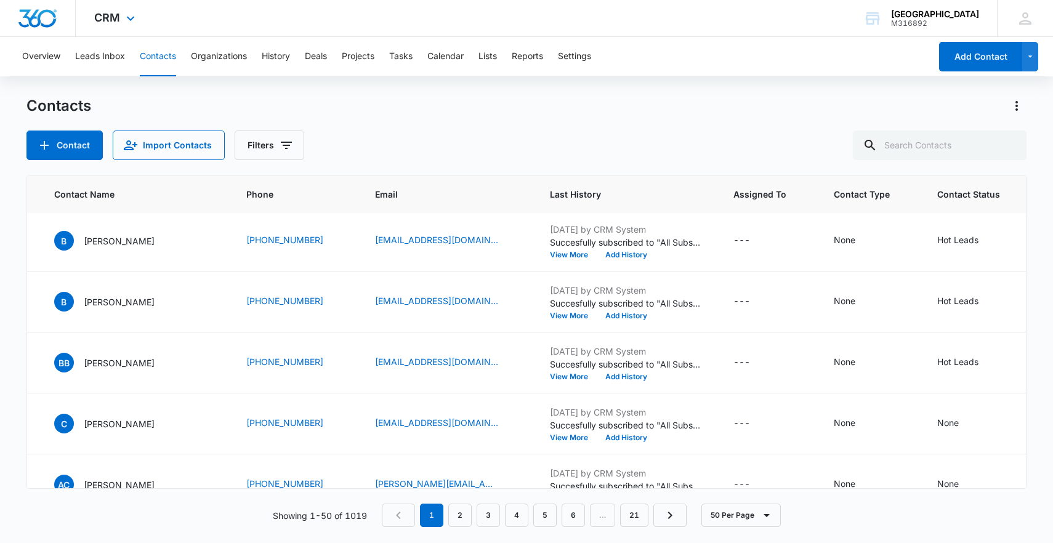
click at [403, 3] on div "CRM Apps Reputation Forms CRM Email Social Payments POS Content Ads Intelligenc…" at bounding box center [526, 18] width 1053 height 37
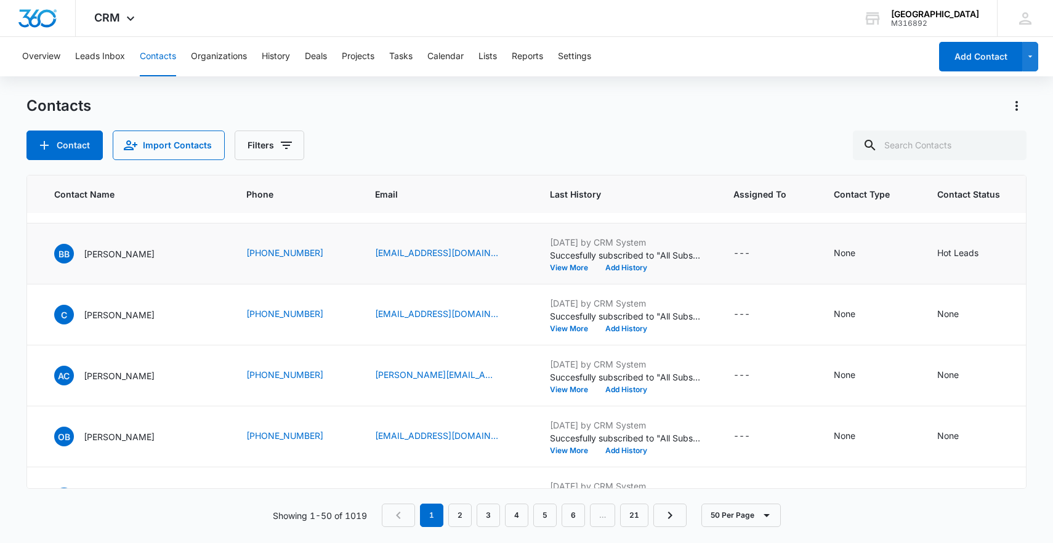
scroll to position [1334, 91]
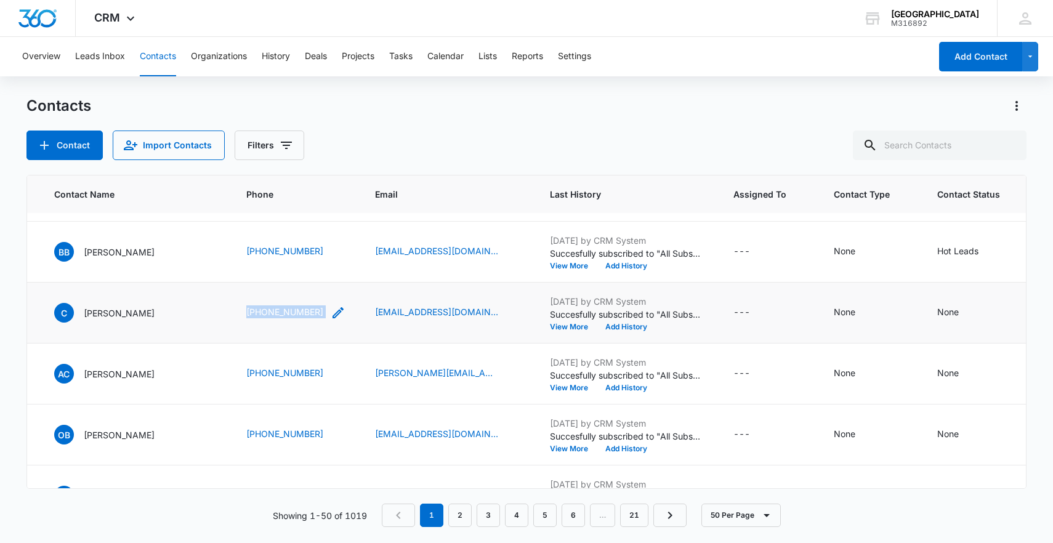
drag, startPoint x: 230, startPoint y: 317, endPoint x: 318, endPoint y: 316, distance: 88.7
click at [318, 316] on td "[PHONE_NUMBER]" at bounding box center [296, 313] width 129 height 61
click at [968, 315] on icon "Contact Status - None - Select to Edit Field" at bounding box center [973, 312] width 11 height 11
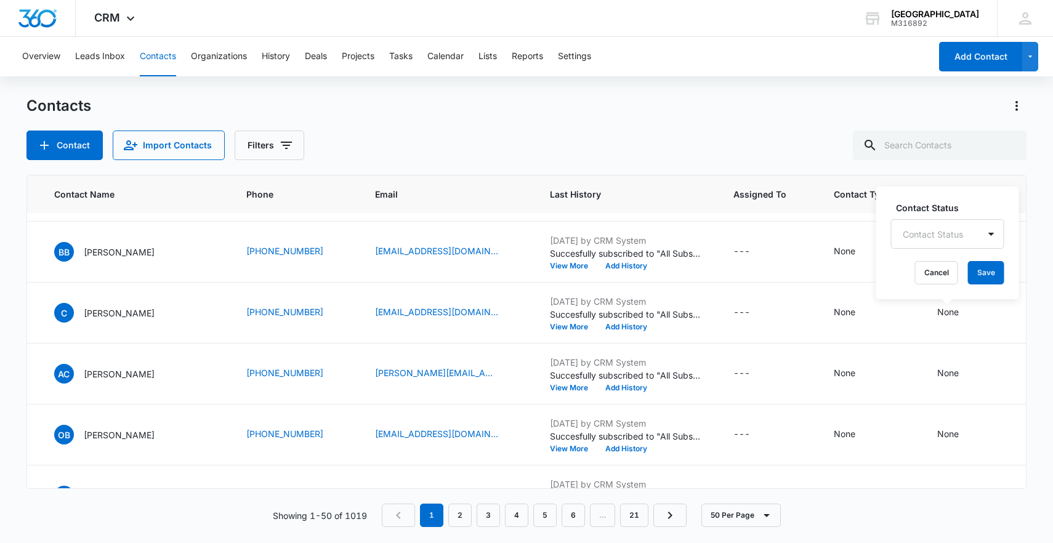
click at [934, 232] on div at bounding box center [933, 234] width 60 height 15
type input "hot"
click at [940, 276] on p "Hot Leads" at bounding box center [924, 284] width 36 height 26
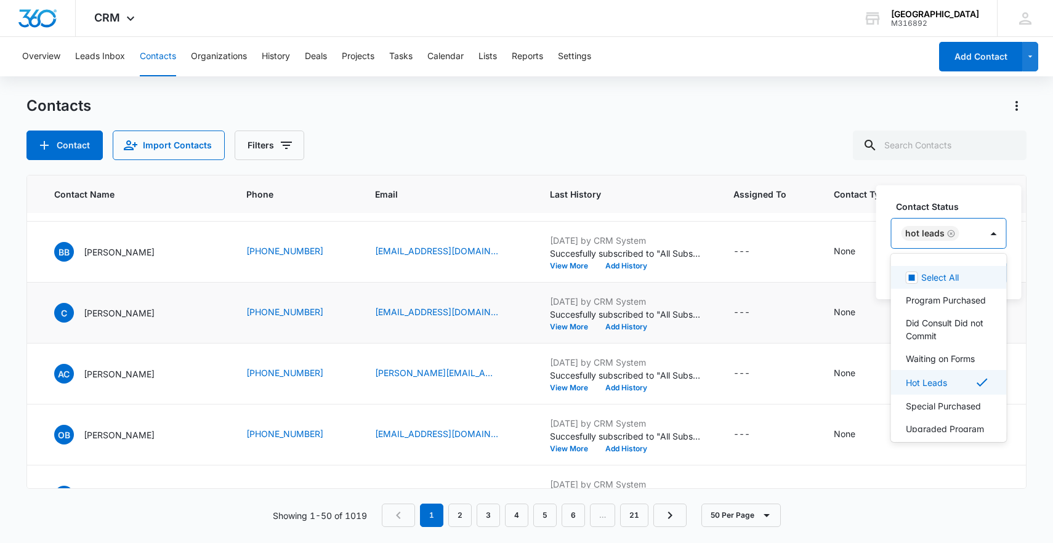
click at [974, 237] on div "Hot Leads" at bounding box center [937, 234] width 90 height 30
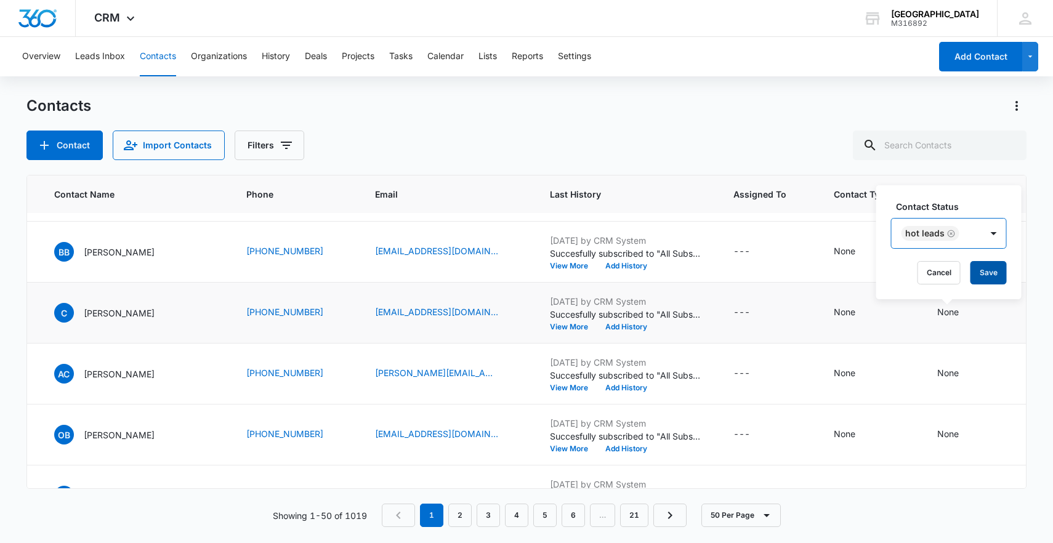
click at [987, 275] on button "Save" at bounding box center [989, 272] width 36 height 23
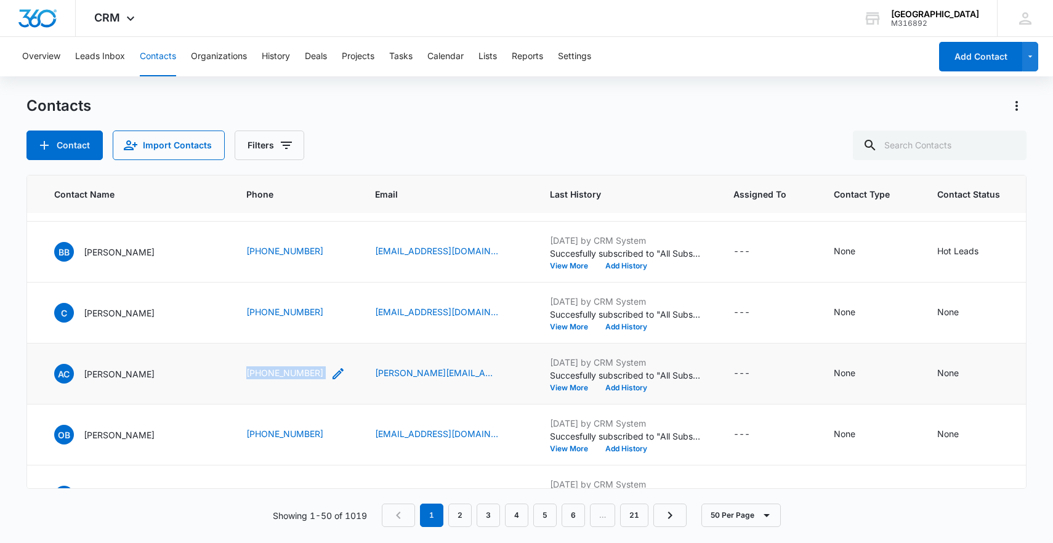
drag, startPoint x: 235, startPoint y: 379, endPoint x: 324, endPoint y: 378, distance: 89.3
click at [324, 378] on td "[PHONE_NUMBER]" at bounding box center [296, 374] width 129 height 61
click at [968, 375] on icon "Contact Status - None - Select to Edit Field" at bounding box center [973, 373] width 11 height 11
click at [946, 286] on div "Contact Status" at bounding box center [935, 296] width 87 height 28
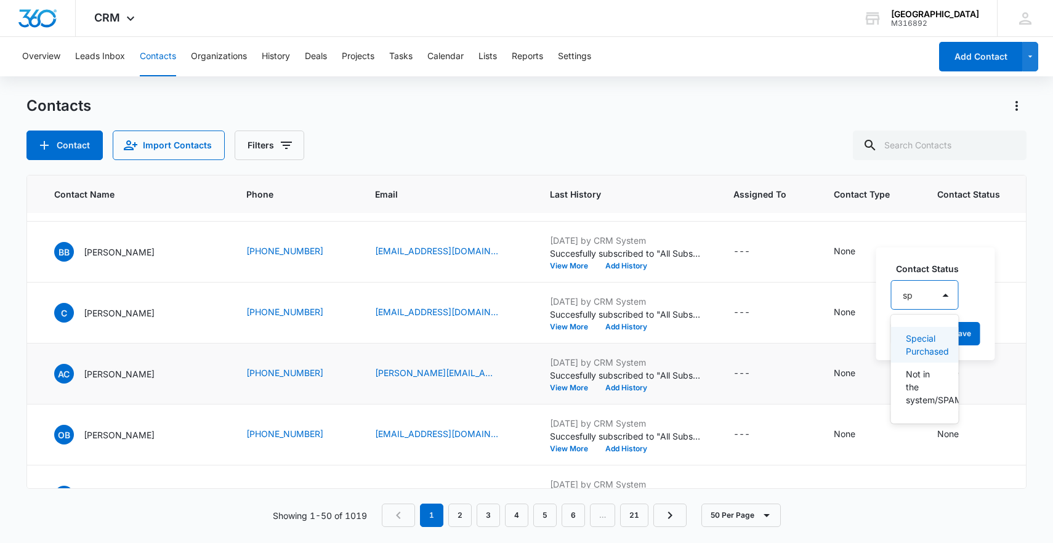
type input "s"
type input "no"
click at [932, 423] on div "Not in the system/SPAM" at bounding box center [925, 413] width 68 height 49
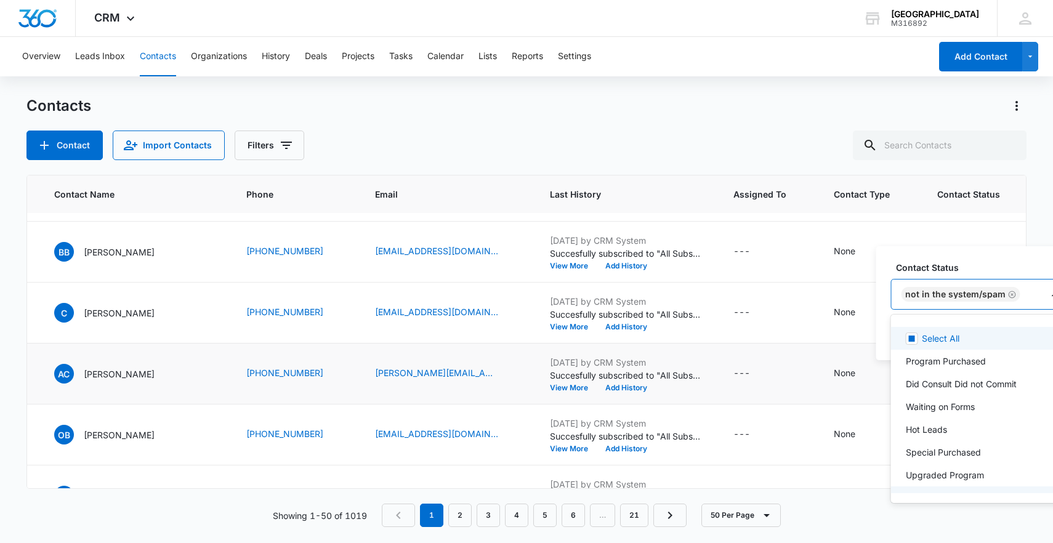
click at [1037, 289] on div "Not in the system/SPAM" at bounding box center [967, 295] width 151 height 30
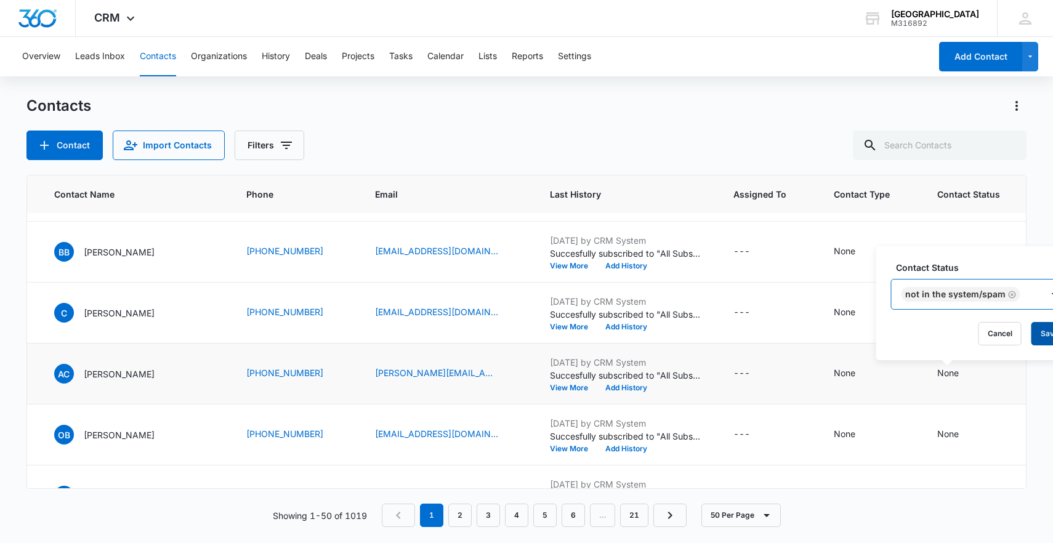
click at [1049, 336] on button "Save" at bounding box center [1050, 333] width 36 height 23
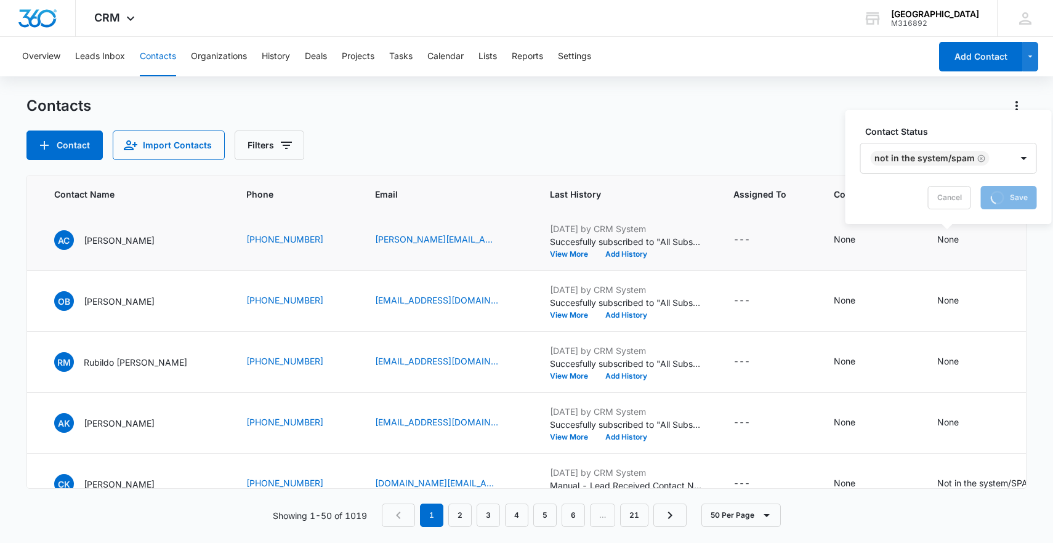
scroll to position [1471, 91]
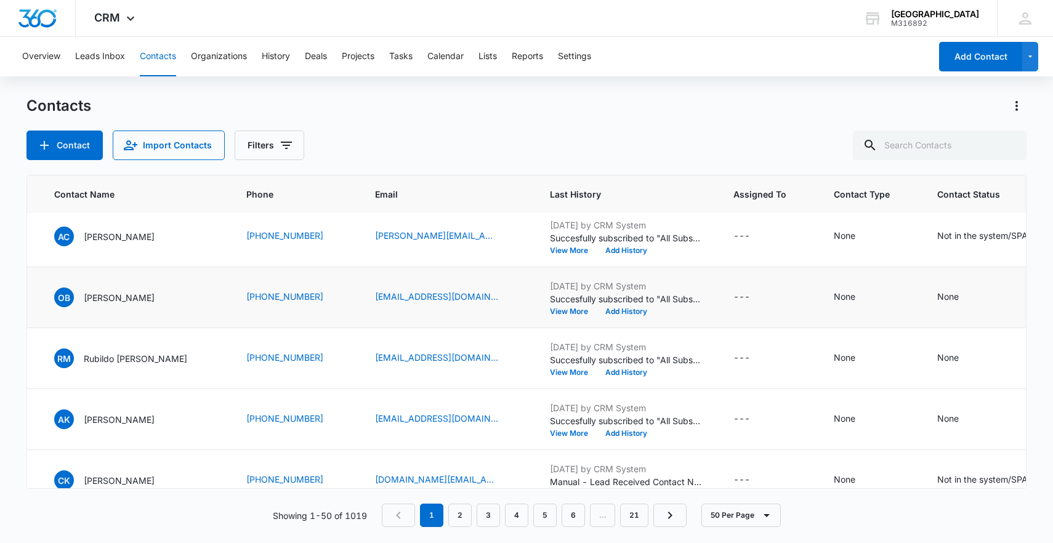
drag, startPoint x: 231, startPoint y: 306, endPoint x: 306, endPoint y: 306, distance: 74.5
click at [306, 306] on td "[PHONE_NUMBER]" at bounding box center [296, 297] width 129 height 61
drag, startPoint x: 228, startPoint y: 296, endPoint x: 326, endPoint y: 300, distance: 98.0
click at [326, 299] on td "[PHONE_NUMBER]" at bounding box center [296, 297] width 129 height 61
click at [207, 293] on div "OB [PERSON_NAME]" at bounding box center [135, 298] width 163 height 20
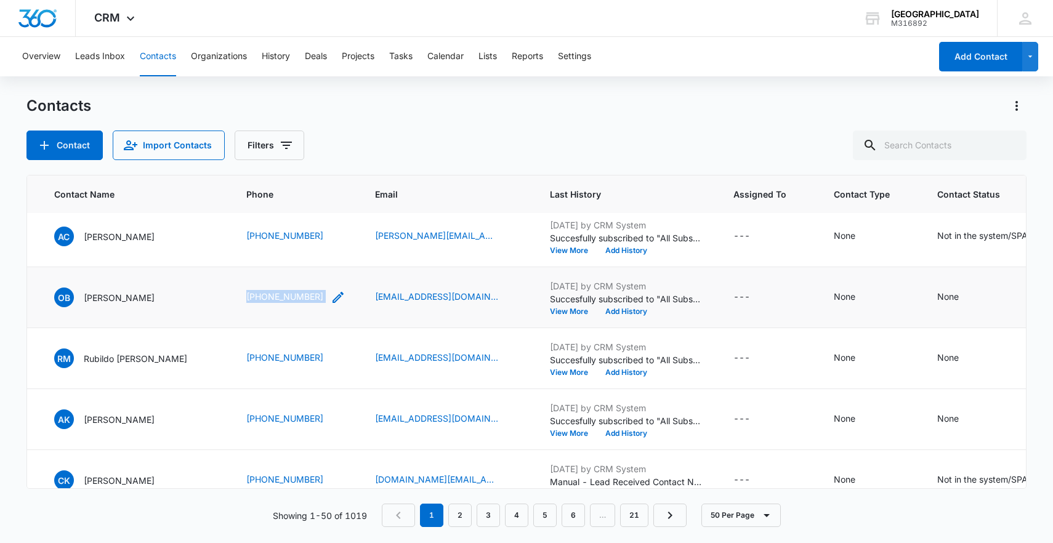
drag, startPoint x: 210, startPoint y: 296, endPoint x: 325, endPoint y: 299, distance: 114.6
click at [325, 299] on tr "1798 OB [PERSON_NAME] [PHONE_NUMBER] [EMAIL_ADDRESS][DOMAIN_NAME] [DATE] by CRM…" at bounding box center [640, 297] width 1409 height 61
click at [966, 299] on icon "Contact Status - None - Select to Edit Field" at bounding box center [973, 297] width 15 height 15
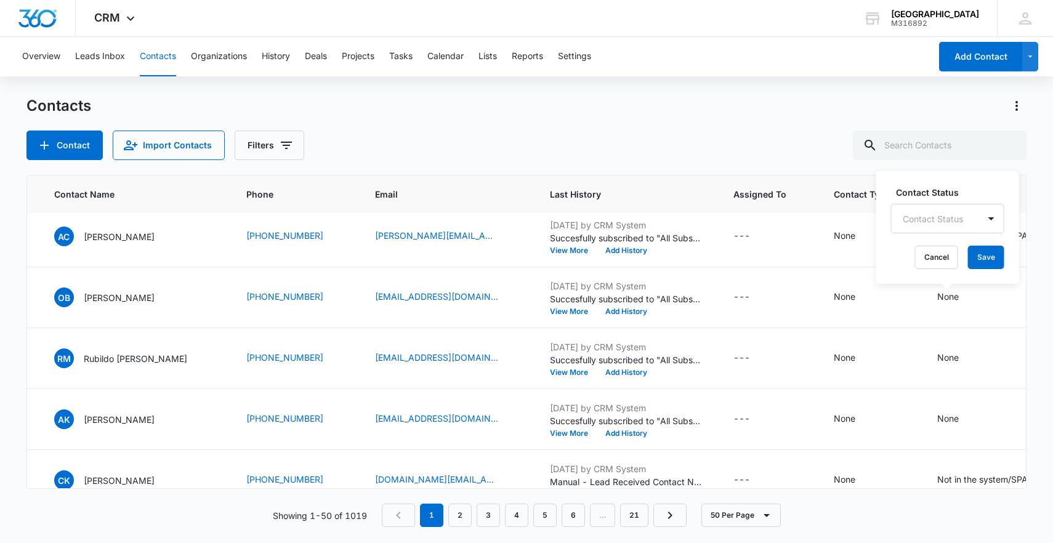
click at [951, 221] on div at bounding box center [933, 218] width 60 height 15
type input "hot"
click at [939, 280] on p "Hot Leads" at bounding box center [924, 269] width 36 height 26
click at [976, 221] on div "Hot Leads" at bounding box center [937, 218] width 90 height 30
click at [980, 248] on button "Save" at bounding box center [989, 257] width 36 height 23
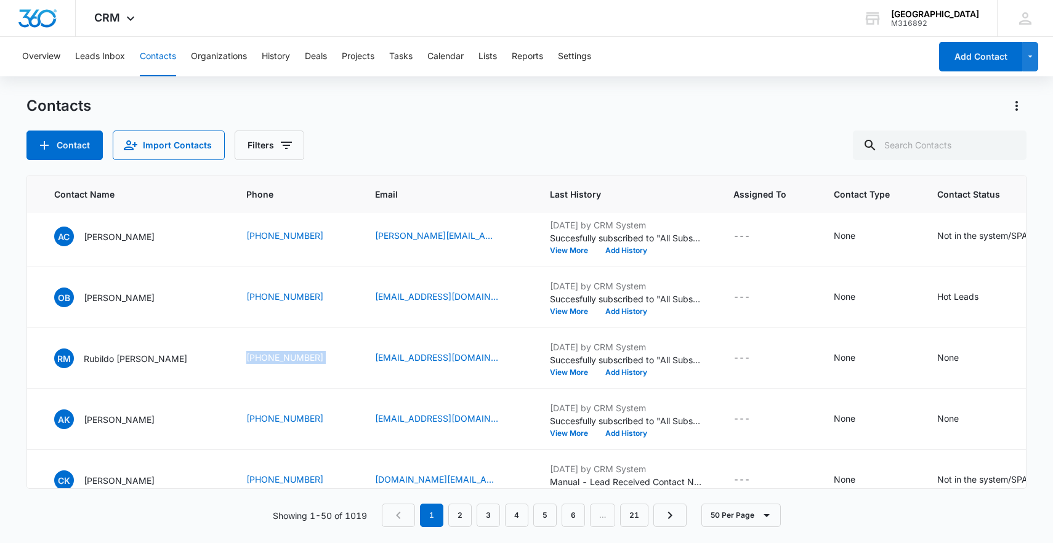
drag, startPoint x: 233, startPoint y: 358, endPoint x: 296, endPoint y: 360, distance: 62.9
click at [325, 359] on td "[PHONE_NUMBER]" at bounding box center [296, 358] width 129 height 61
click at [966, 352] on icon "Contact Status - None - Select to Edit Field" at bounding box center [973, 358] width 15 height 15
click at [933, 280] on div at bounding box center [933, 279] width 60 height 15
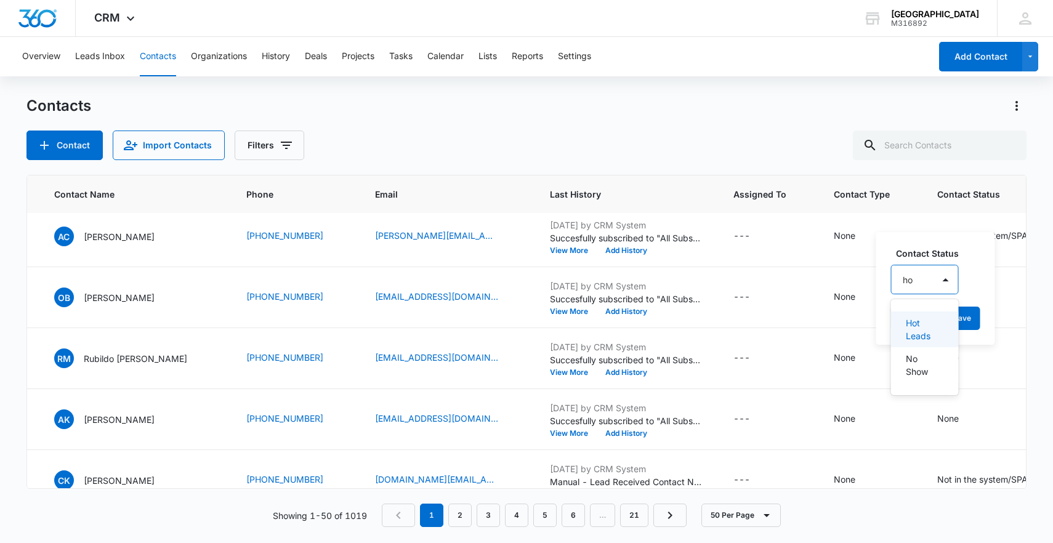
type input "hot"
click at [936, 327] on p "Hot Leads" at bounding box center [924, 330] width 36 height 26
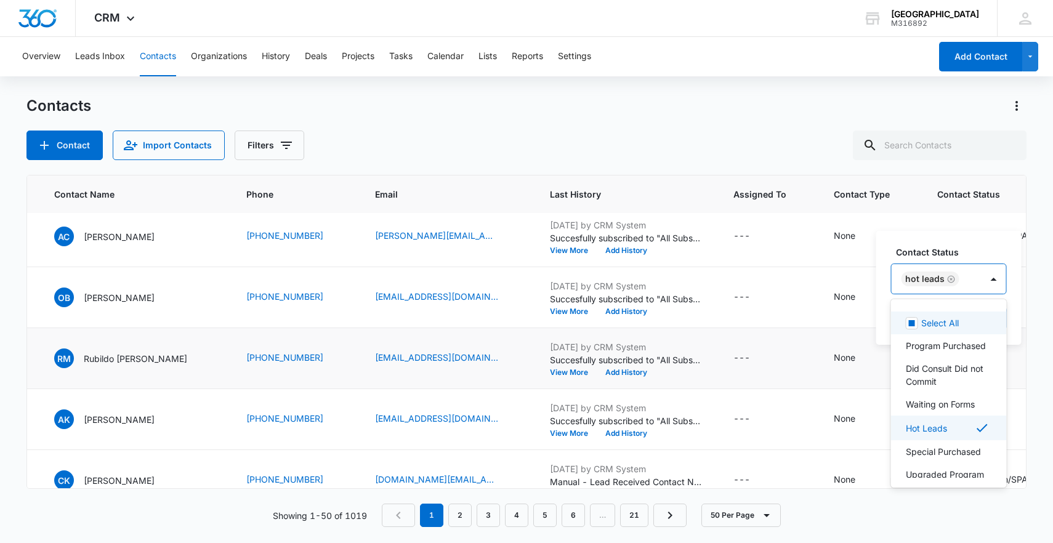
click at [973, 276] on div "Hot Leads" at bounding box center [937, 279] width 90 height 30
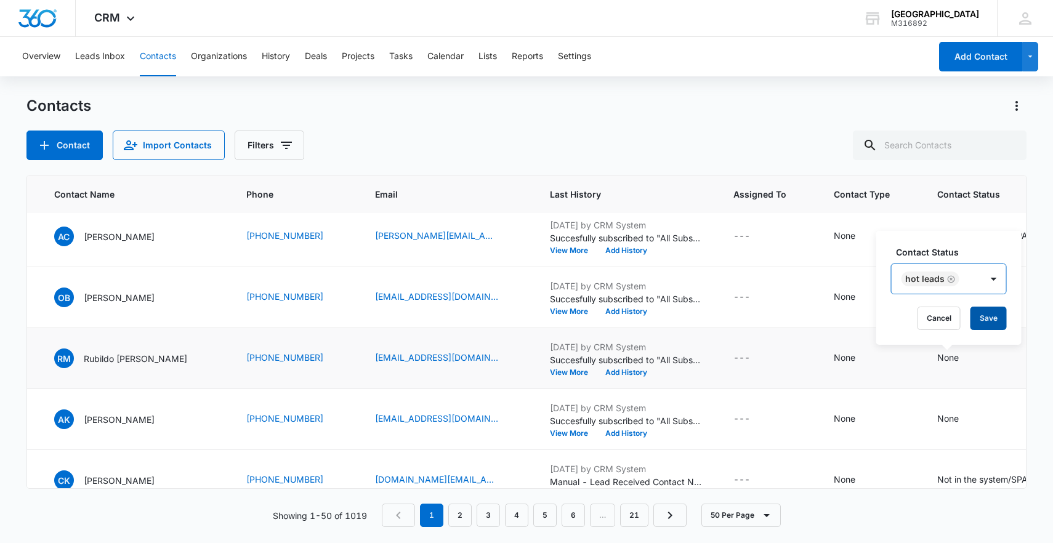
click at [992, 312] on button "Save" at bounding box center [989, 318] width 36 height 23
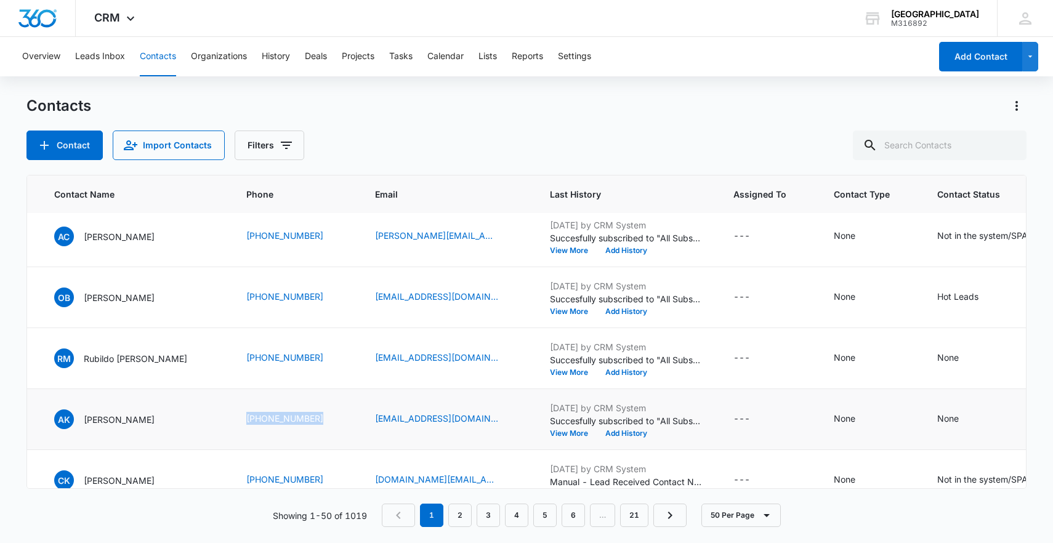
drag, startPoint x: 234, startPoint y: 416, endPoint x: 331, endPoint y: 431, distance: 98.4
click at [331, 431] on td "[PHONE_NUMBER]" at bounding box center [296, 419] width 129 height 61
drag, startPoint x: 272, startPoint y: 421, endPoint x: 323, endPoint y: 424, distance: 50.6
click at [323, 424] on td "[PHONE_NUMBER]" at bounding box center [296, 419] width 129 height 61
click at [968, 418] on icon "Contact Status - None - Select to Edit Field" at bounding box center [973, 419] width 11 height 11
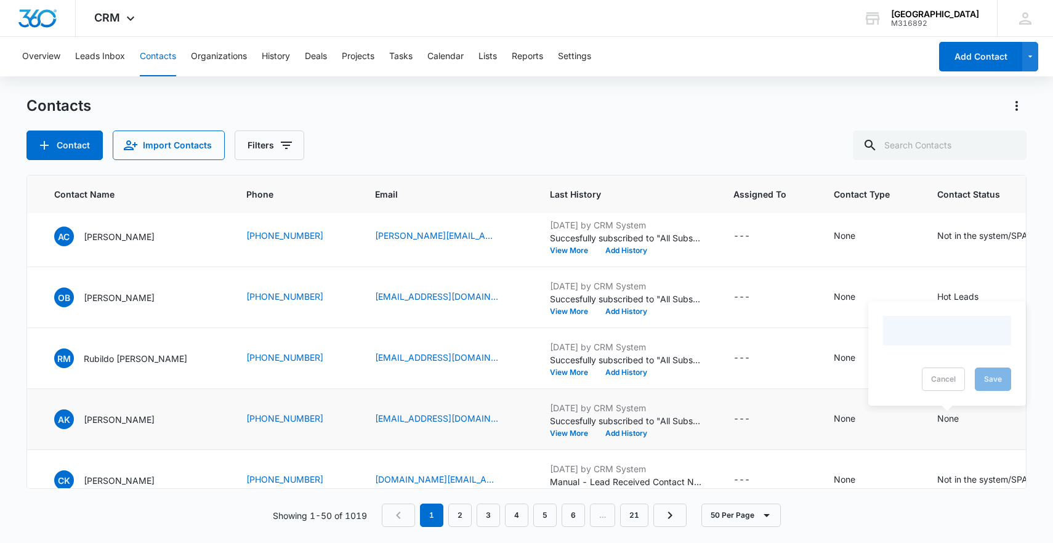
click at [936, 338] on div at bounding box center [947, 331] width 128 height 30
click at [936, 338] on div at bounding box center [933, 340] width 60 height 15
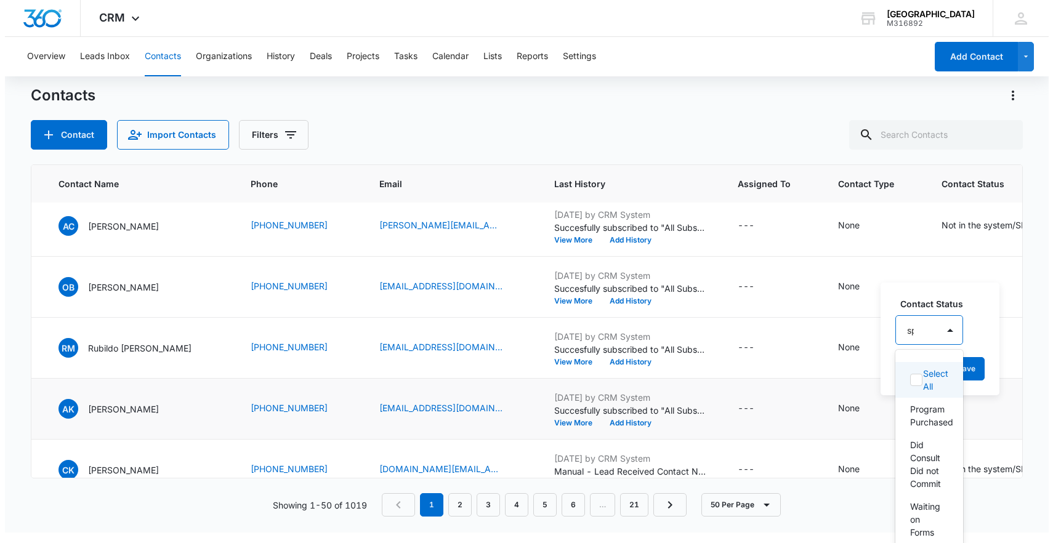
scroll to position [0, 0]
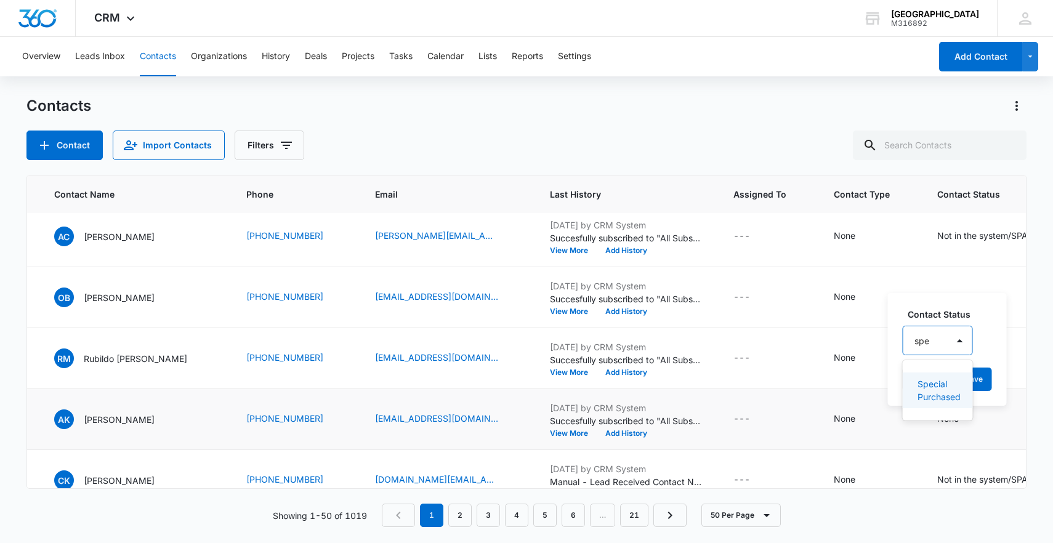
type input "spec"
click at [949, 404] on div "Special Purchased" at bounding box center [940, 391] width 75 height 36
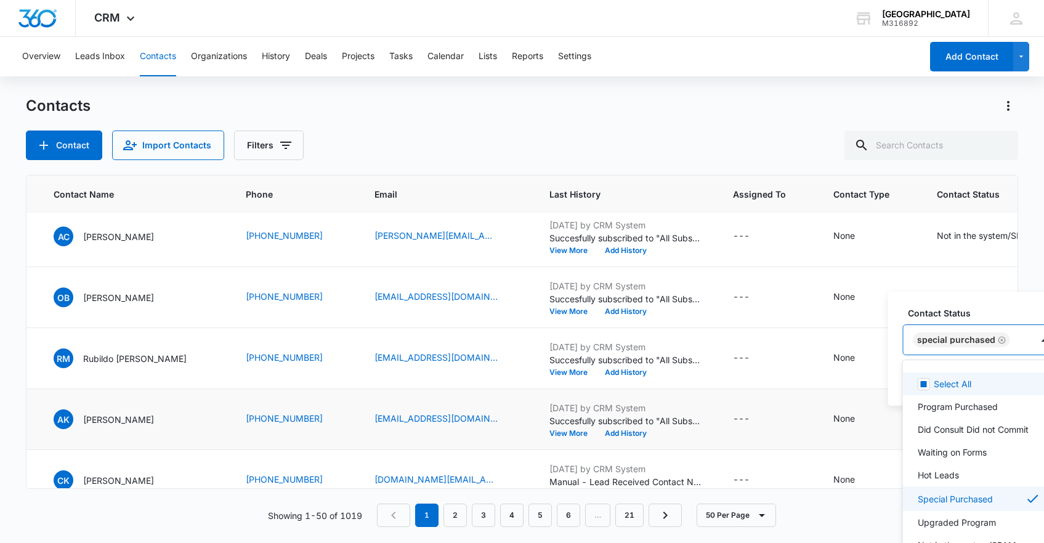
click at [1014, 338] on input "text" at bounding box center [1015, 340] width 2 height 13
click at [1026, 345] on div "Special Purchased" at bounding box center [968, 340] width 129 height 30
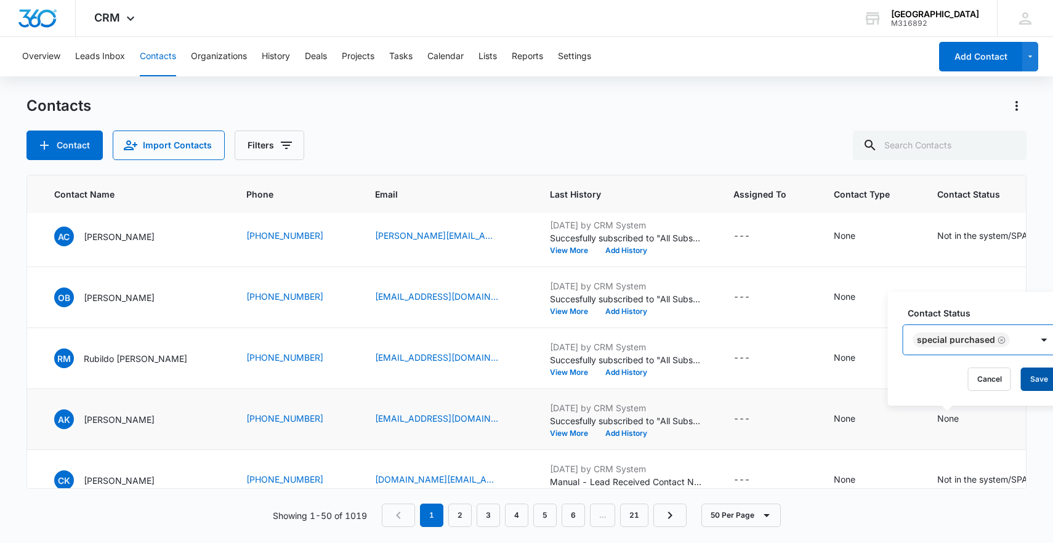
click at [1037, 381] on button "Save" at bounding box center [1039, 379] width 36 height 23
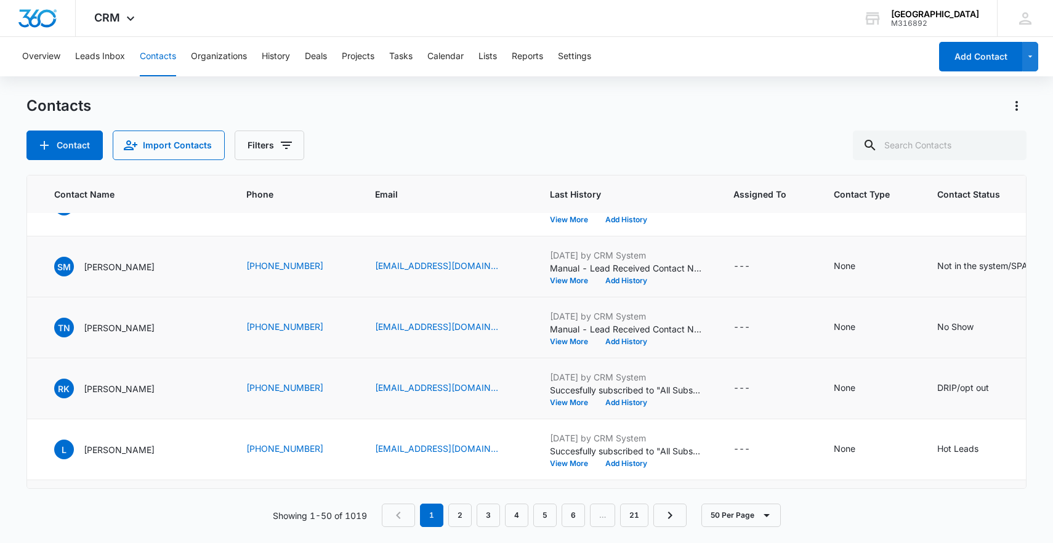
scroll to position [0, 91]
